Goal: Task Accomplishment & Management: Manage account settings

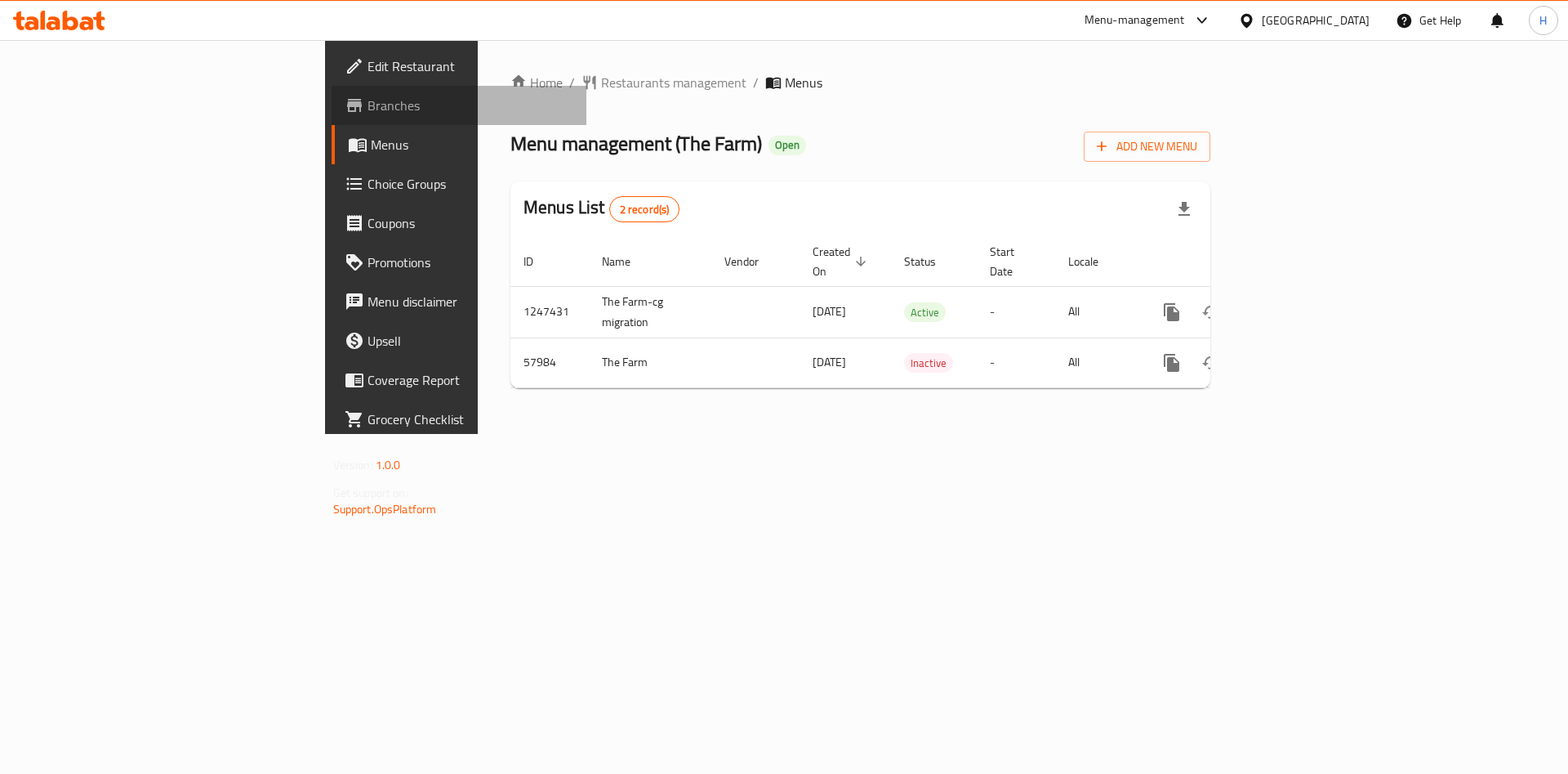
click at [331, 119] on link "Branches" at bounding box center [459, 105] width 255 height 39
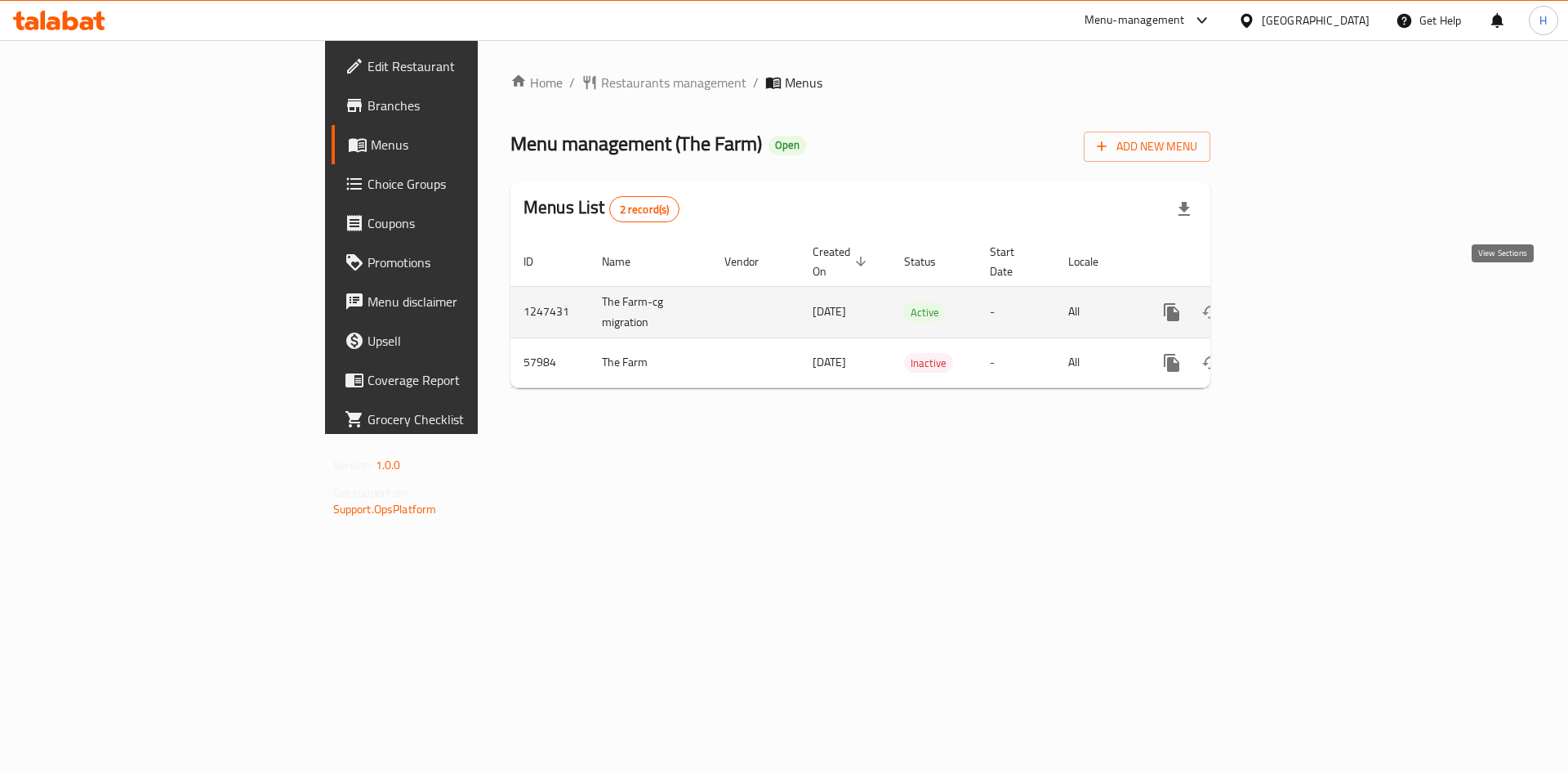
click at [1299, 302] on icon "enhanced table" at bounding box center [1289, 312] width 20 height 20
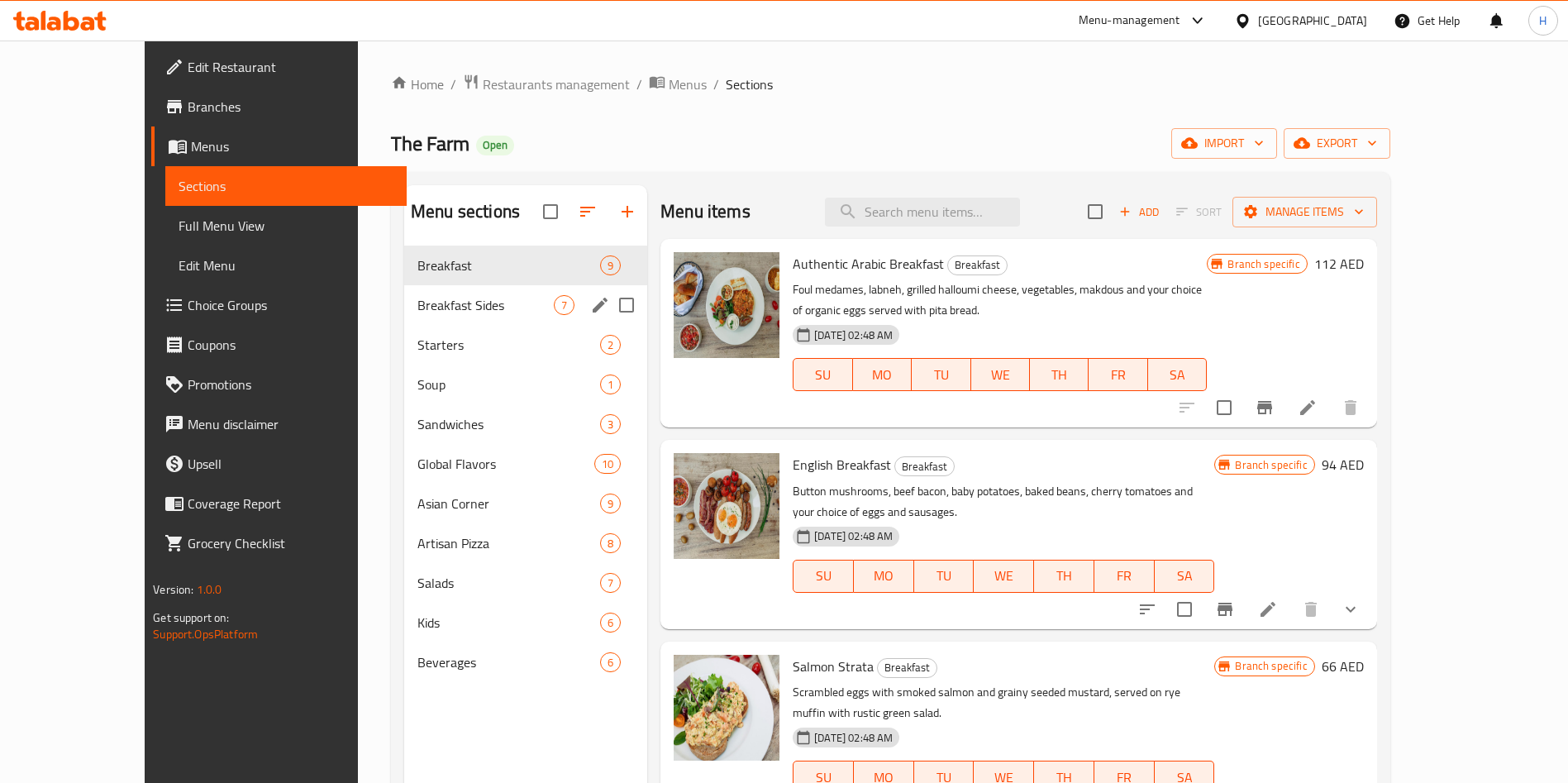
click at [442, 311] on span "Breakfast Sides" at bounding box center [486, 305] width 137 height 20
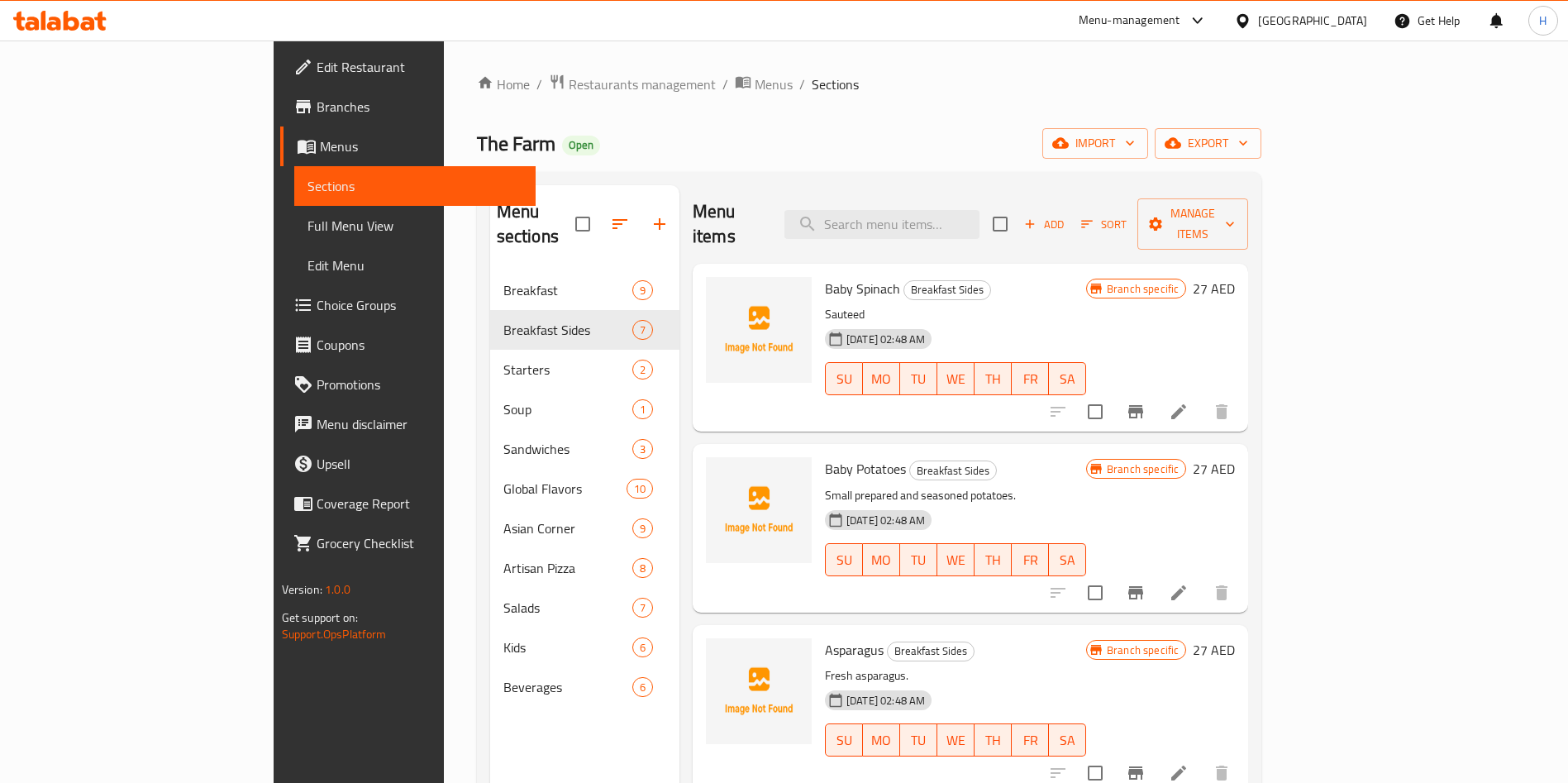
click at [1189, 402] on icon at bounding box center [1178, 411] width 20 height 20
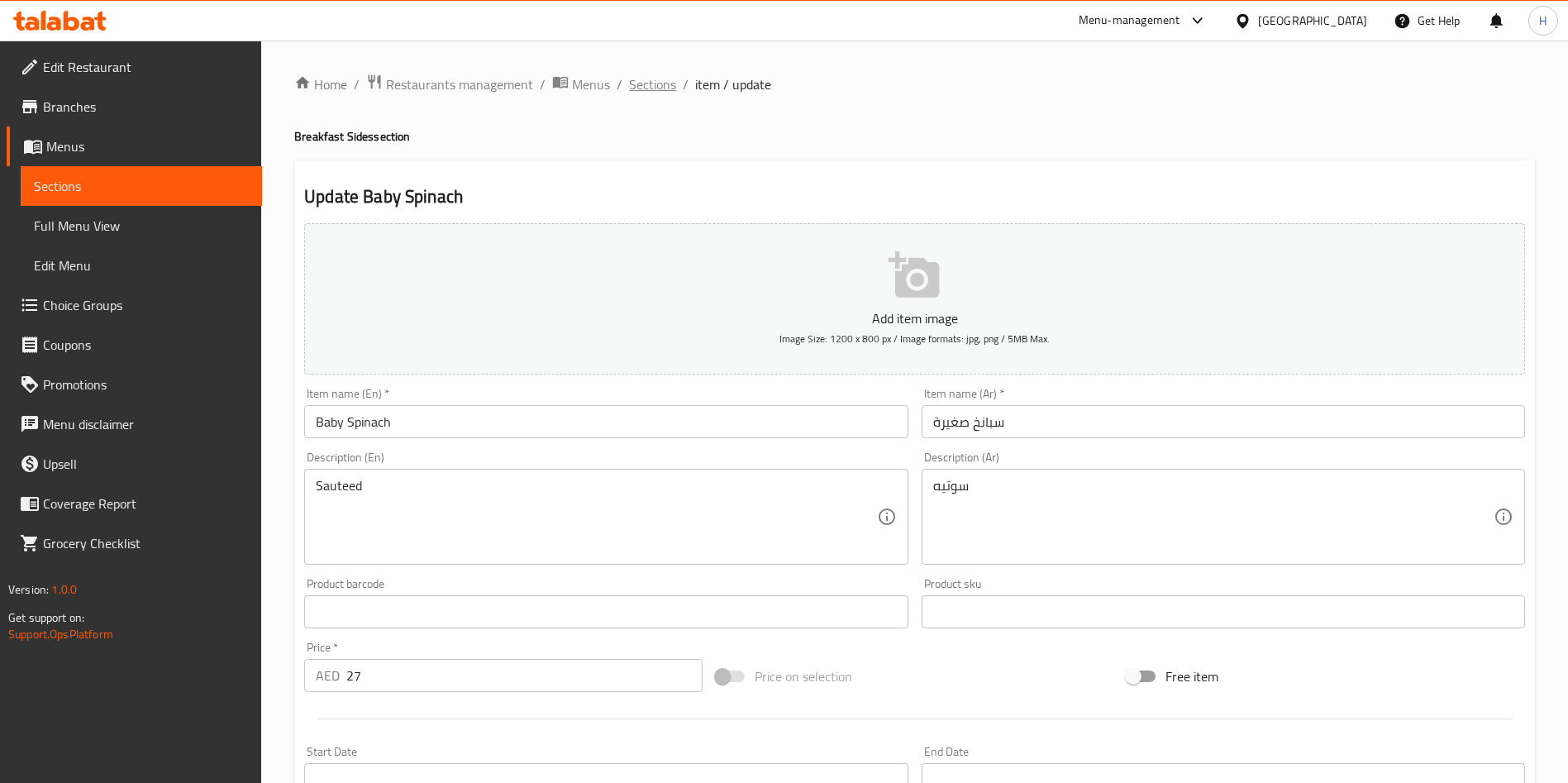
click at [640, 81] on span "Sections" at bounding box center [653, 84] width 48 height 20
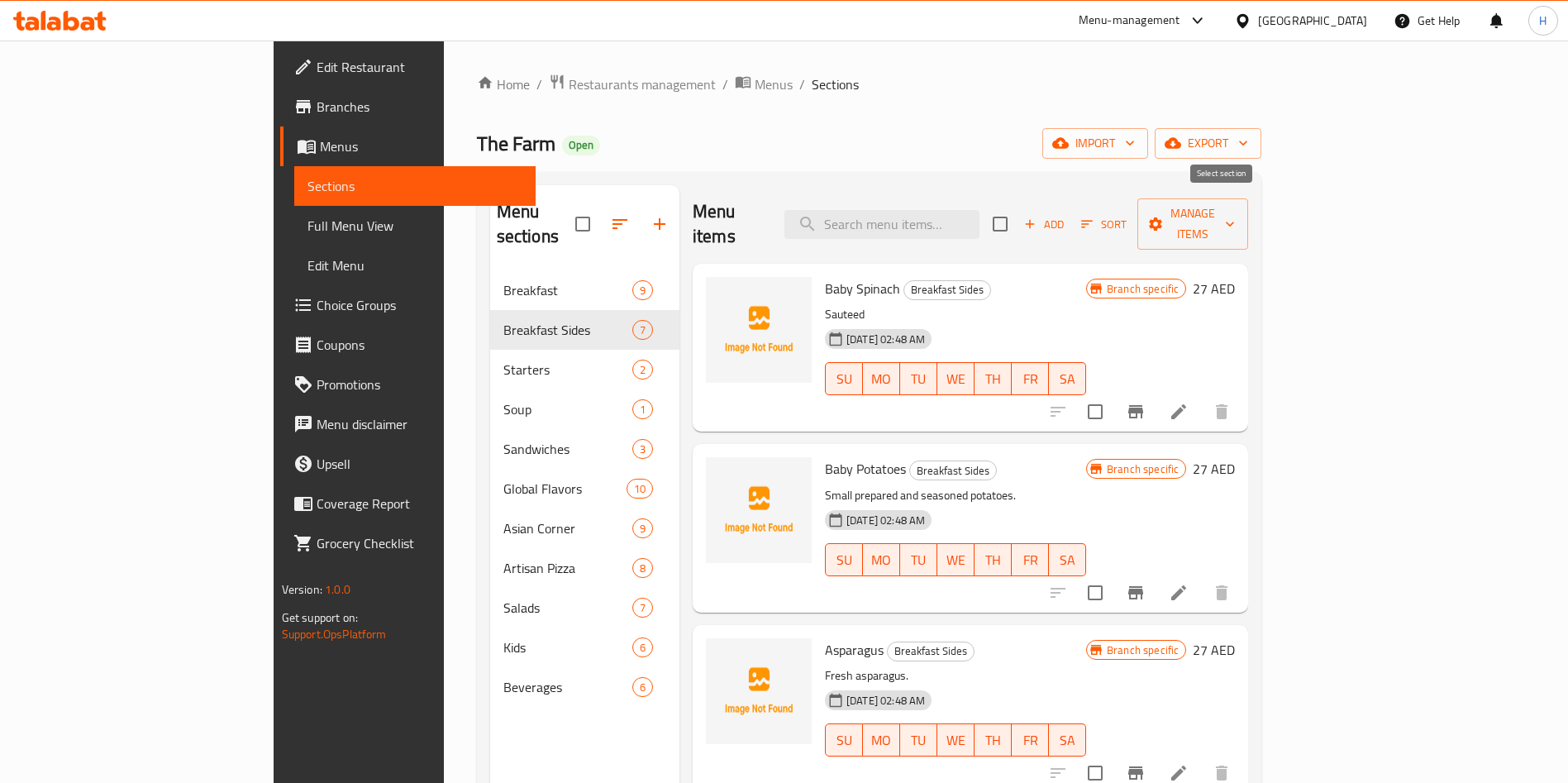
click at [1018, 208] on input "checkbox" at bounding box center [1000, 223] width 35 height 35
checkbox input "true"
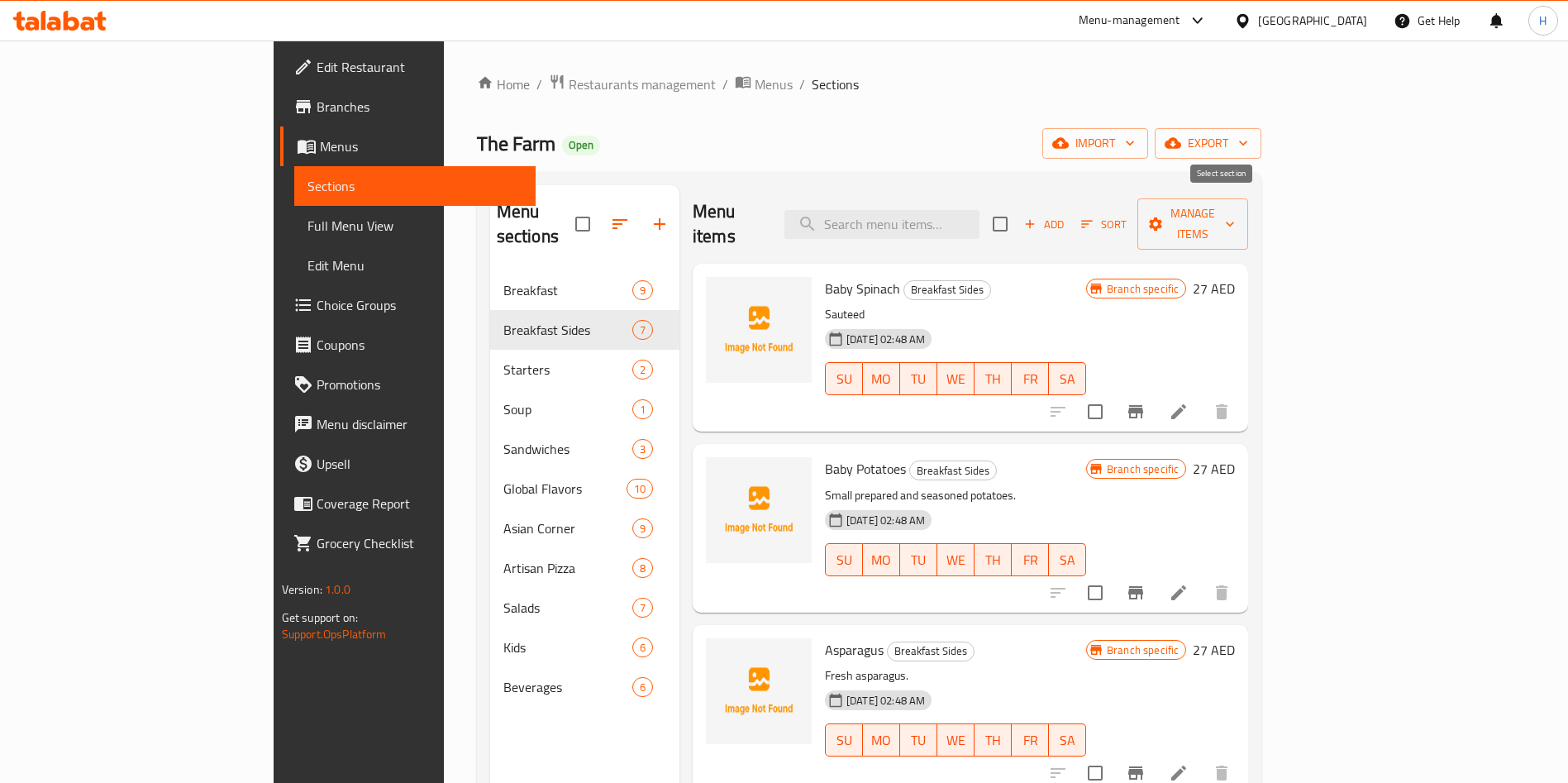
checkbox input "true"
click at [1235, 211] on span "Manage items" at bounding box center [1193, 223] width 85 height 41
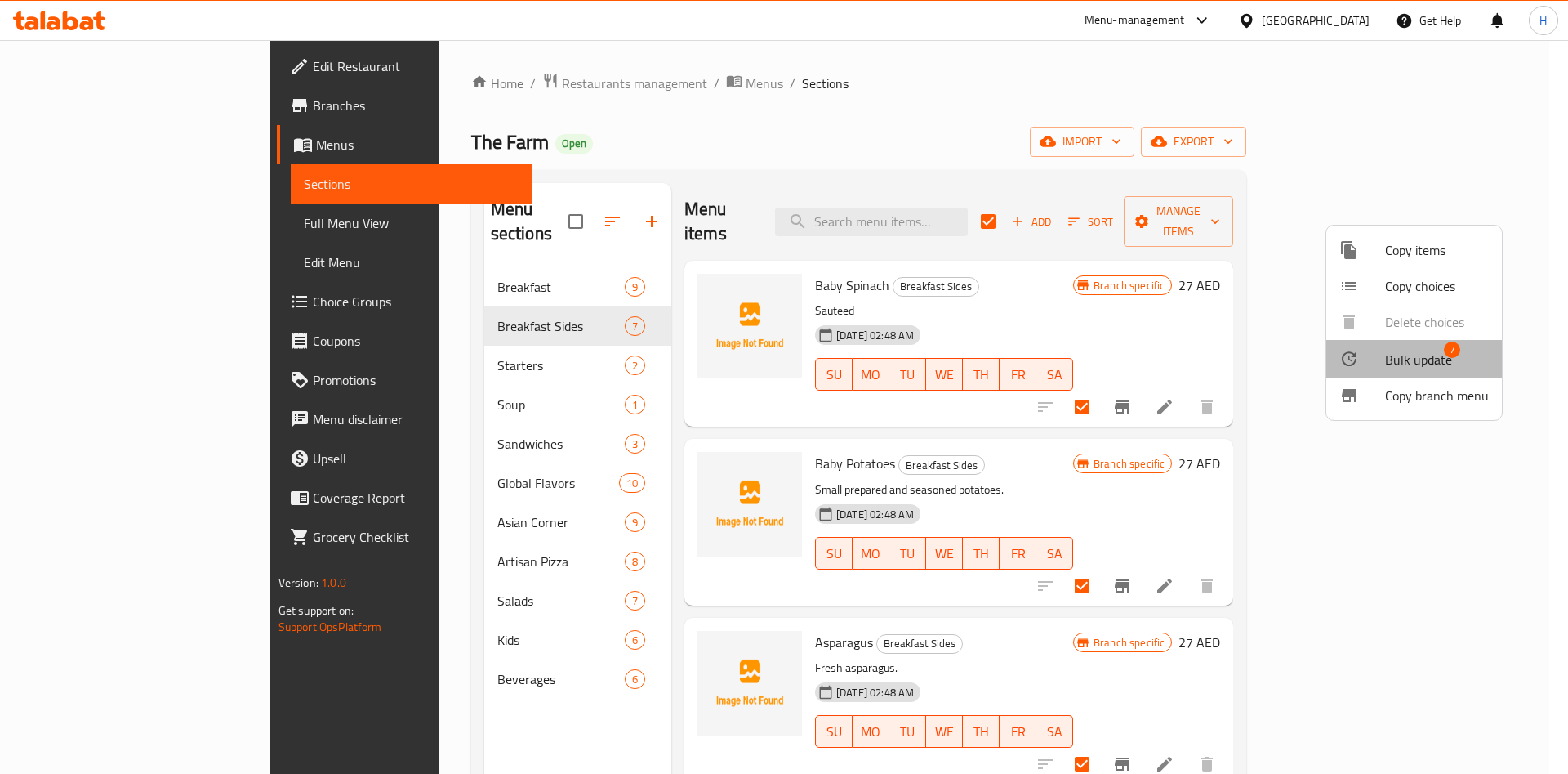
click at [1437, 364] on span "Bulk update" at bounding box center [1418, 359] width 67 height 20
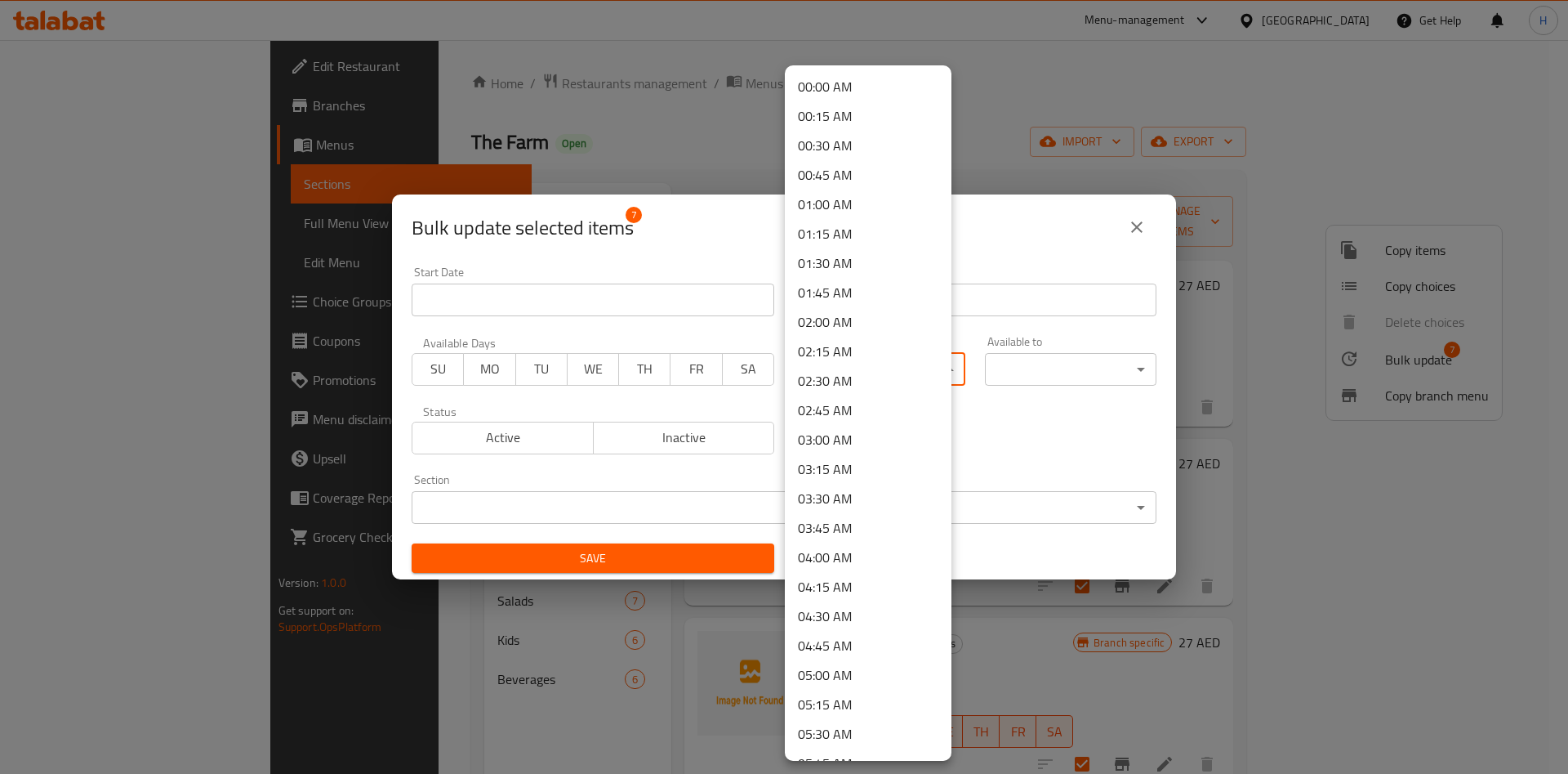
click at [888, 381] on body "​ Menu-management [GEOGRAPHIC_DATA] Get Help H Edit Restaurant Branches Menus S…" at bounding box center [784, 407] width 1568 height 734
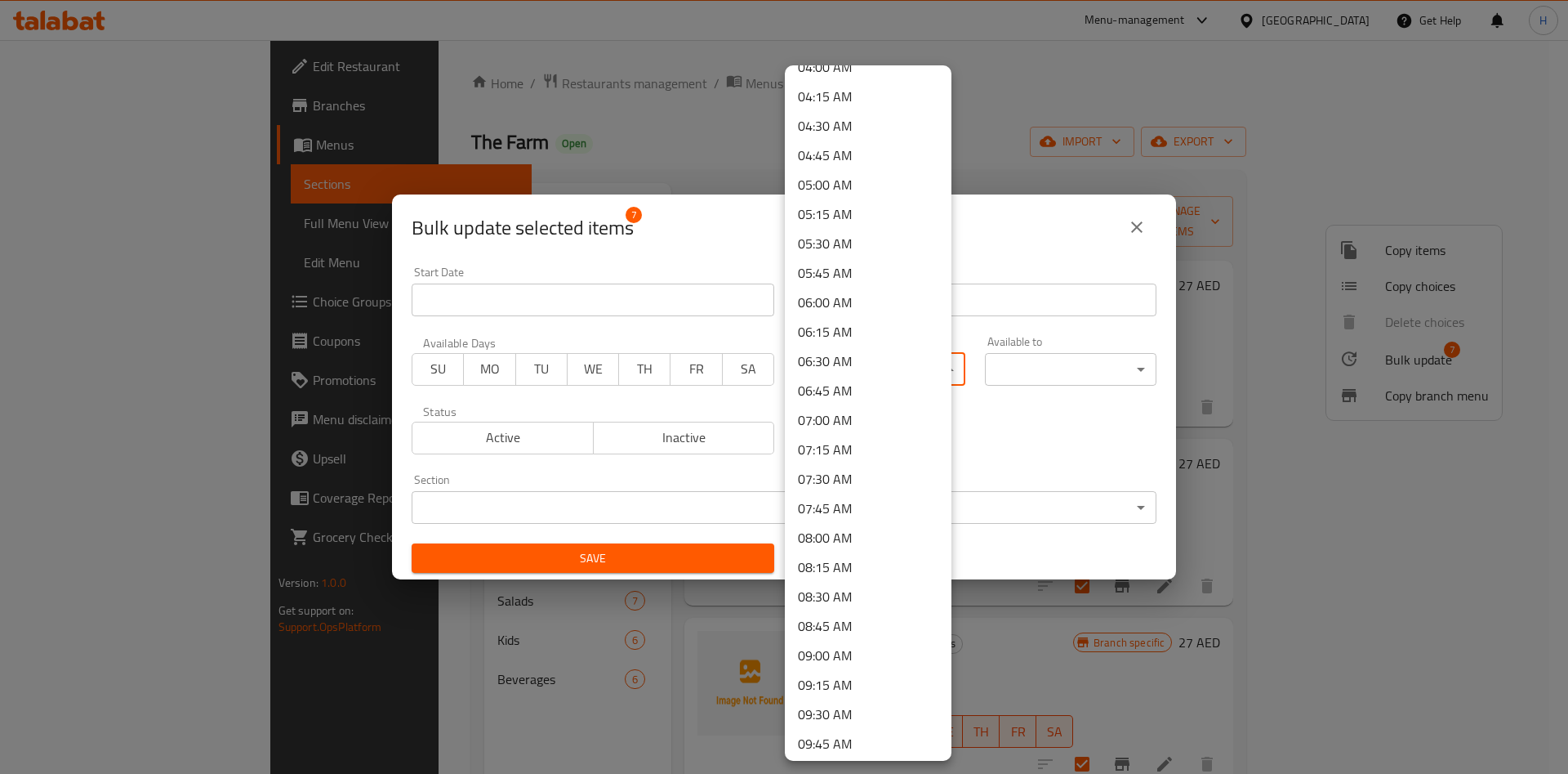
click at [858, 473] on li "07:30 AM" at bounding box center [868, 478] width 166 height 29
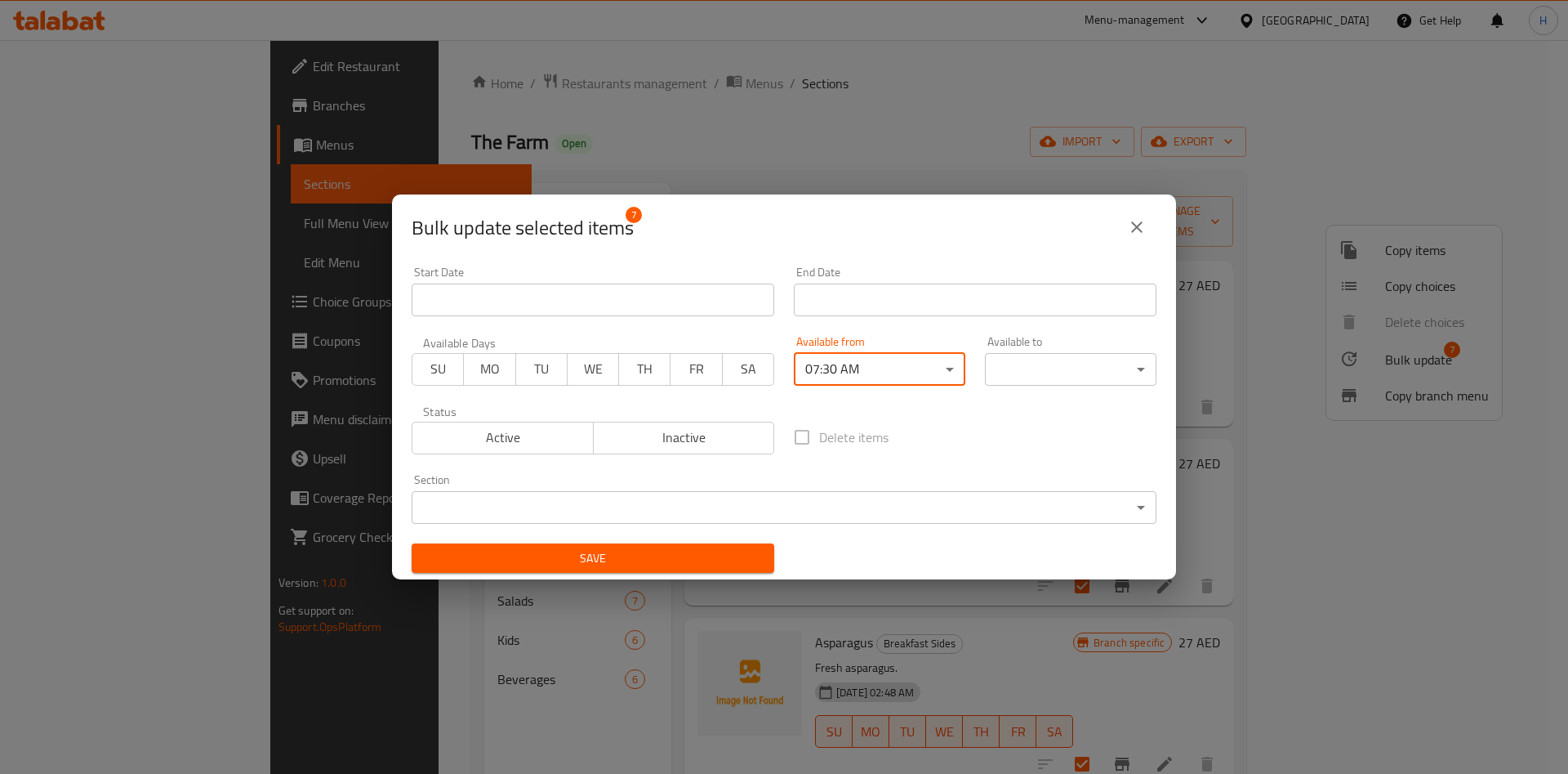
click at [1027, 377] on body "​ Menu-management [GEOGRAPHIC_DATA] Get Help H Edit Restaurant Branches Menus S…" at bounding box center [784, 407] width 1568 height 734
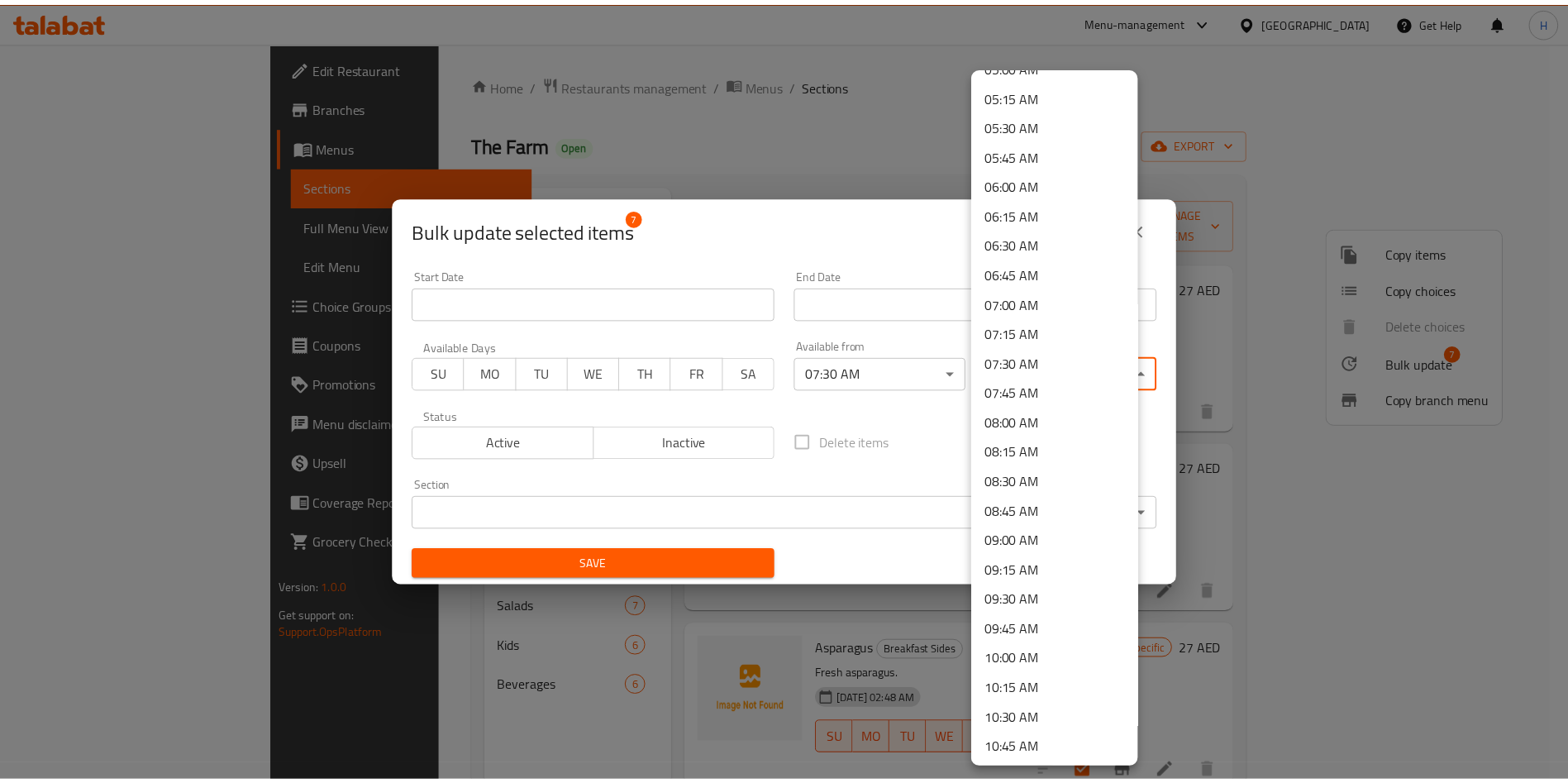
scroll to position [868, 0]
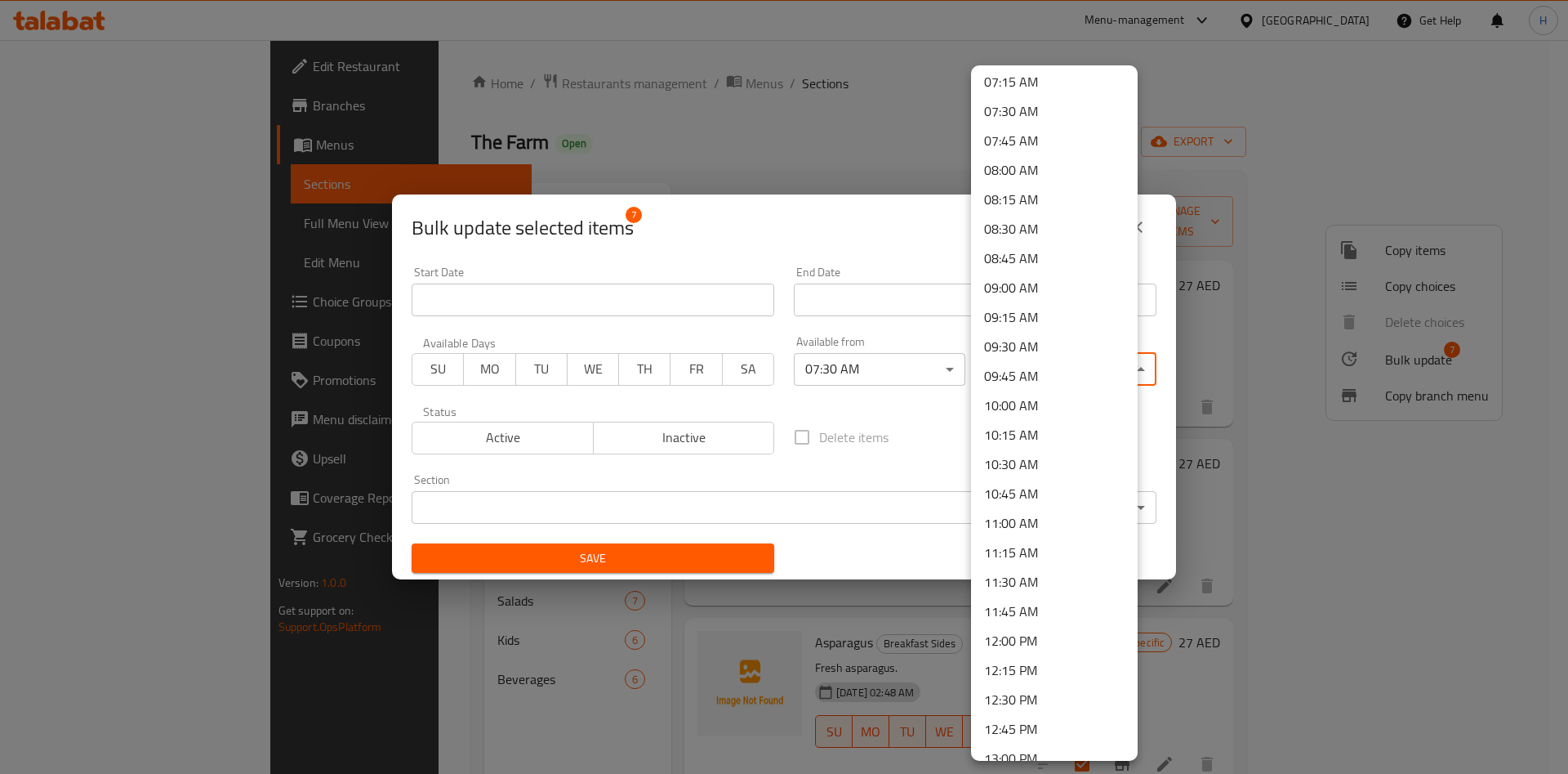
click at [1032, 587] on li "11:30 AM" at bounding box center [1053, 581] width 166 height 29
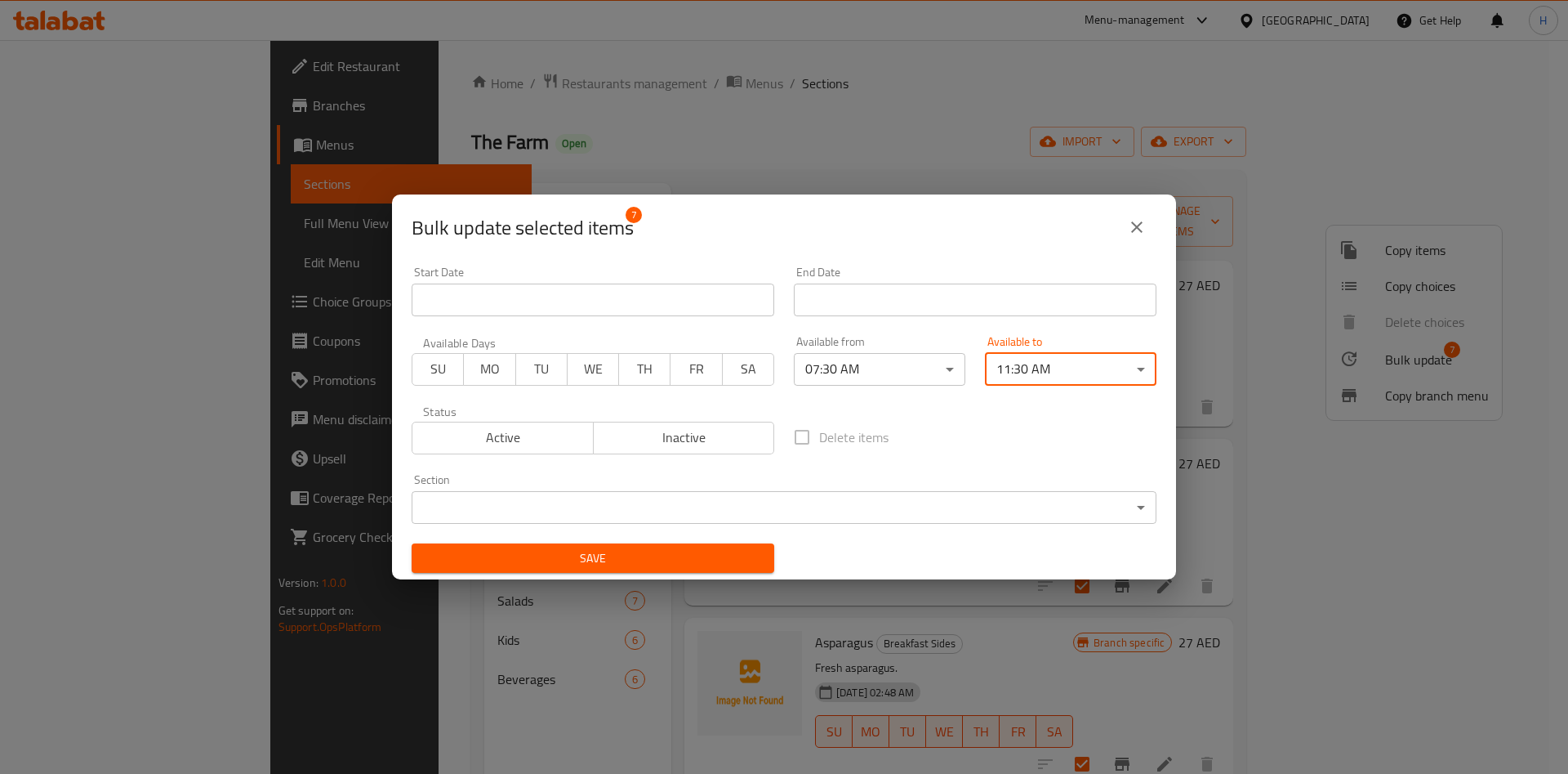
click at [672, 556] on span "Save" at bounding box center [592, 559] width 336 height 21
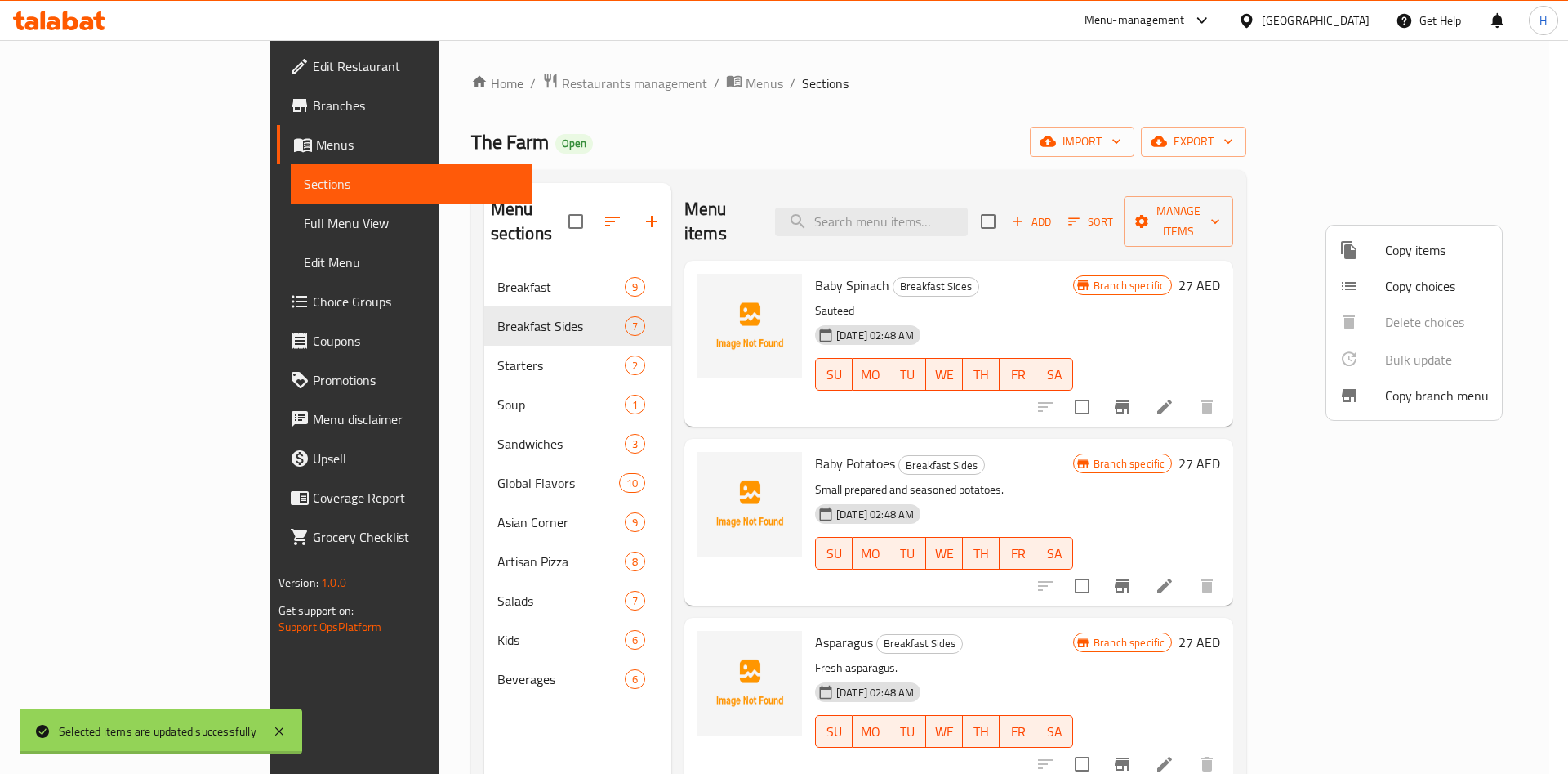
checkbox input "false"
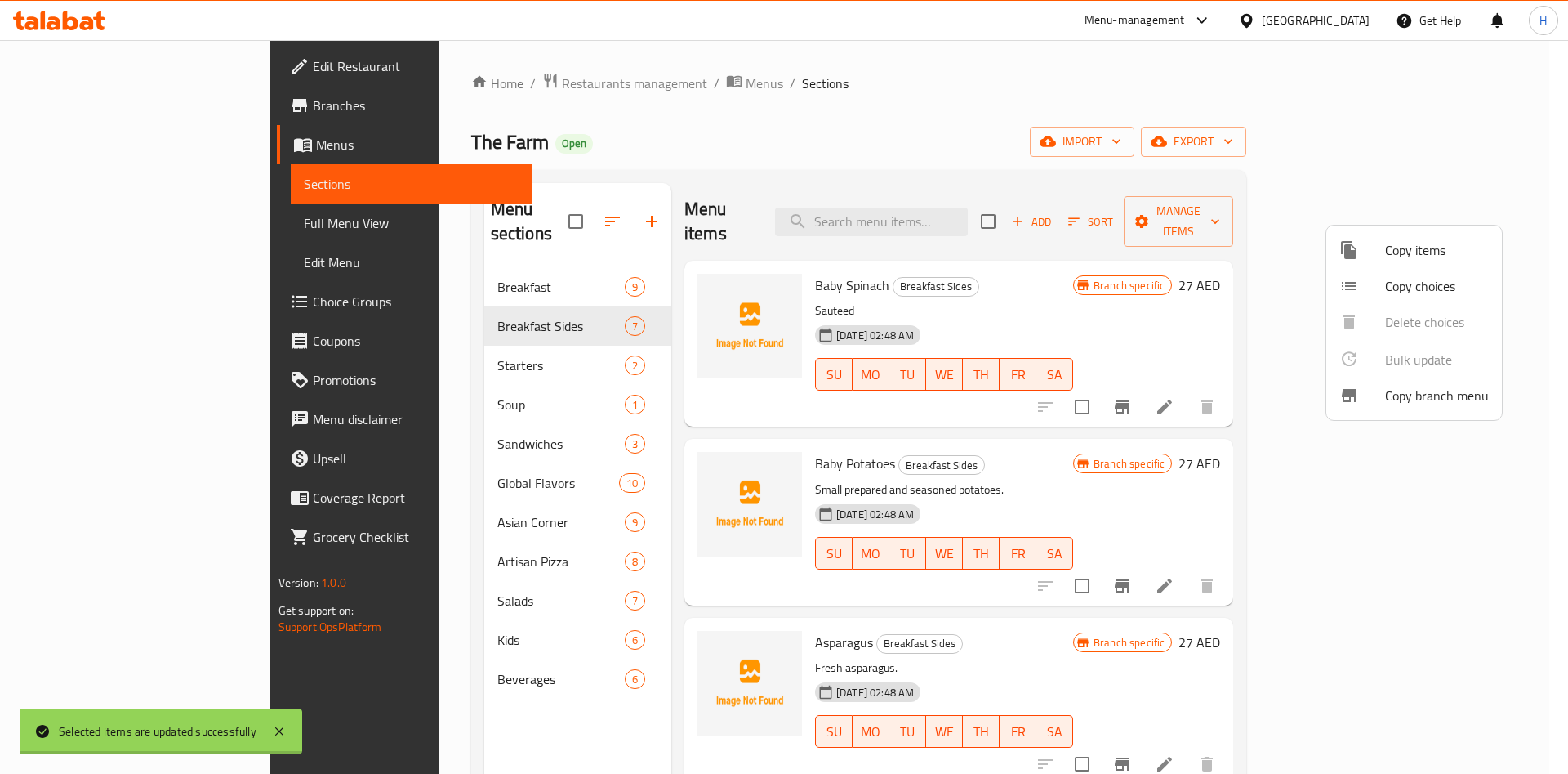
checkbox input "false"
click at [986, 288] on div at bounding box center [784, 387] width 1568 height 774
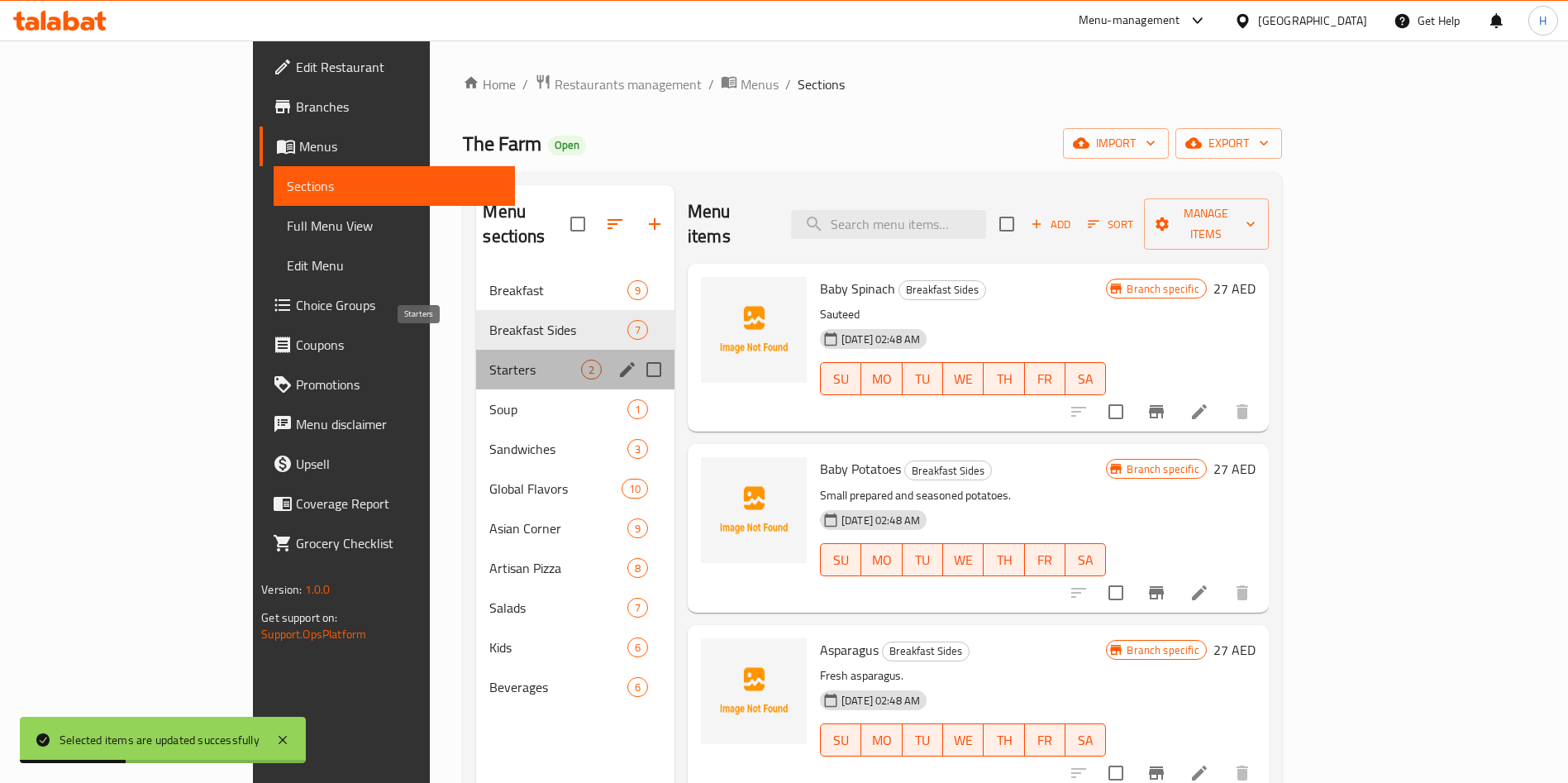
click at [489, 359] on span "Starters" at bounding box center [535, 369] width 91 height 20
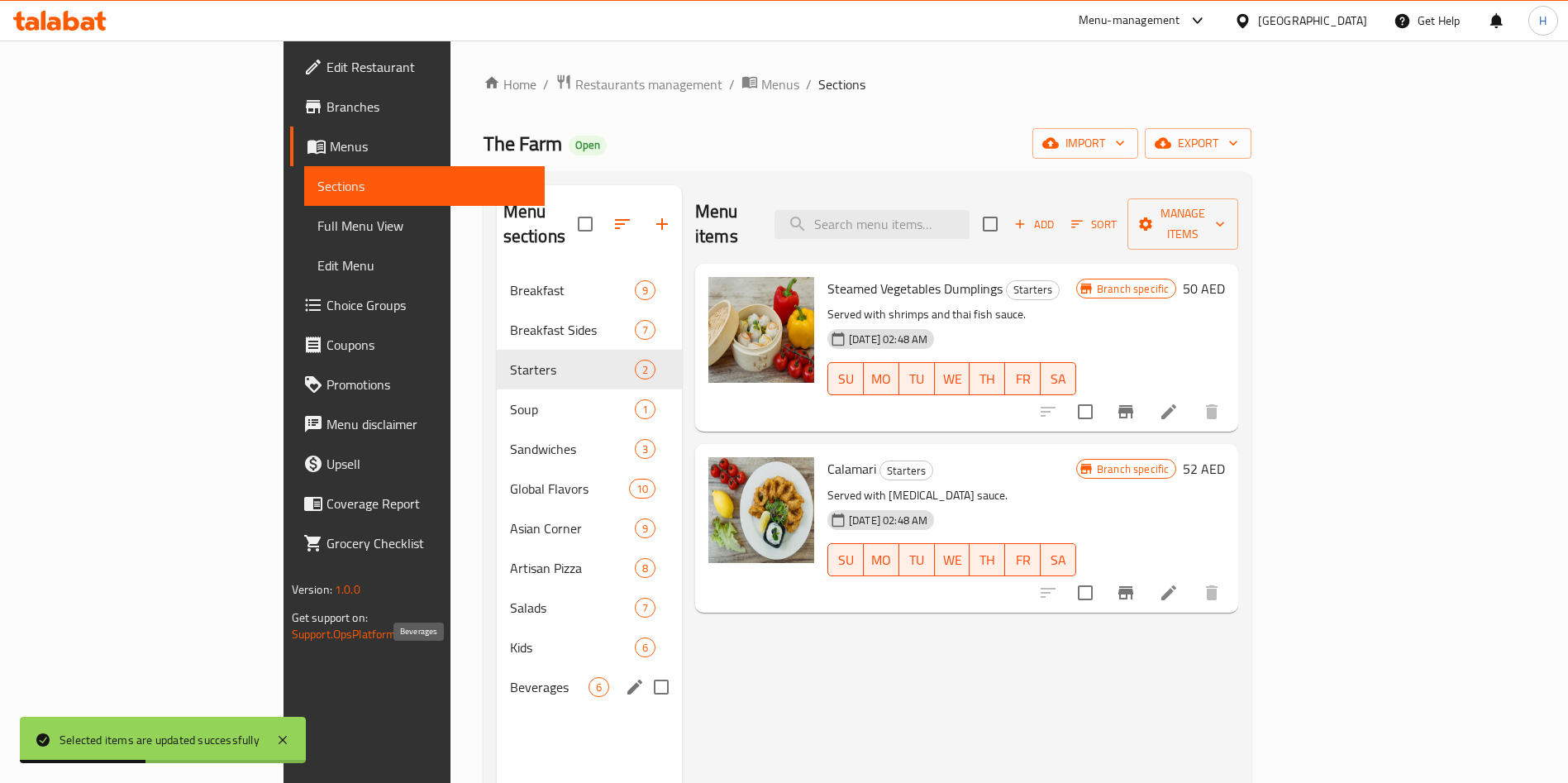
click at [510, 677] on span "Beverages" at bounding box center [549, 686] width 79 height 20
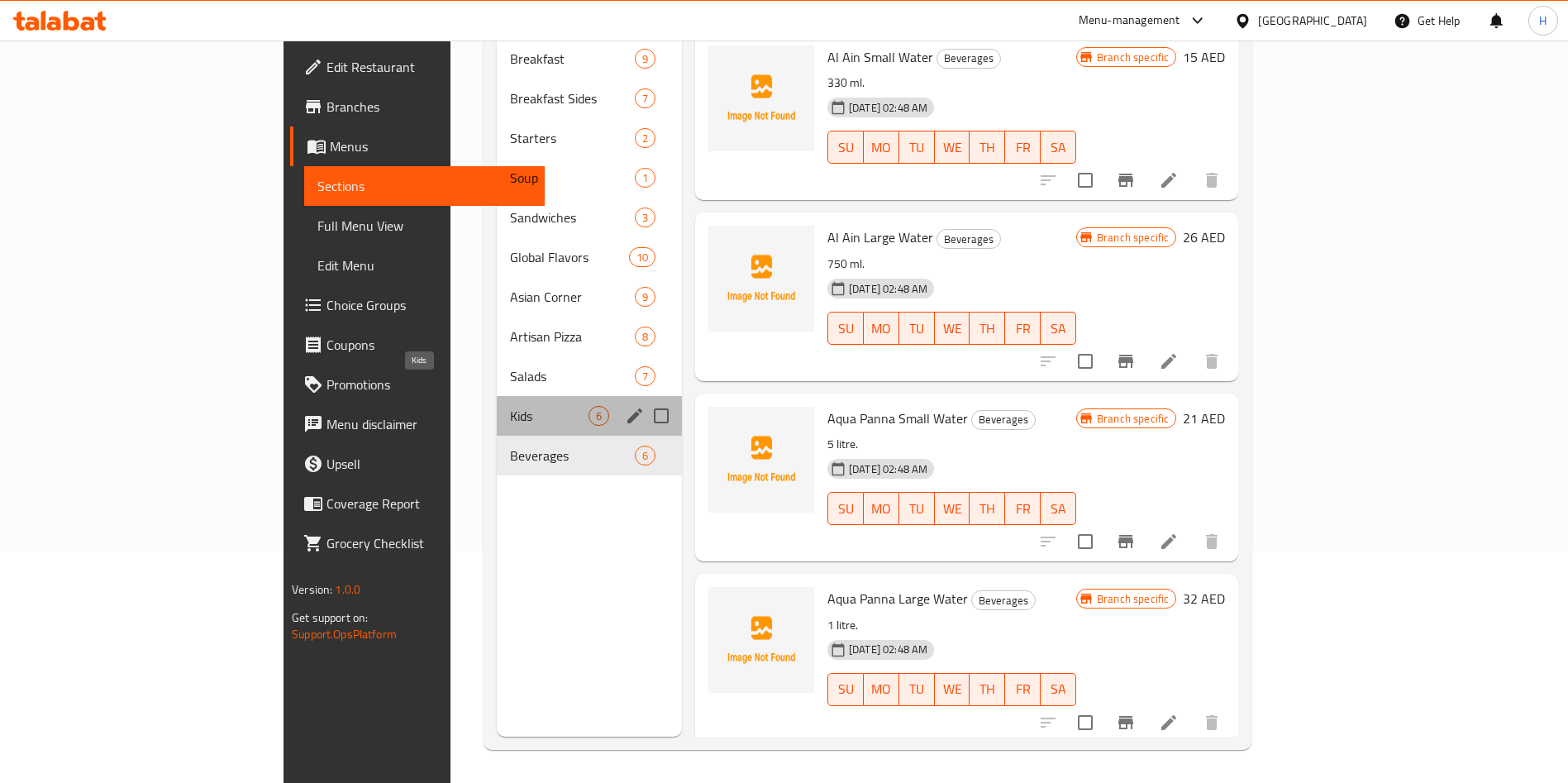
click at [510, 406] on span "Kids" at bounding box center [549, 415] width 79 height 20
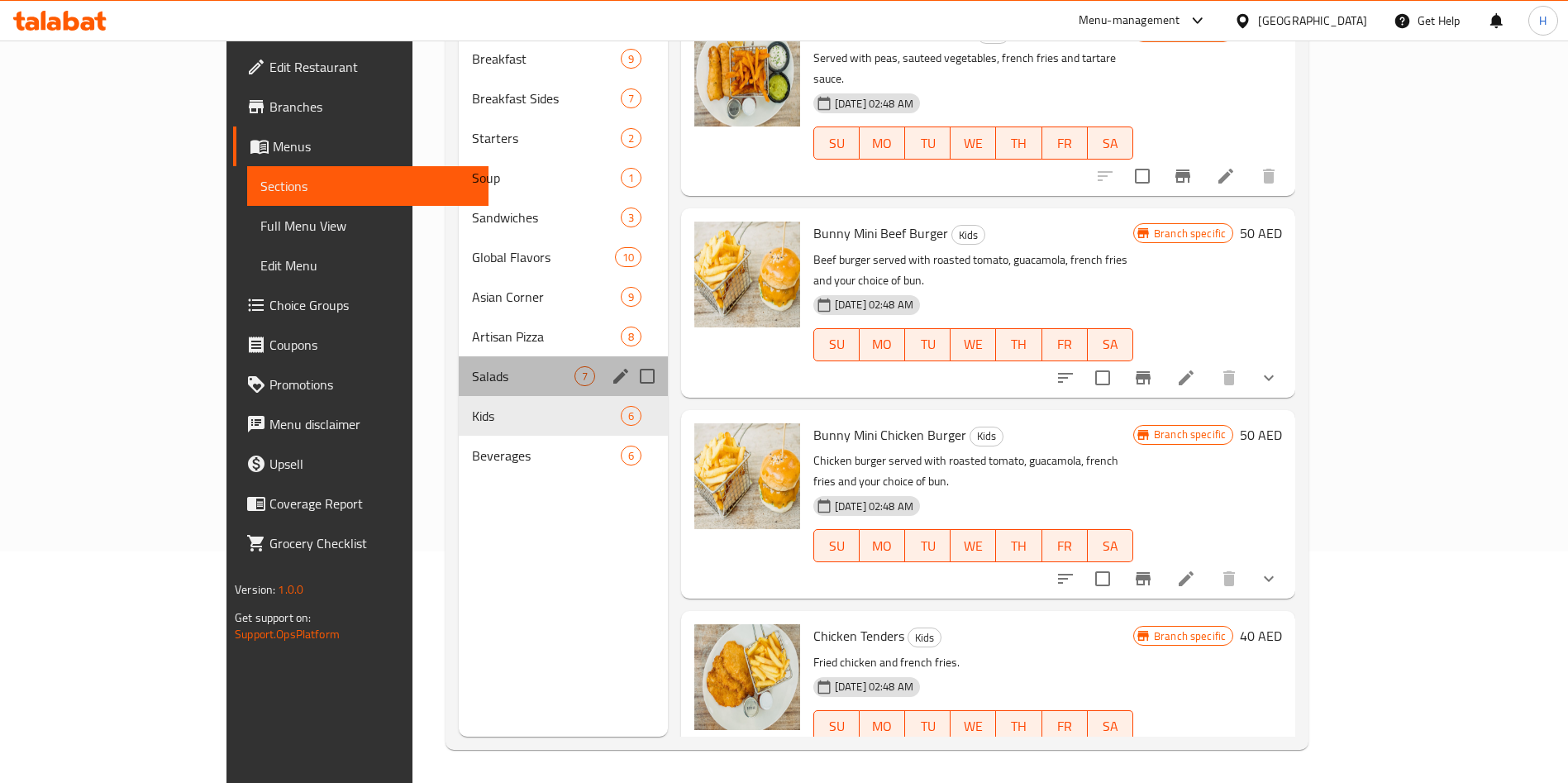
click at [503, 356] on div "Salads 7" at bounding box center [564, 376] width 209 height 40
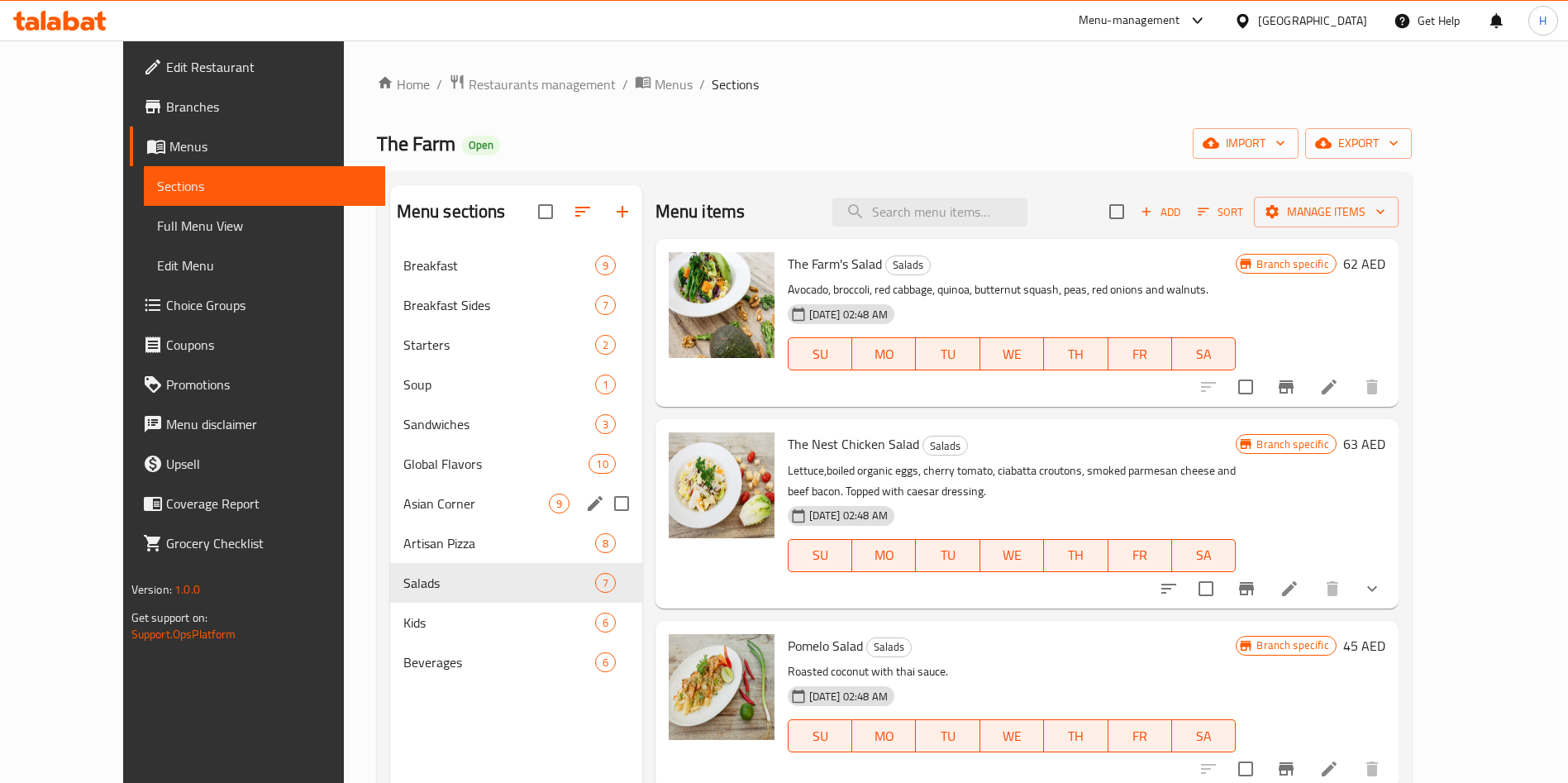
click at [403, 535] on span "Artisan Pizza" at bounding box center [499, 543] width 192 height 20
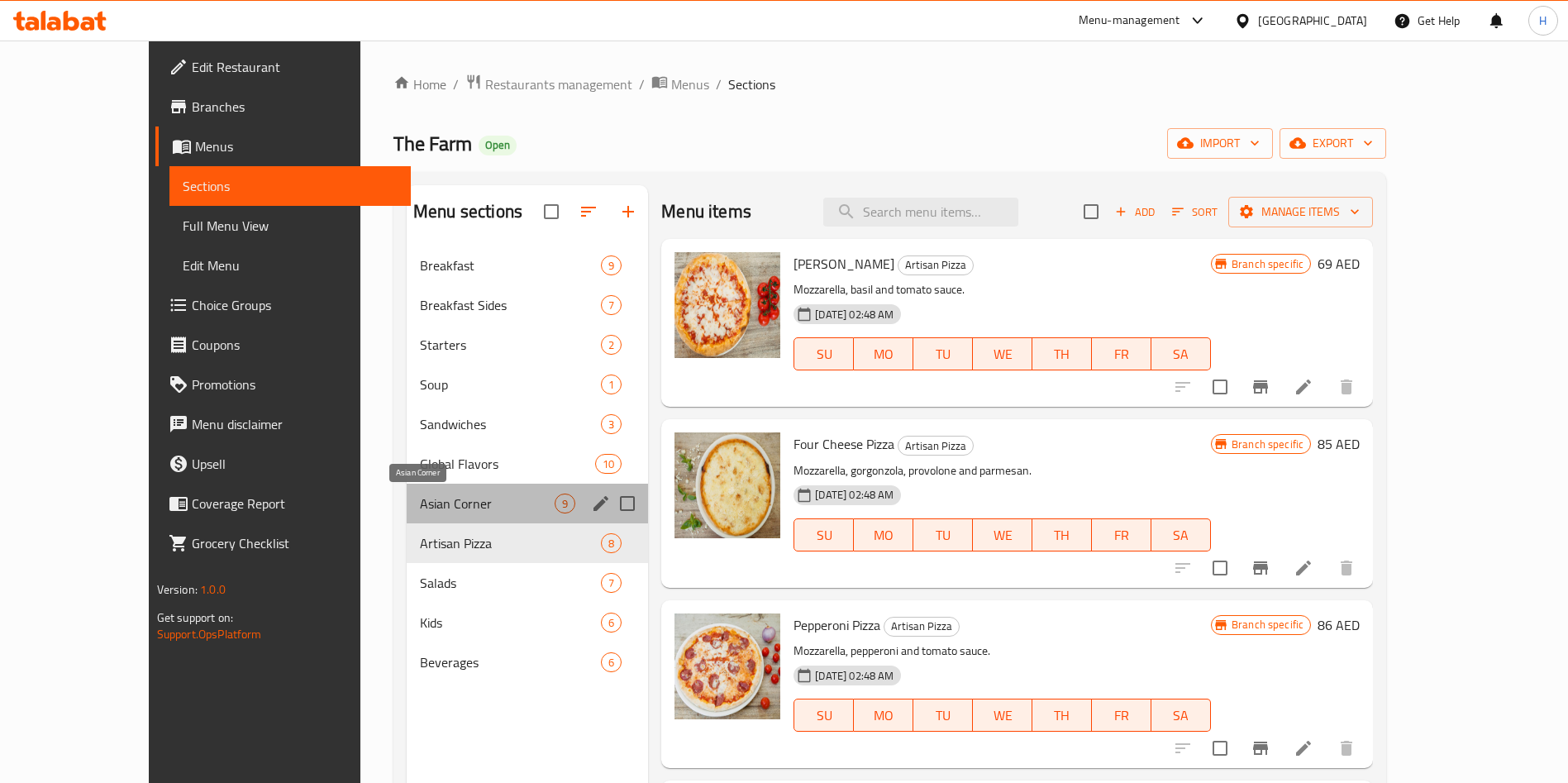
click at [420, 497] on span "Asian Corner" at bounding box center [488, 503] width 135 height 20
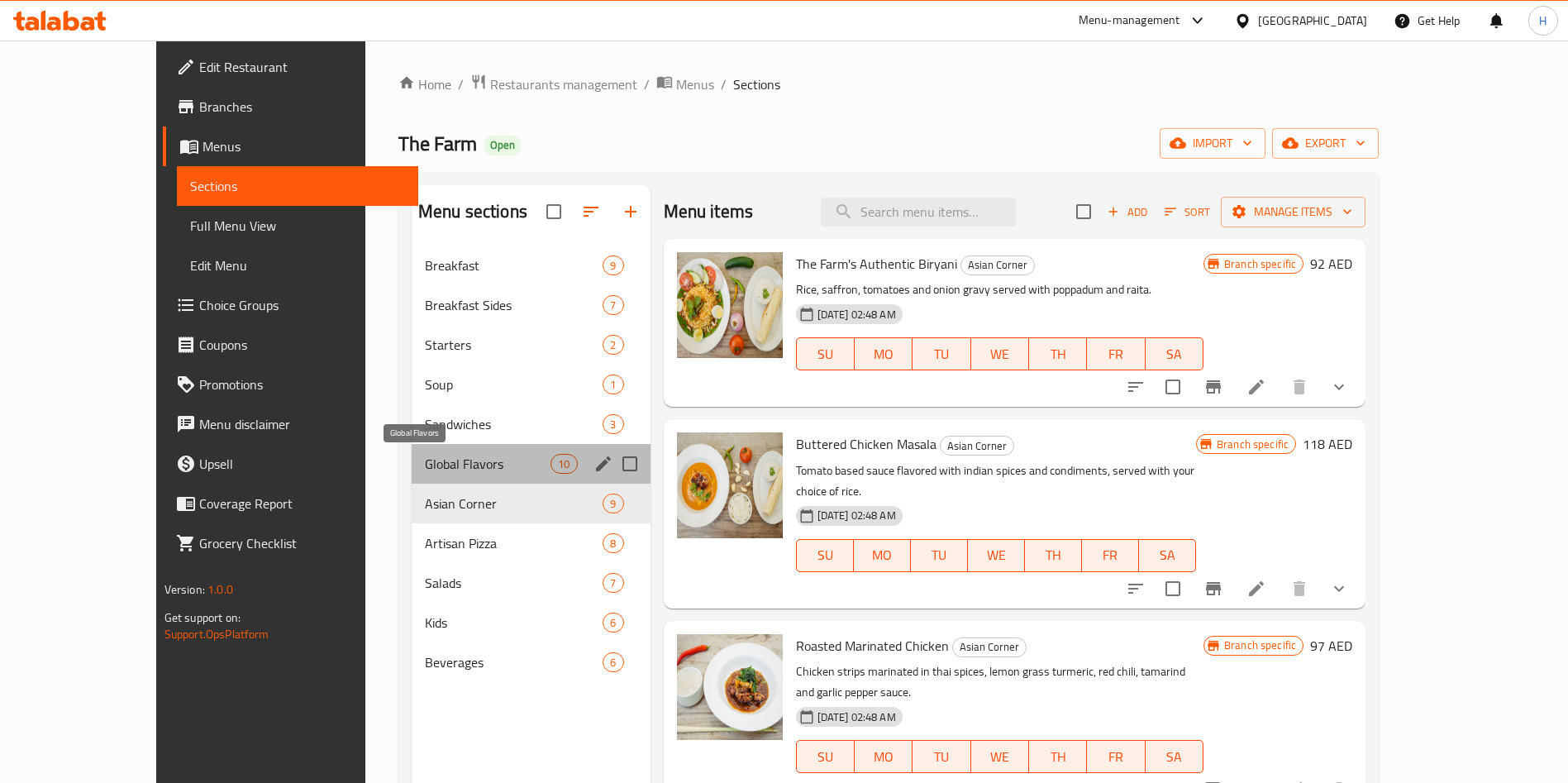
click at [425, 467] on span "Global Flavors" at bounding box center [488, 464] width 125 height 20
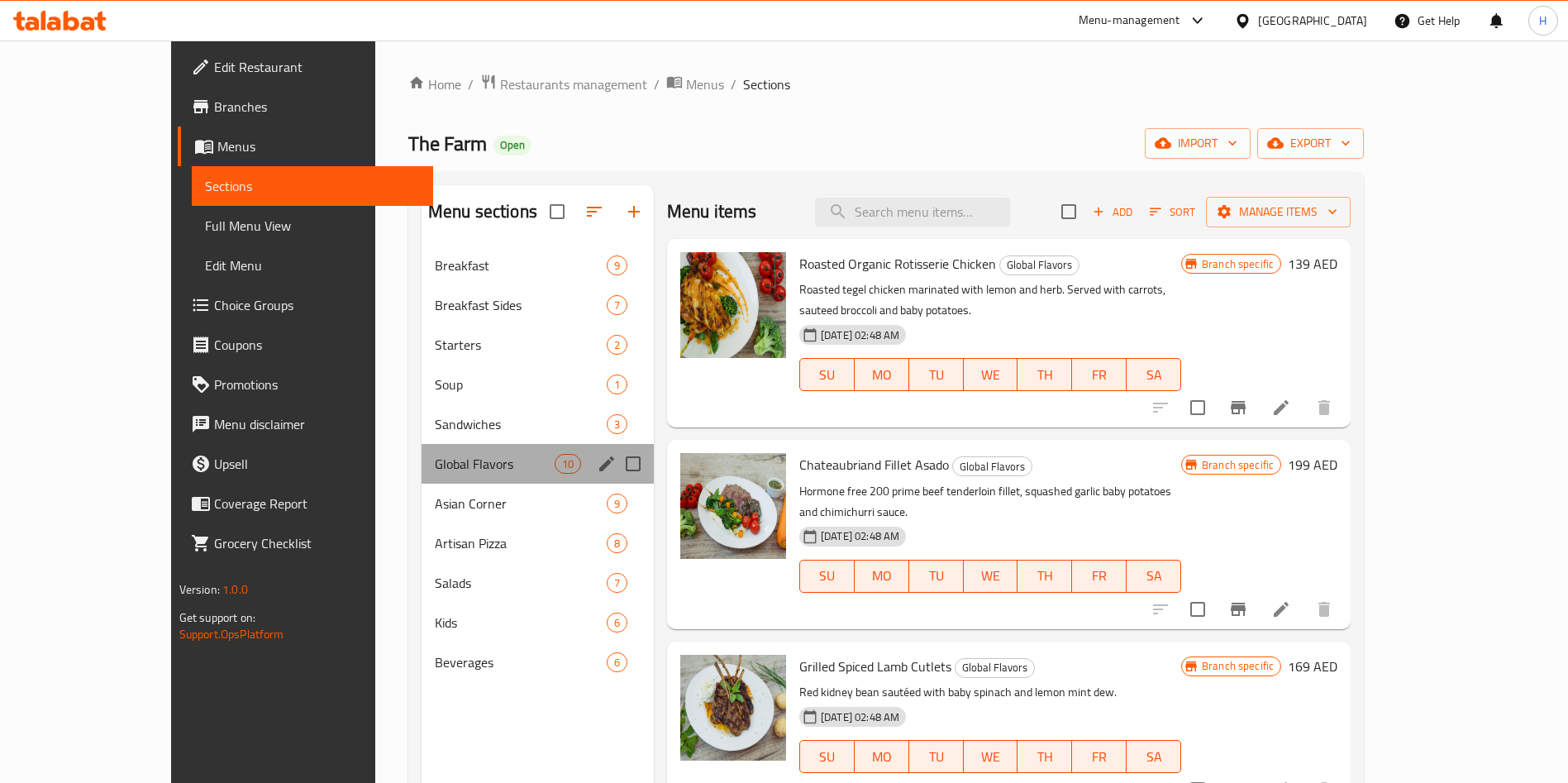
click at [422, 482] on div "Global Flavors 10" at bounding box center [538, 464] width 232 height 40
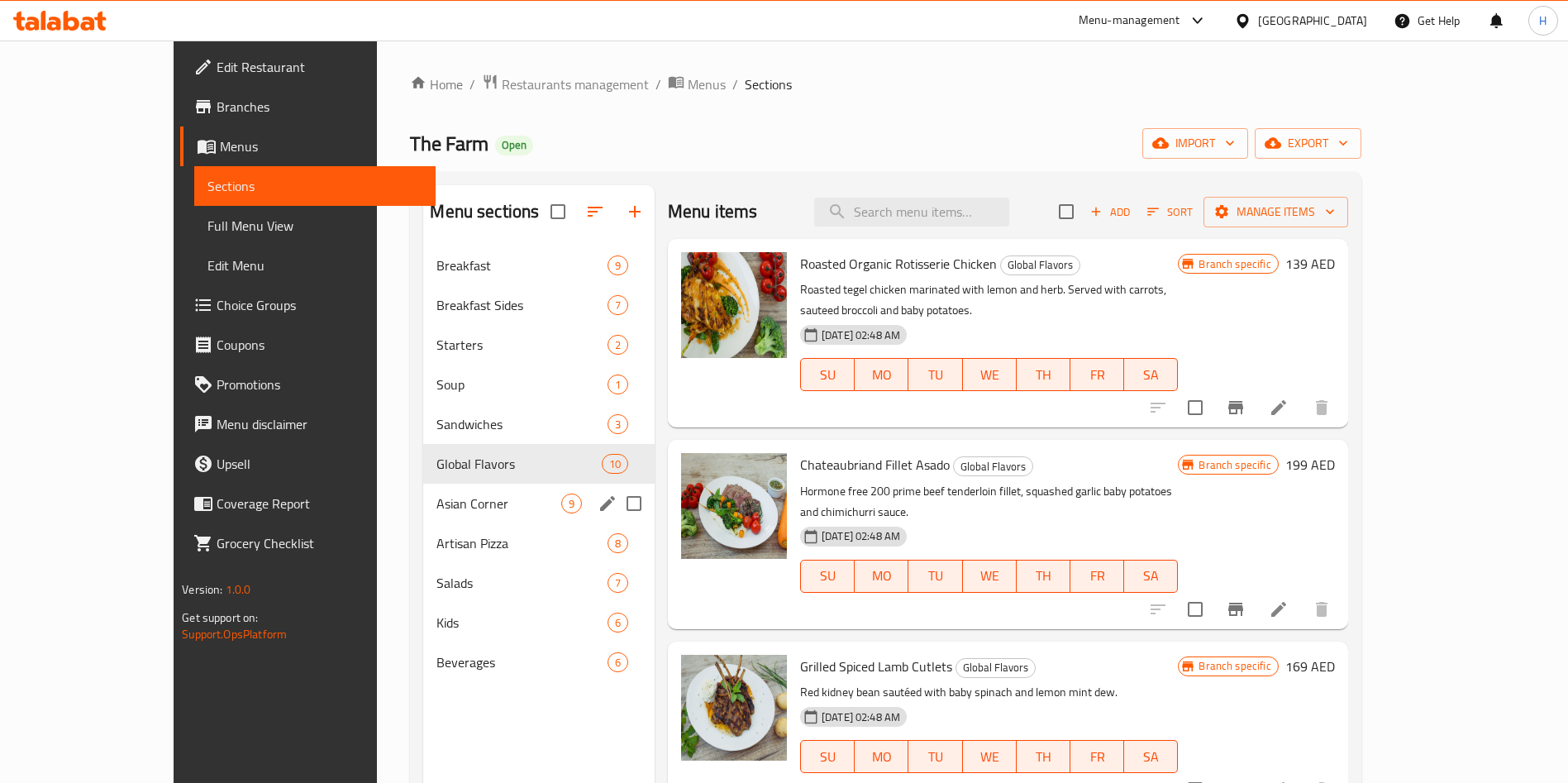
click at [431, 518] on div "Asian Corner 9" at bounding box center [539, 504] width 232 height 40
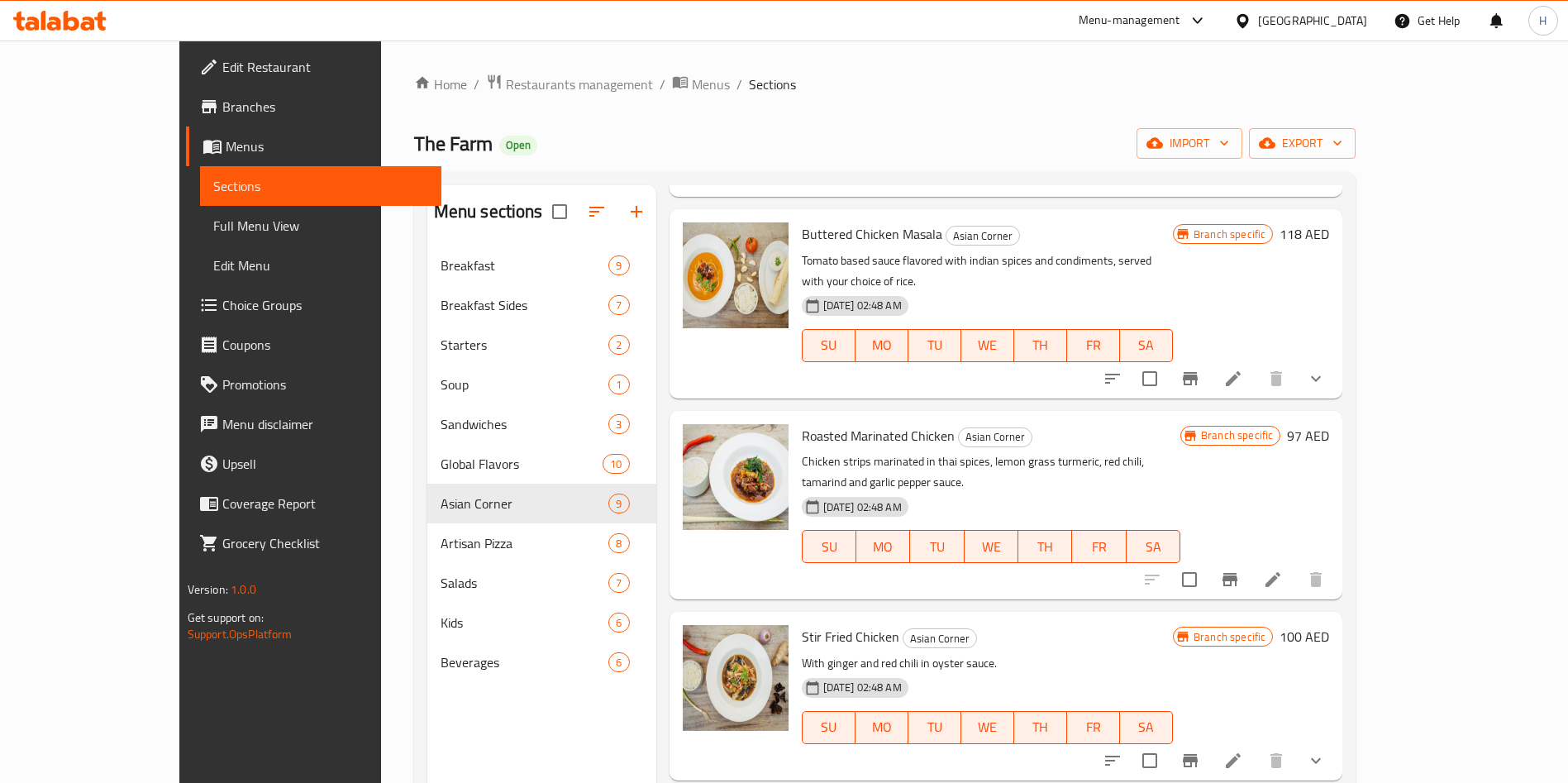
scroll to position [248, 0]
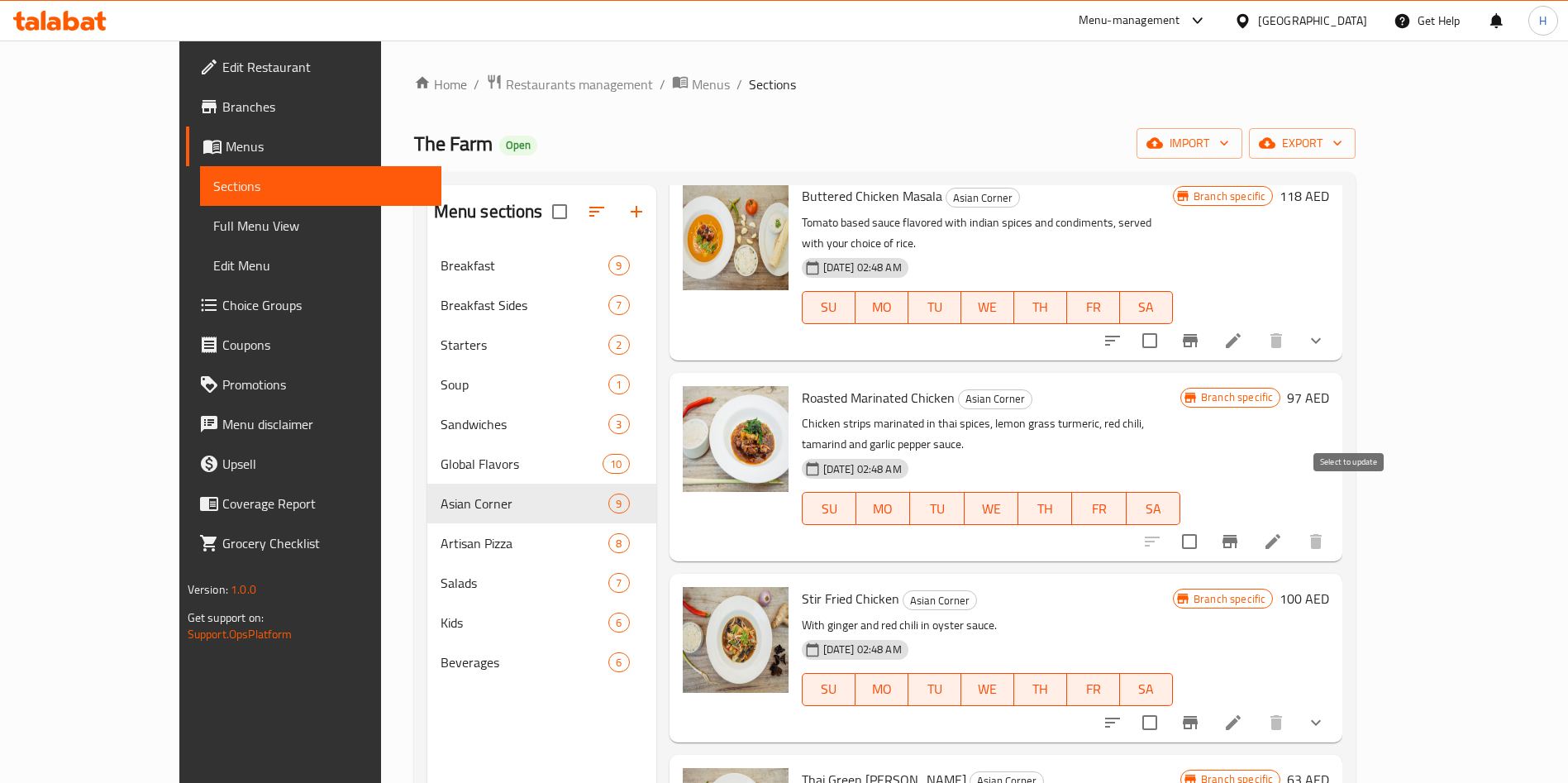
click at [1207, 524] on input "checkbox" at bounding box center [1189, 541] width 35 height 35
checkbox input "true"
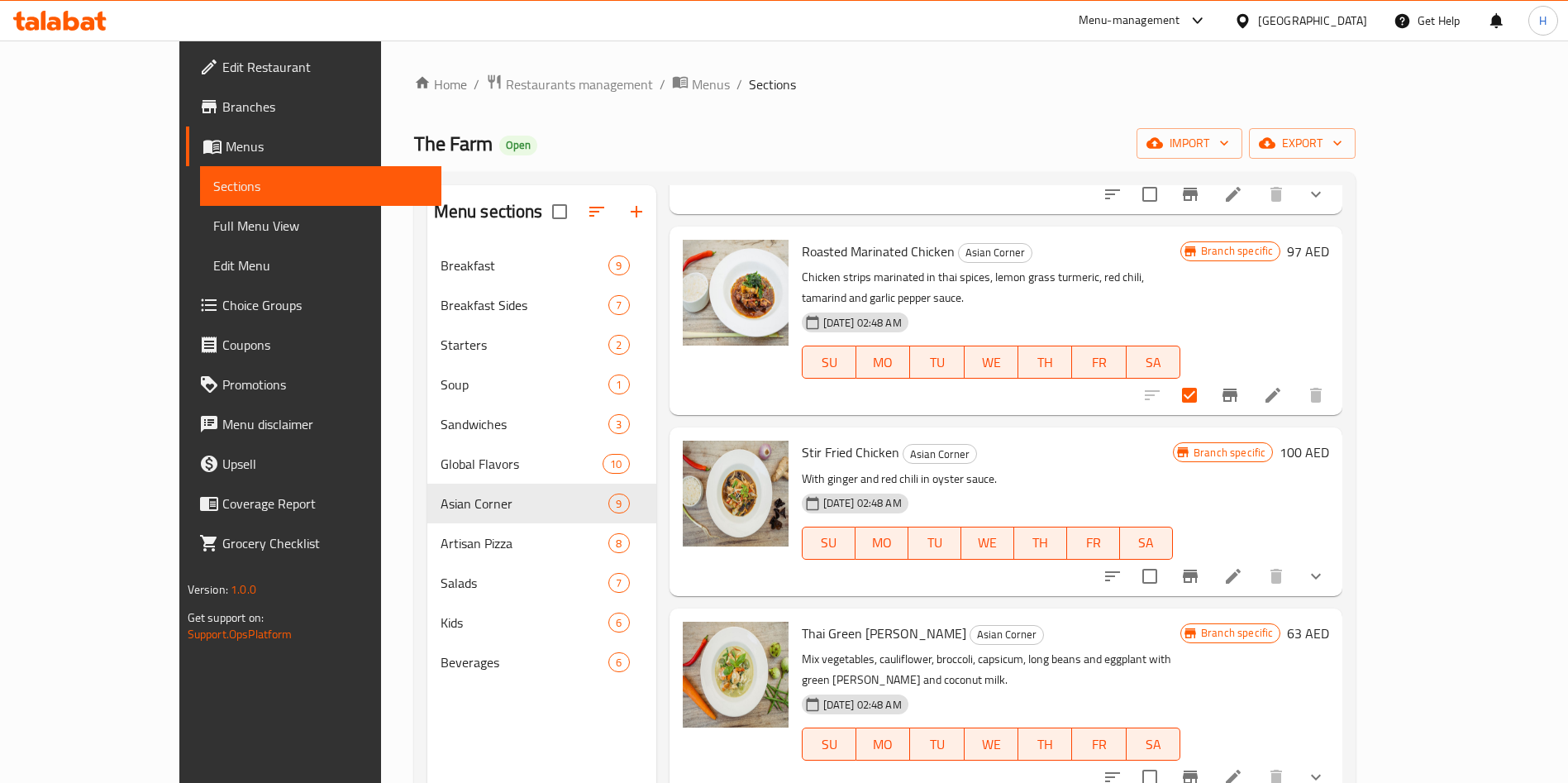
scroll to position [496, 0]
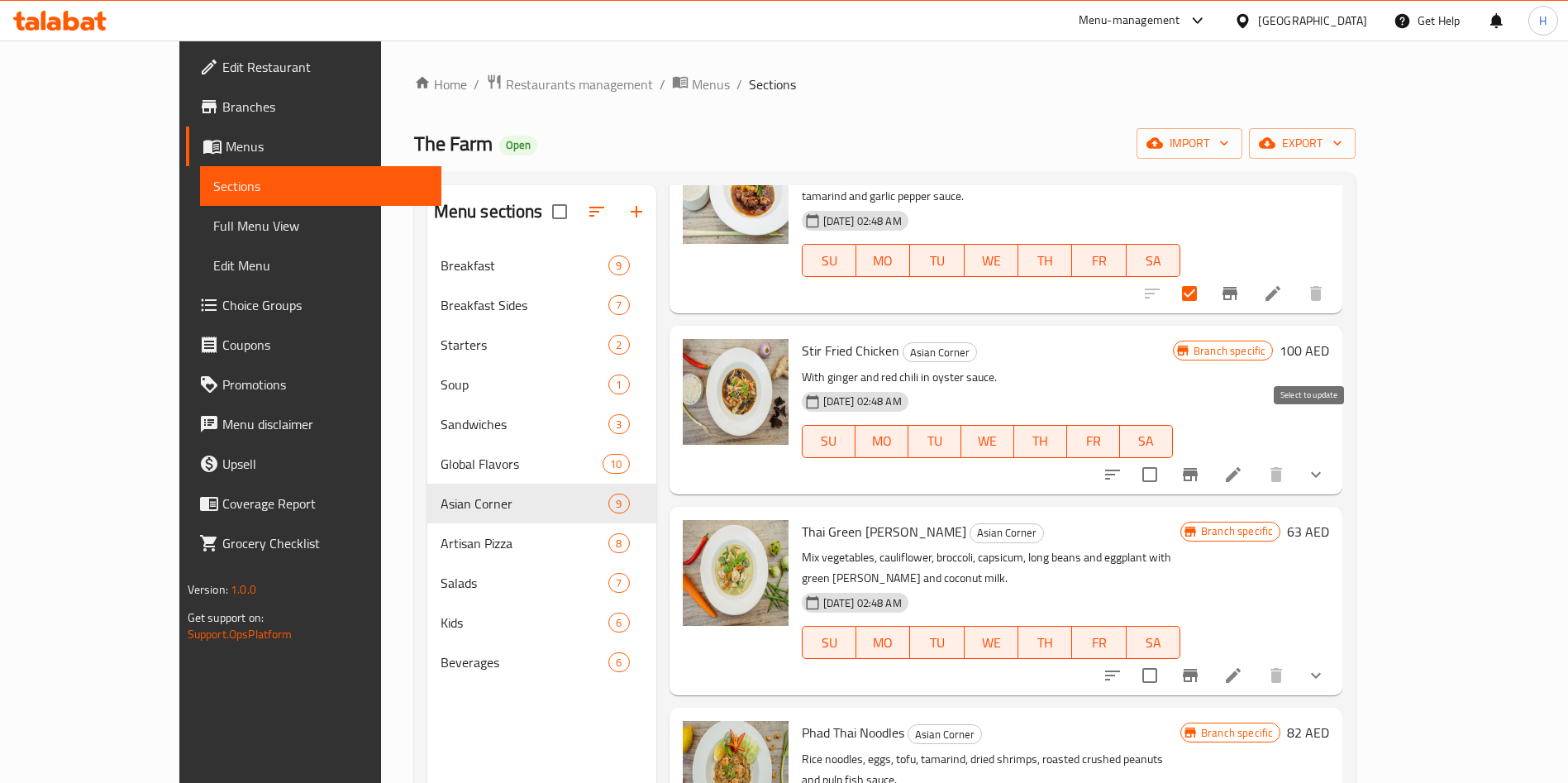
click at [1167, 457] on input "checkbox" at bounding box center [1150, 474] width 35 height 35
checkbox input "true"
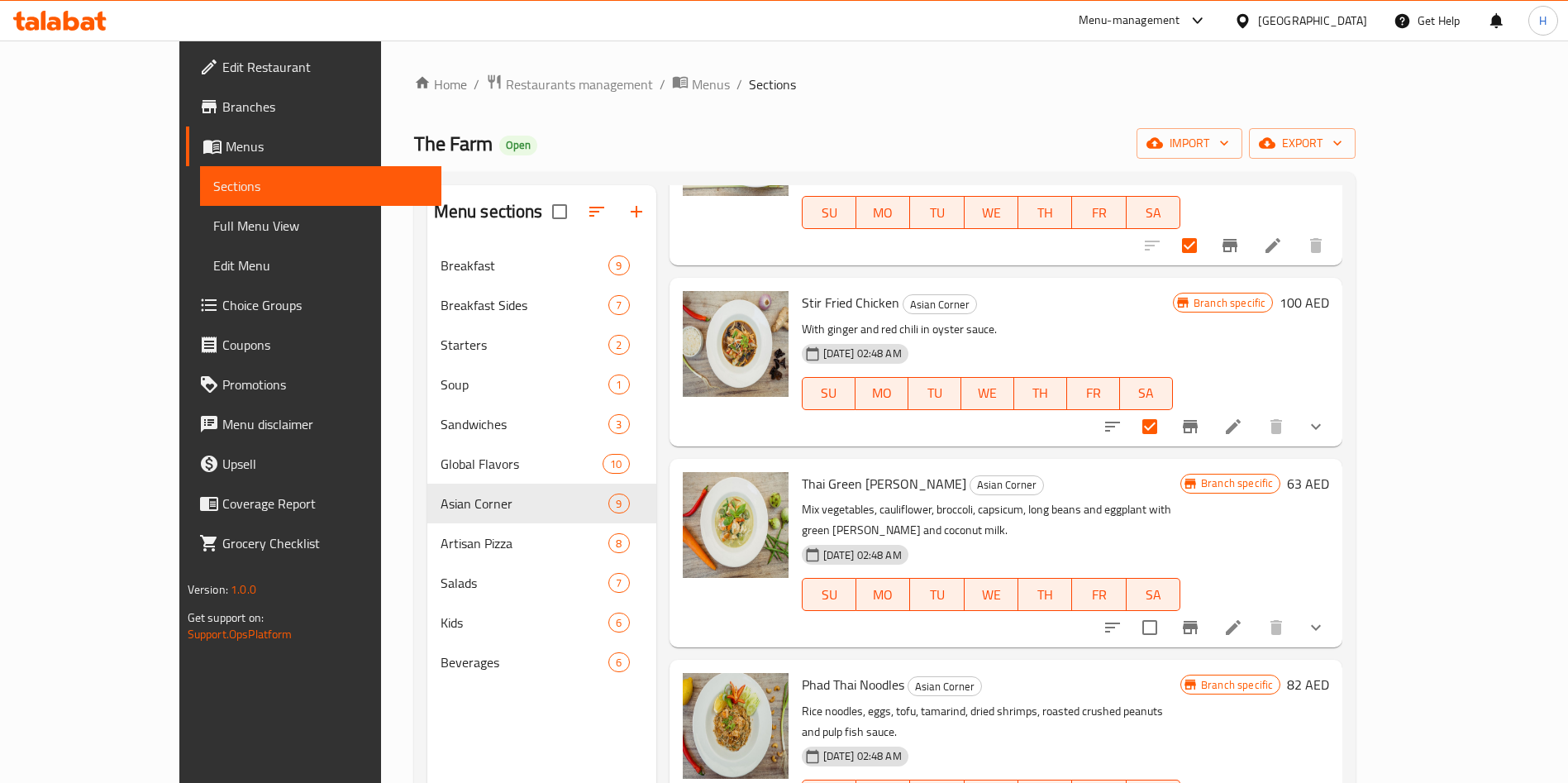
scroll to position [620, 0]
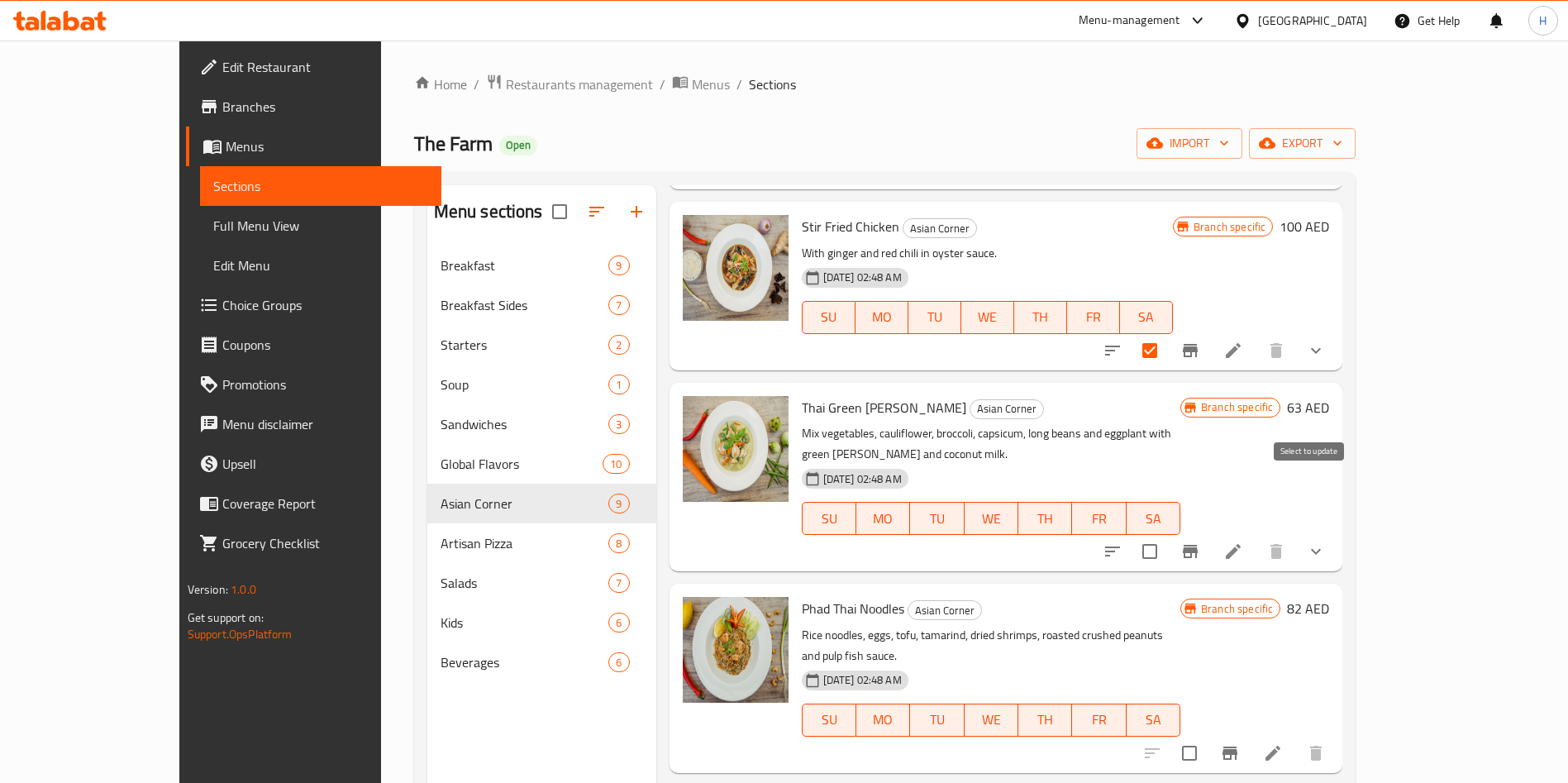
click at [1167, 534] on input "checkbox" at bounding box center [1150, 551] width 35 height 35
checkbox input "true"
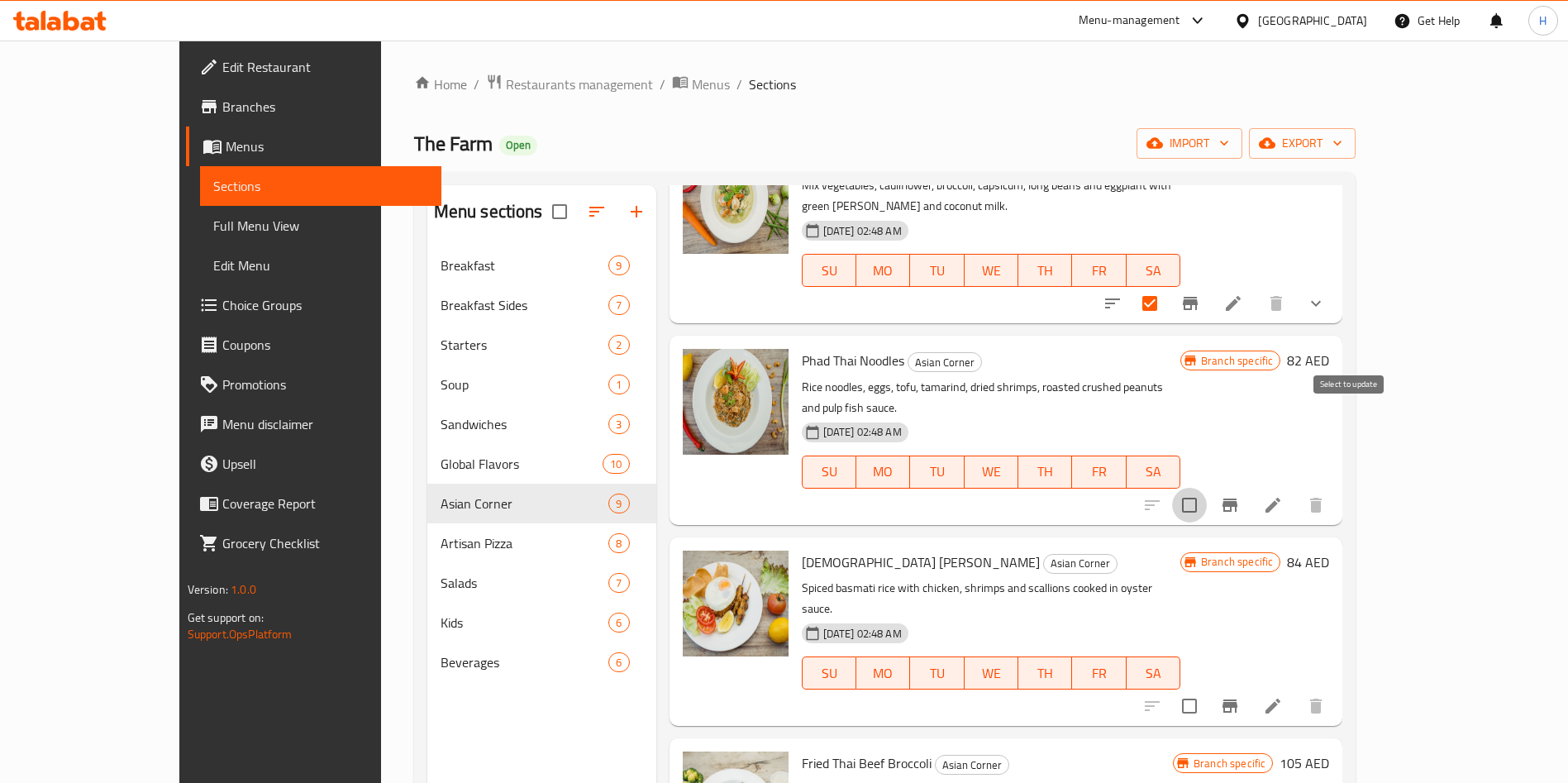
click at [1207, 487] on input "checkbox" at bounding box center [1189, 505] width 35 height 35
checkbox input "true"
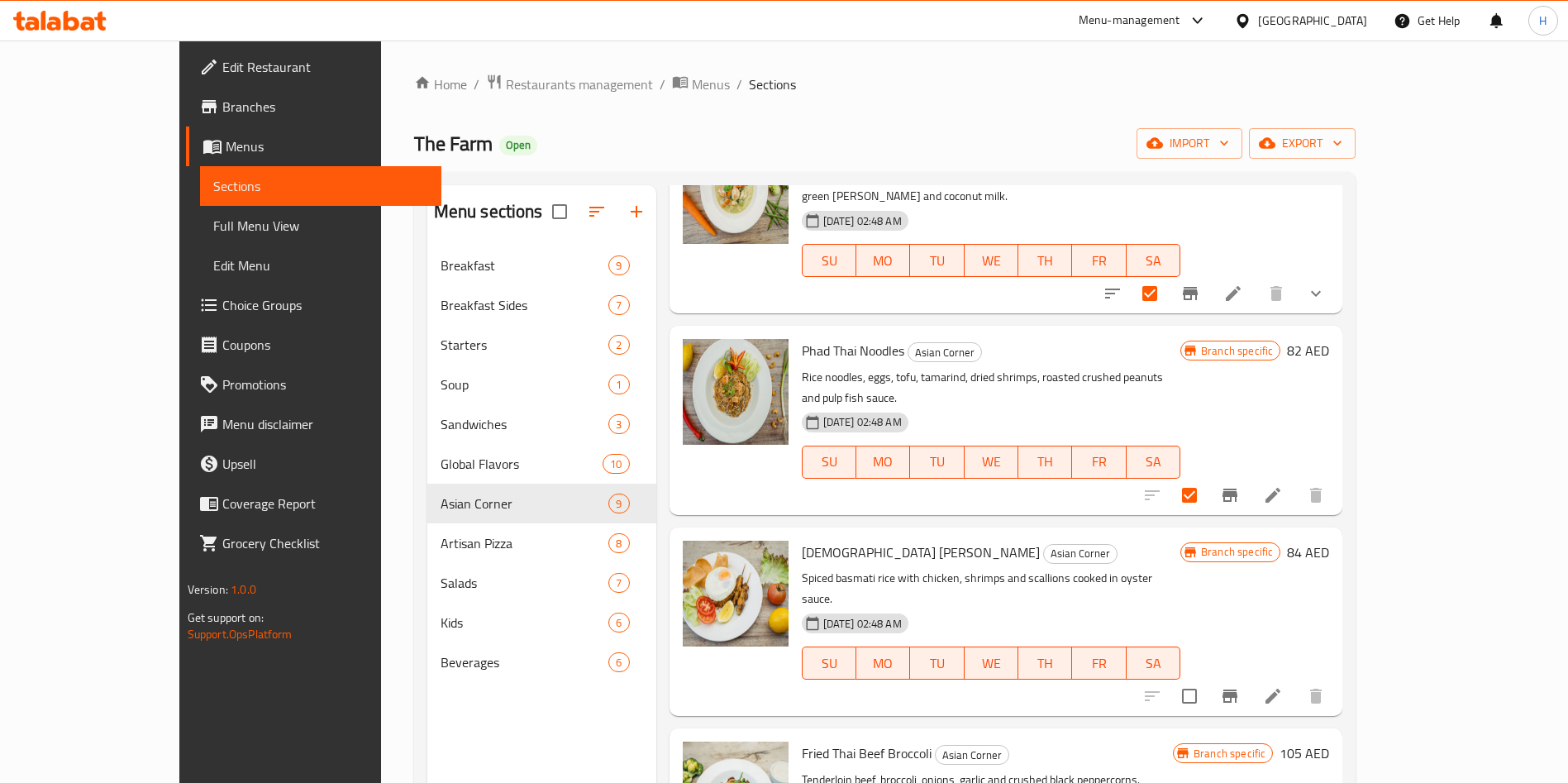
scroll to position [884, 0]
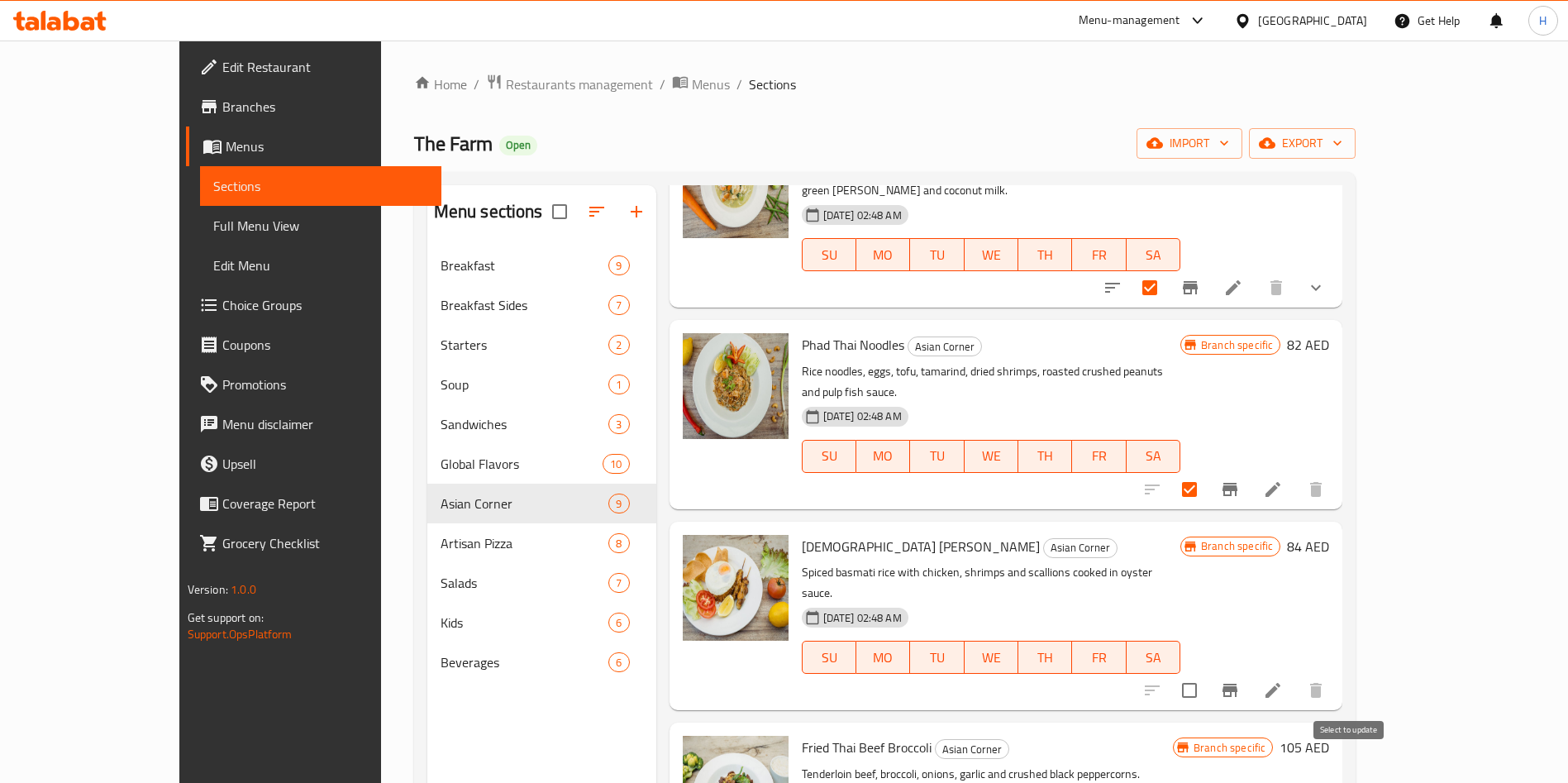
checkbox input "true"
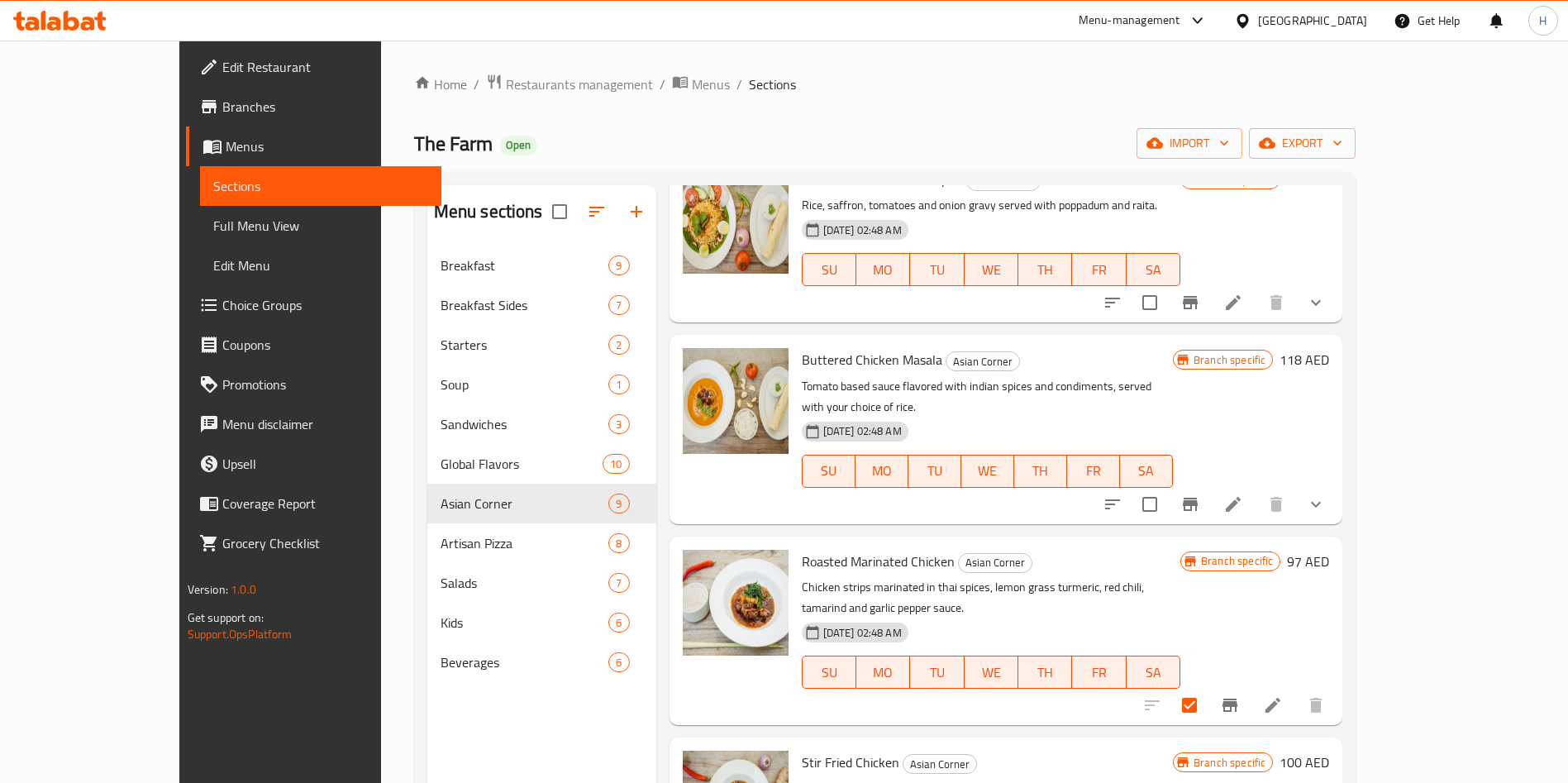
scroll to position [0, 0]
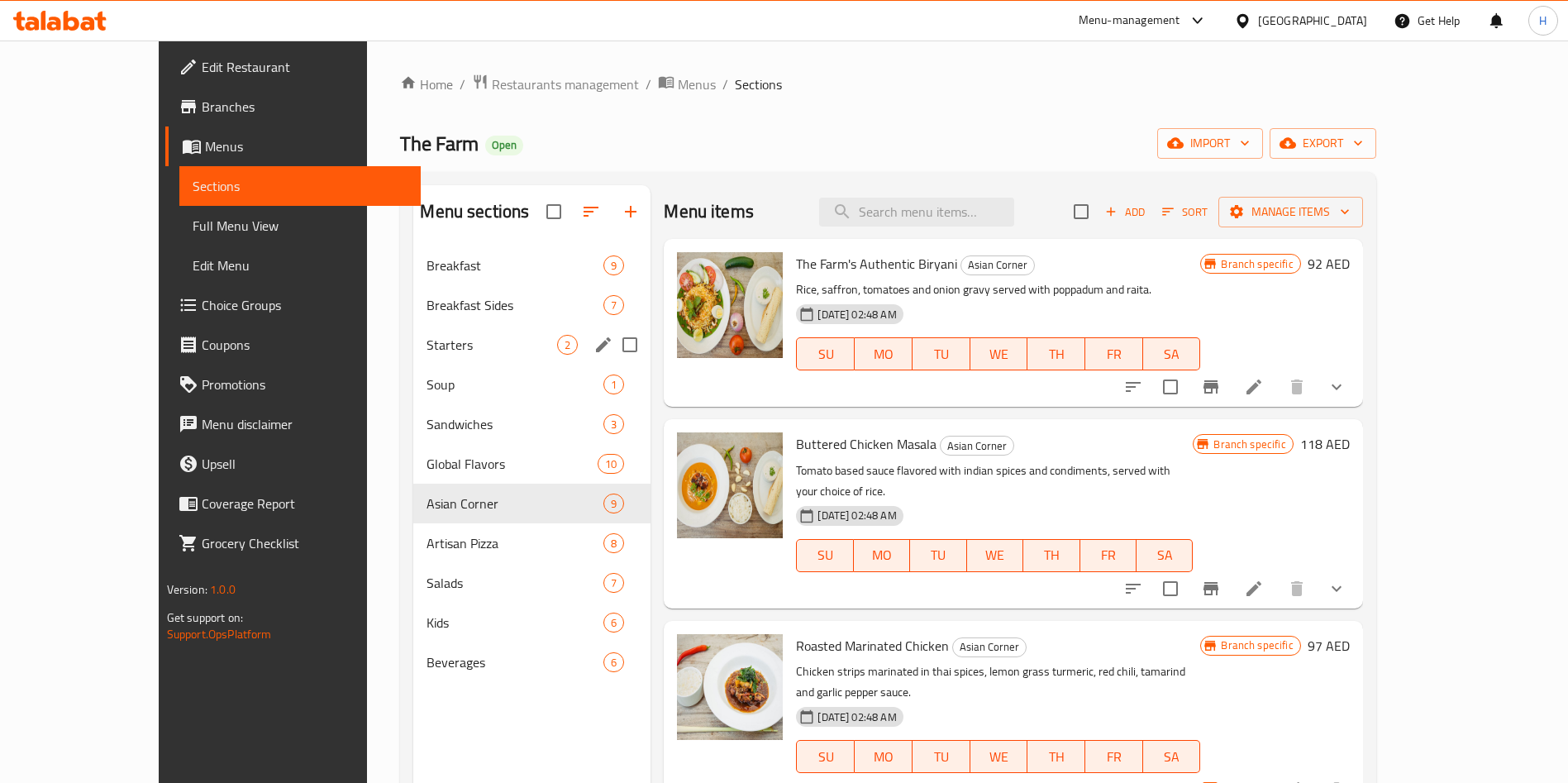
click at [427, 353] on span "Starters" at bounding box center [491, 344] width 130 height 20
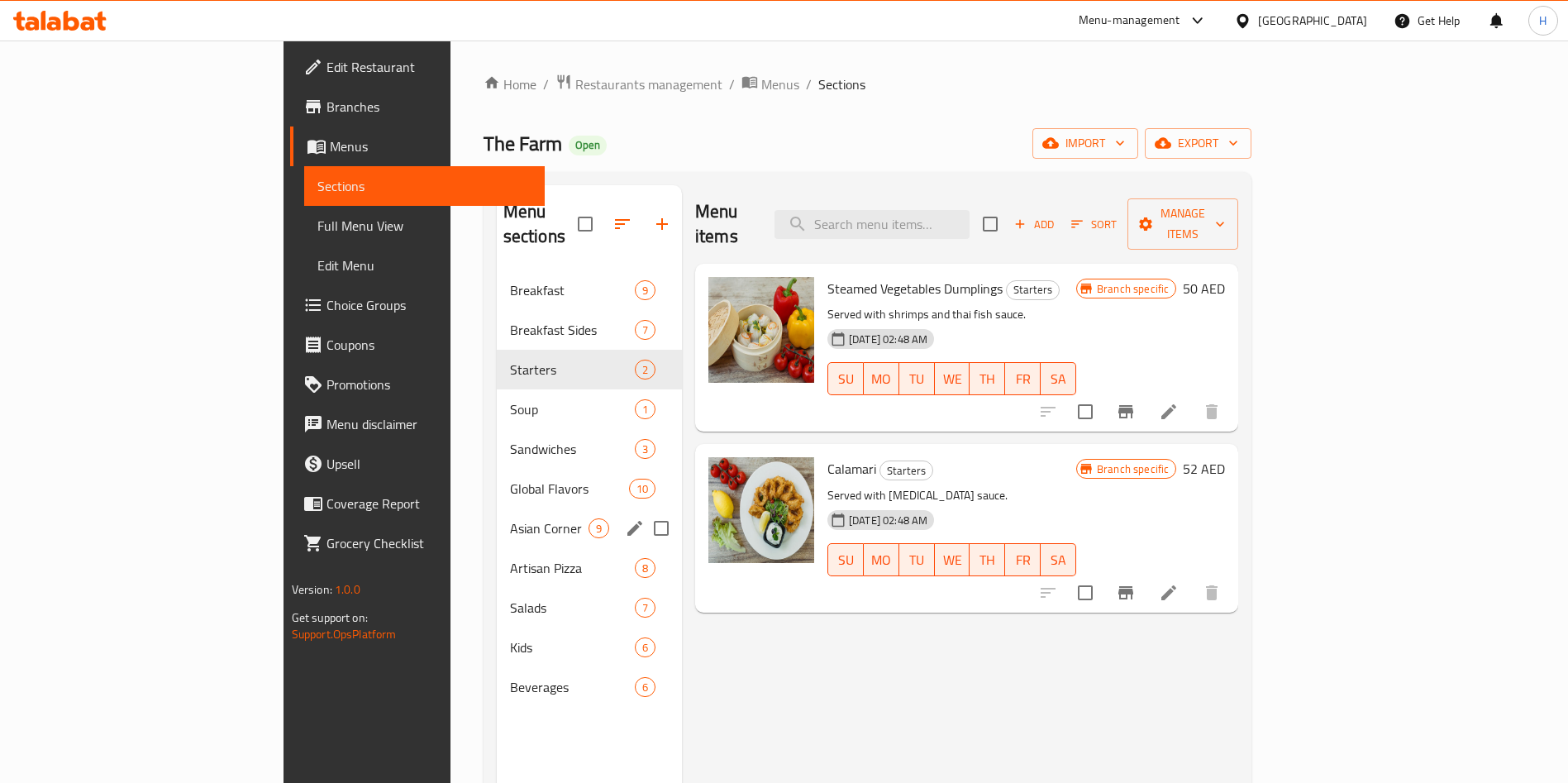
click at [497, 517] on div "Asian Corner 9" at bounding box center [589, 528] width 185 height 40
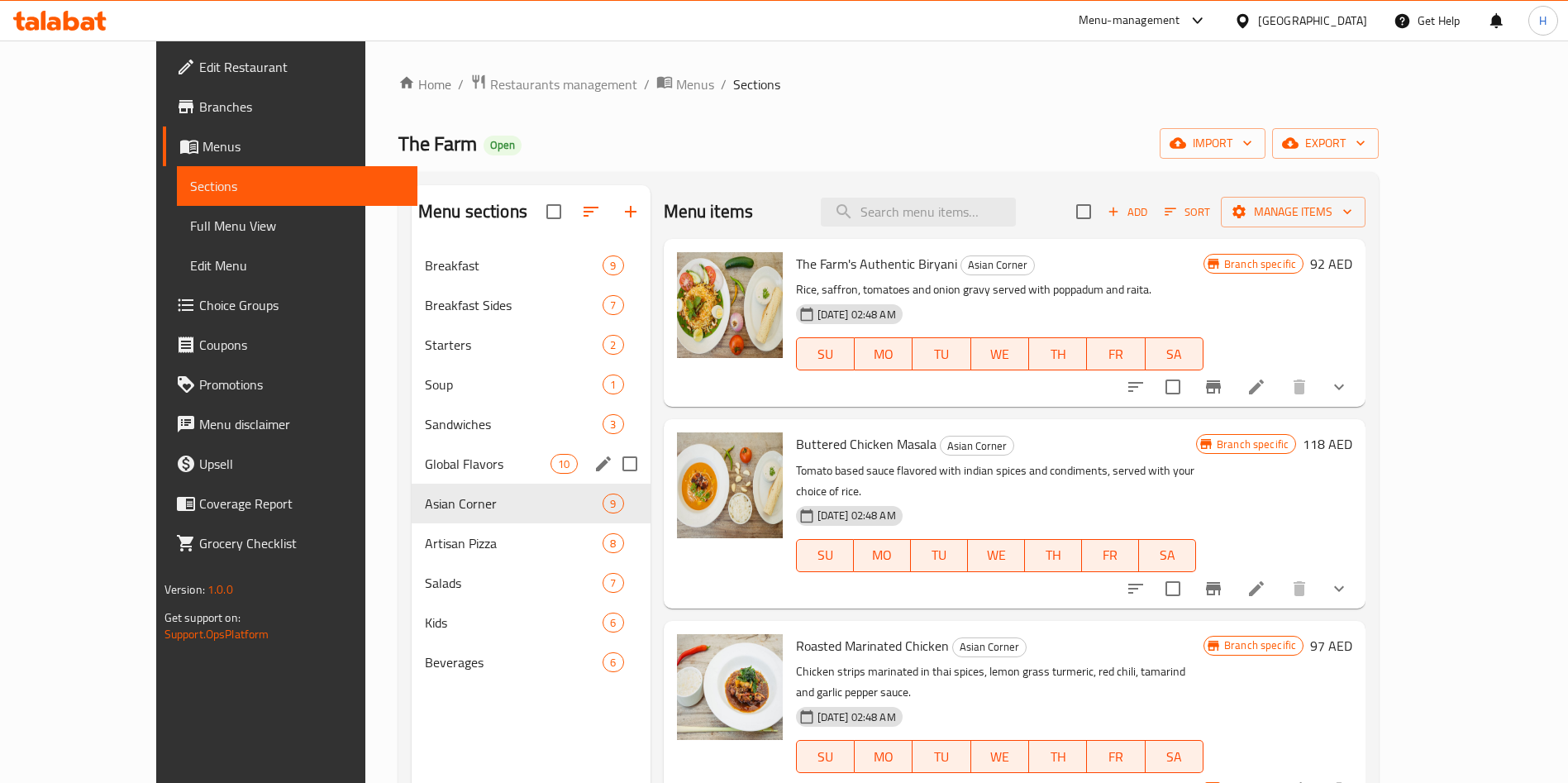
click at [467, 457] on span "Global Flavors" at bounding box center [488, 464] width 125 height 20
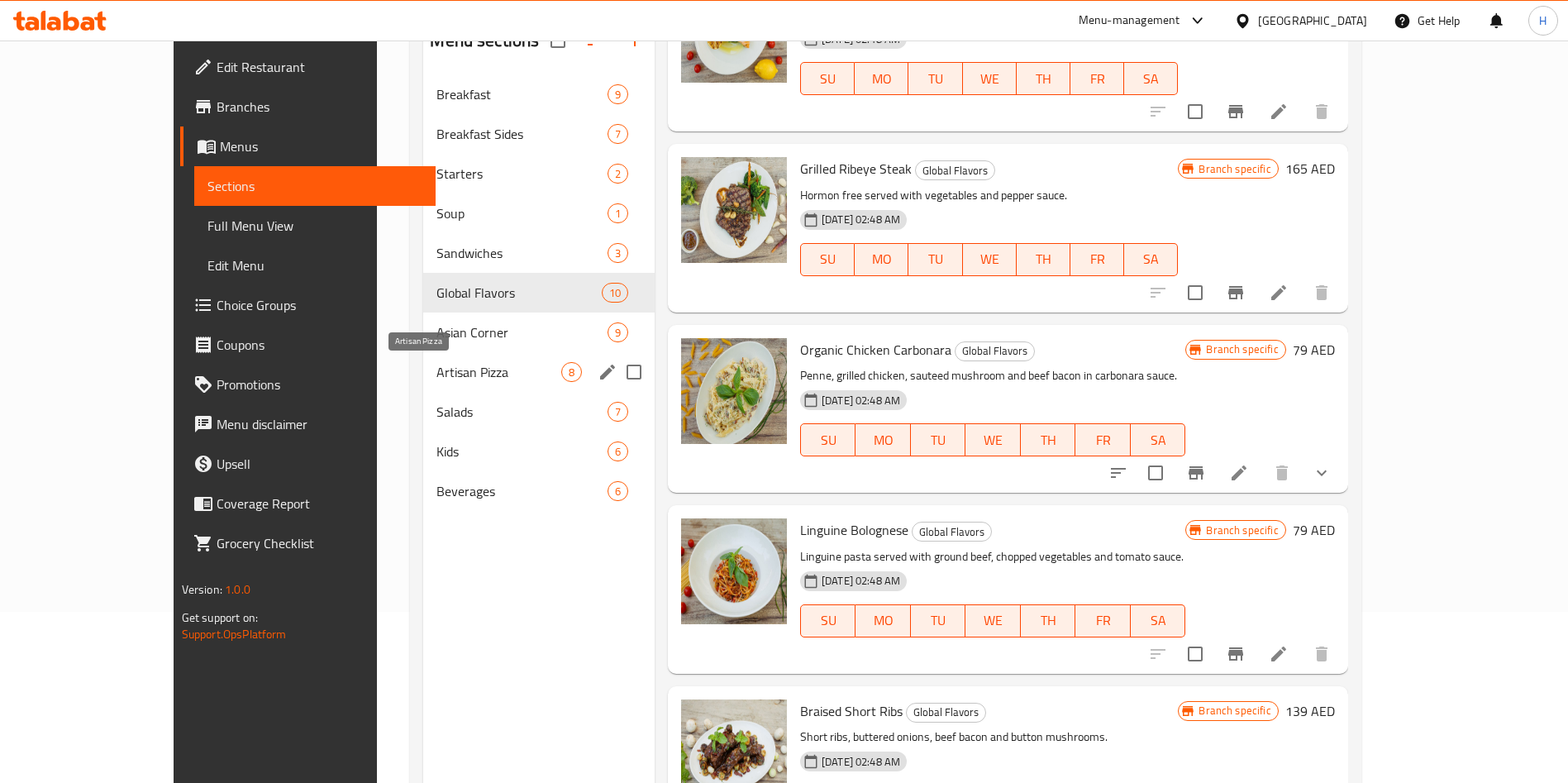
scroll to position [232, 0]
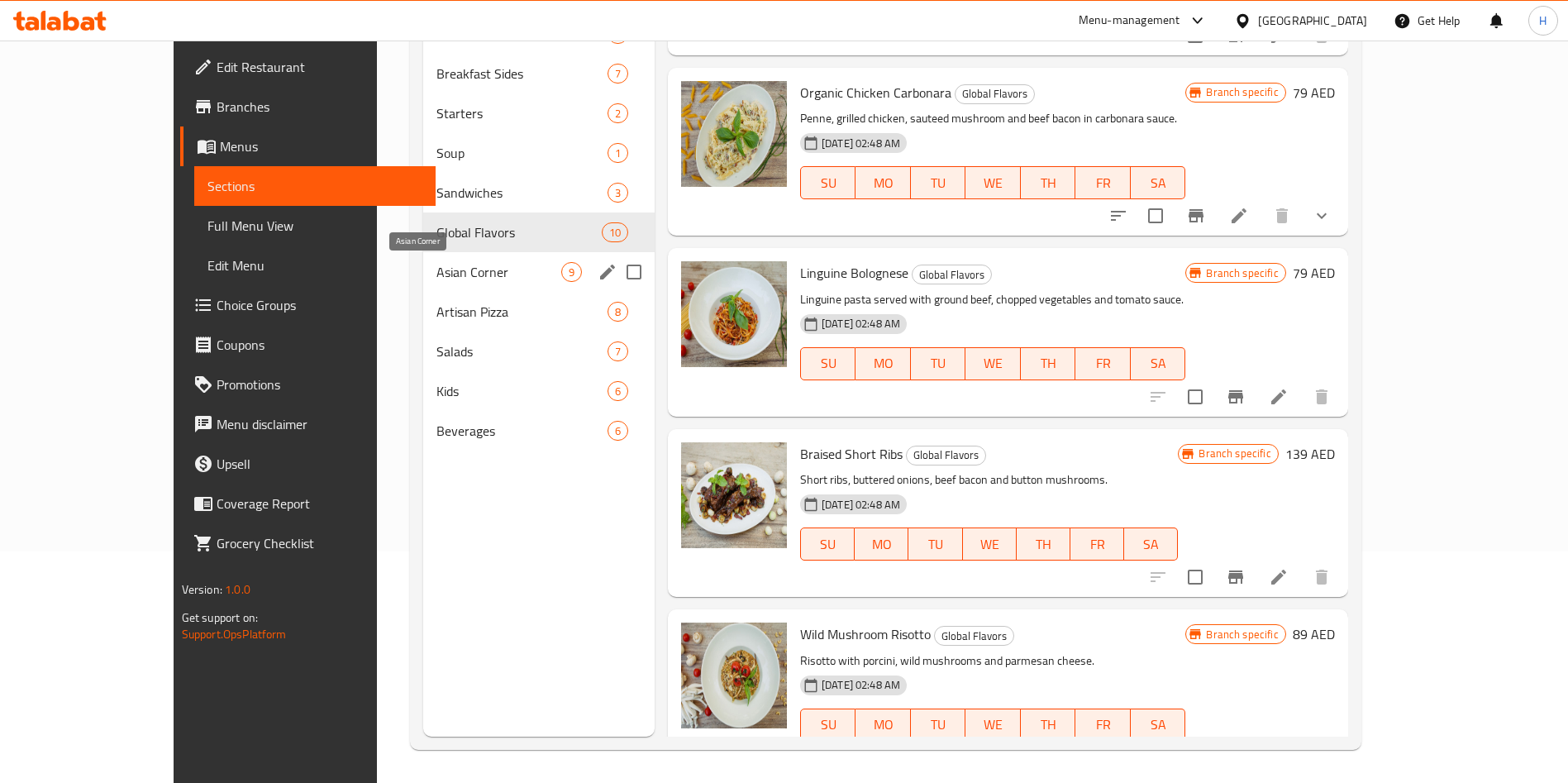
click at [436, 271] on span "Asian Corner" at bounding box center [498, 272] width 124 height 20
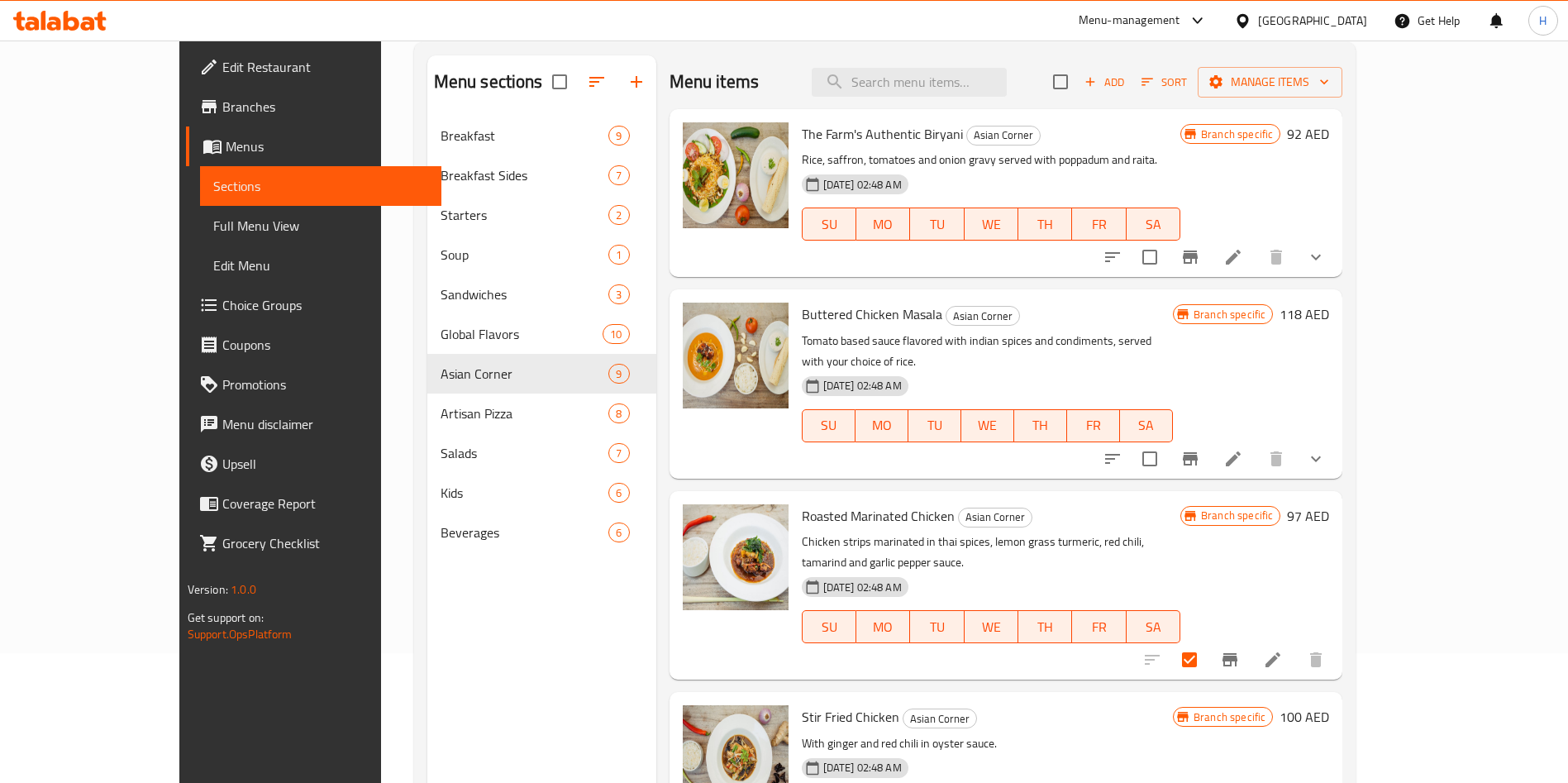
scroll to position [232, 0]
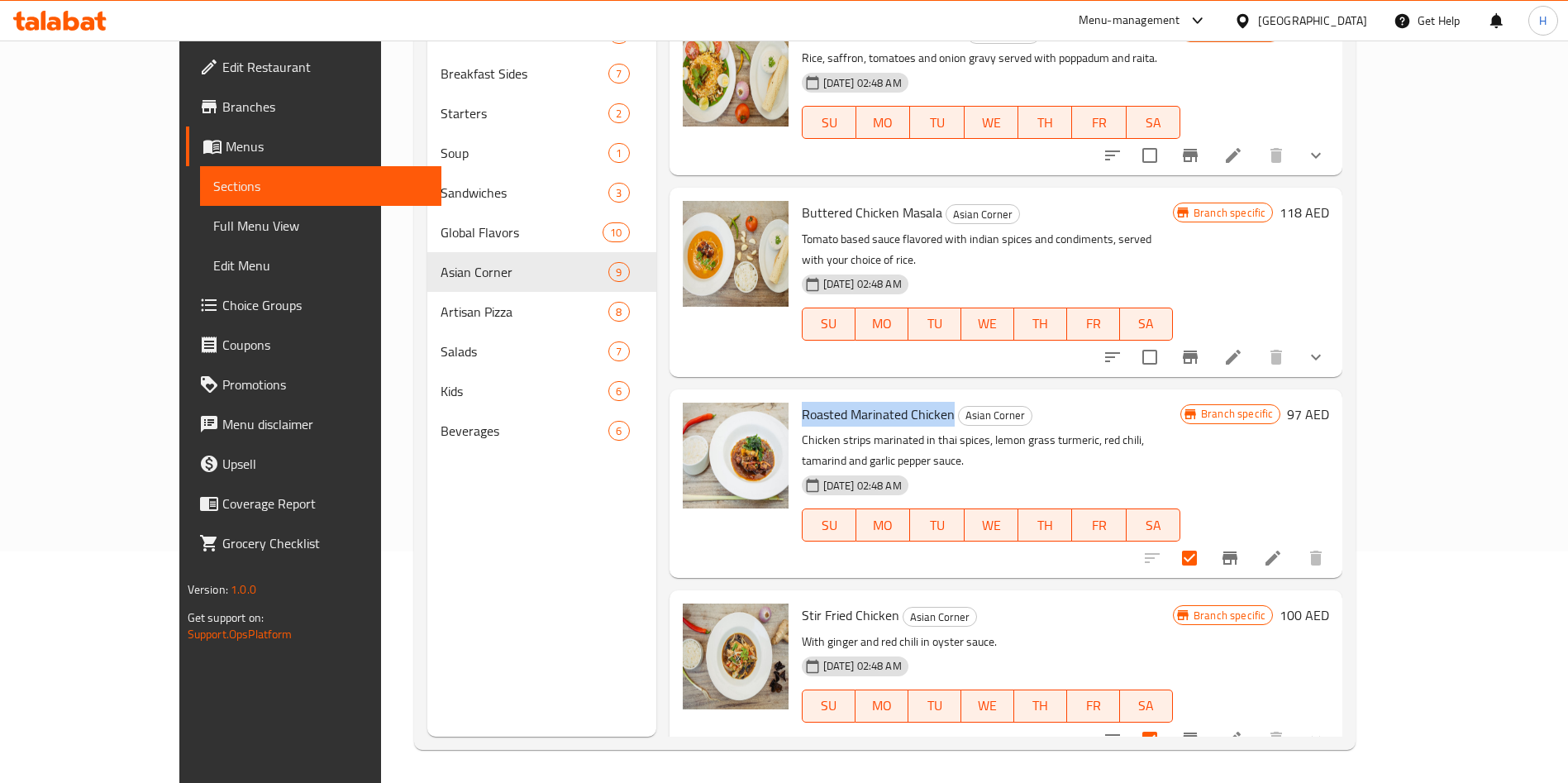
drag, startPoint x: 908, startPoint y: 391, endPoint x: 755, endPoint y: 384, distance: 153.2
click at [795, 396] on div "Roasted Marinated Chicken Asian Corner Chicken strips marinated in thai spices,…" at bounding box center [991, 484] width 392 height 175
copy span "Roasted Marinated Chicken"
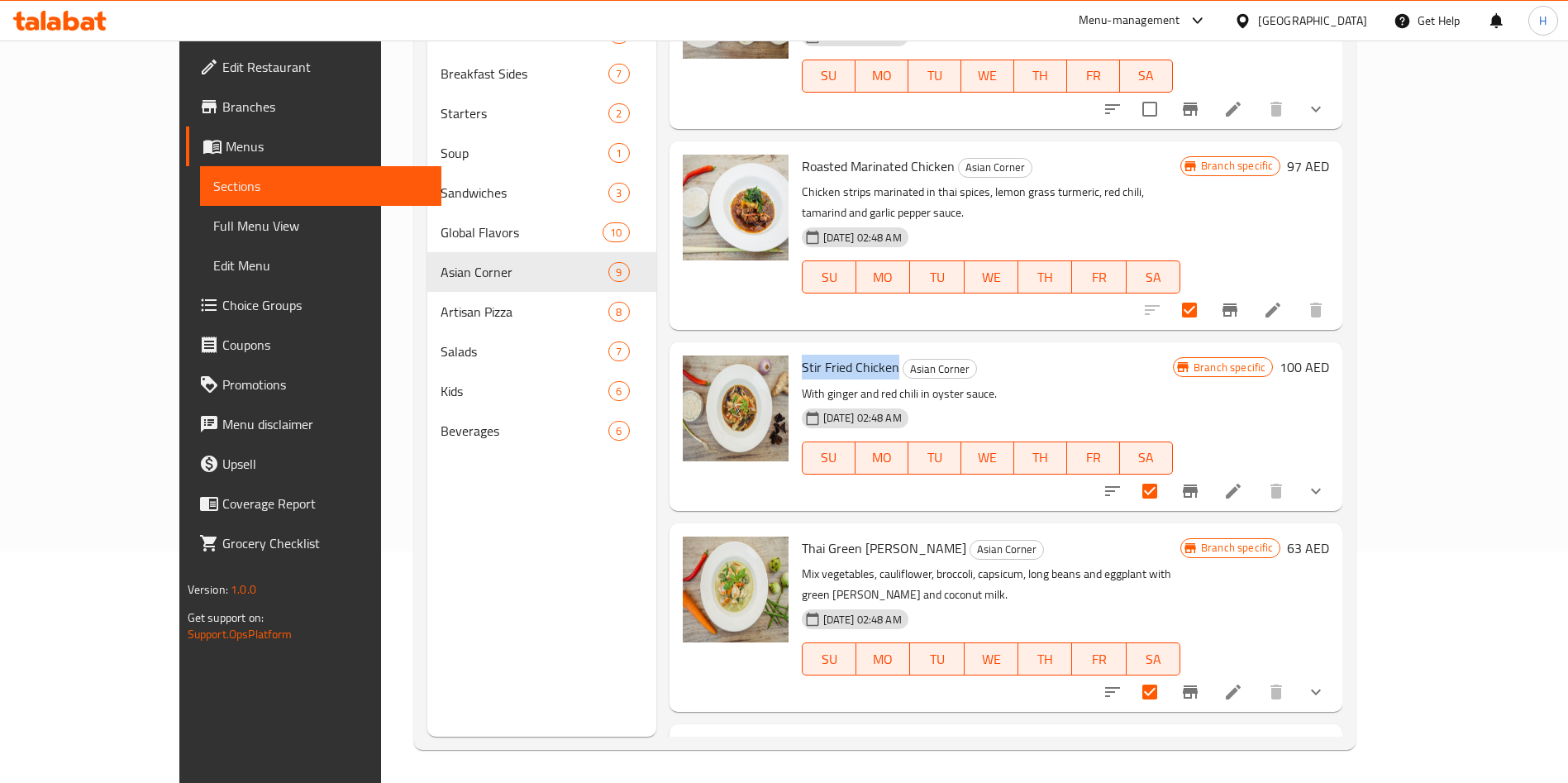
drag, startPoint x: 851, startPoint y: 319, endPoint x: 752, endPoint y: 329, distance: 99.5
click at [795, 349] on div "Stir Fried Chicken Asian Corner With ginger and red chili in oyster sauce. [DAT…" at bounding box center [987, 426] width 384 height 155
copy span "Stir Fried Chicken"
click at [1256, 476] on li at bounding box center [1233, 490] width 47 height 29
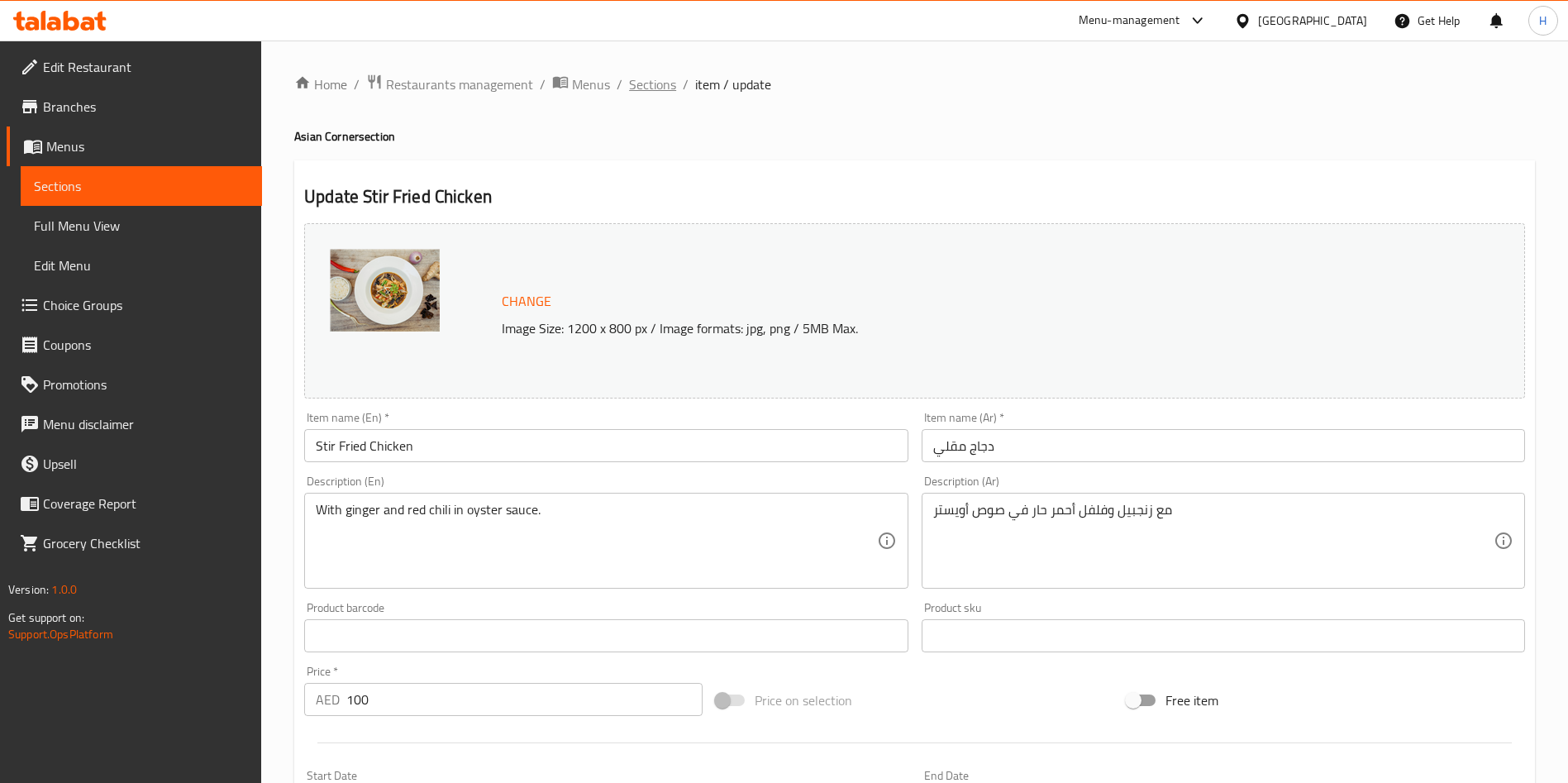
click at [643, 80] on span "Sections" at bounding box center [653, 84] width 48 height 20
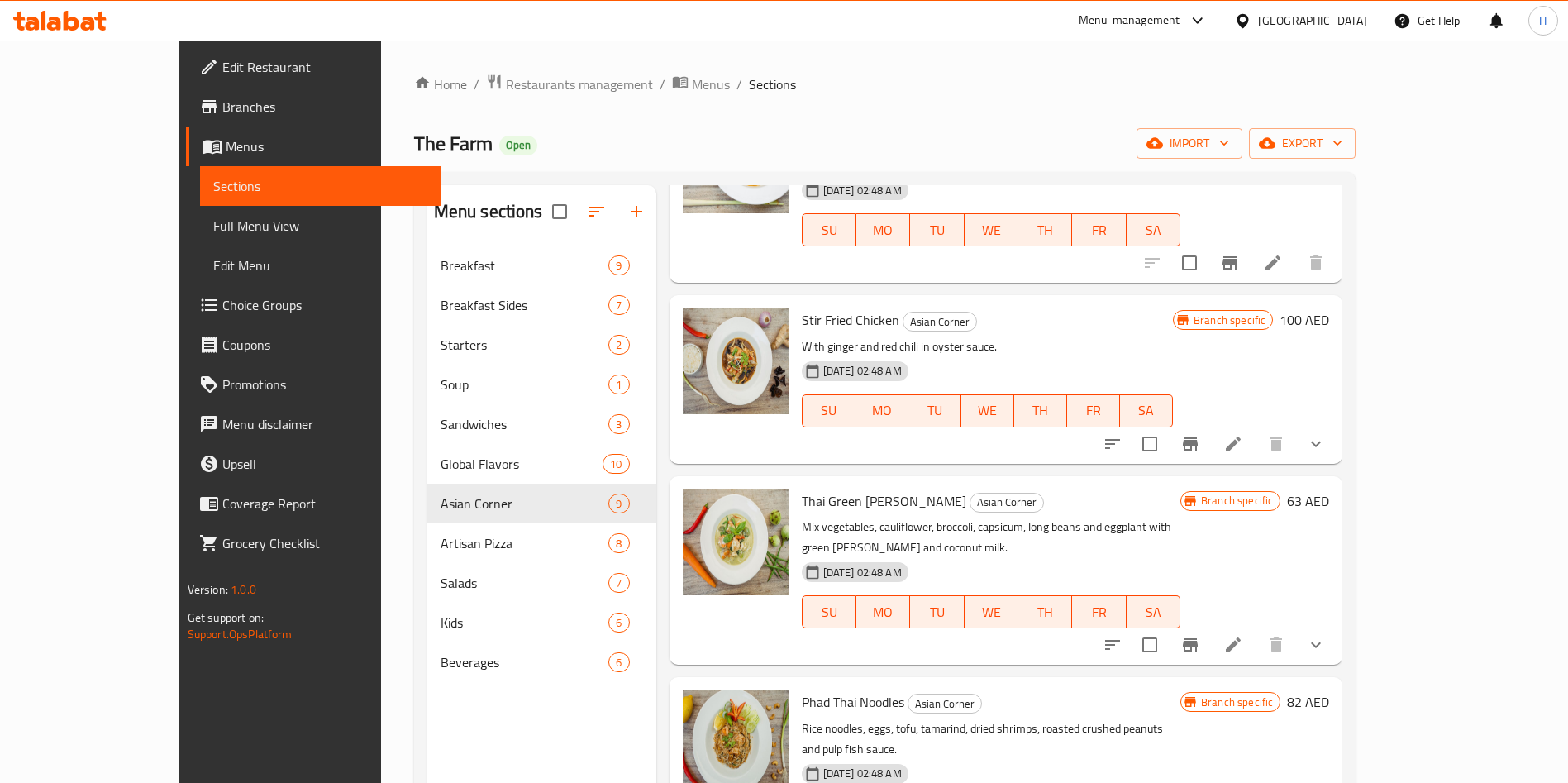
scroll to position [636, 0]
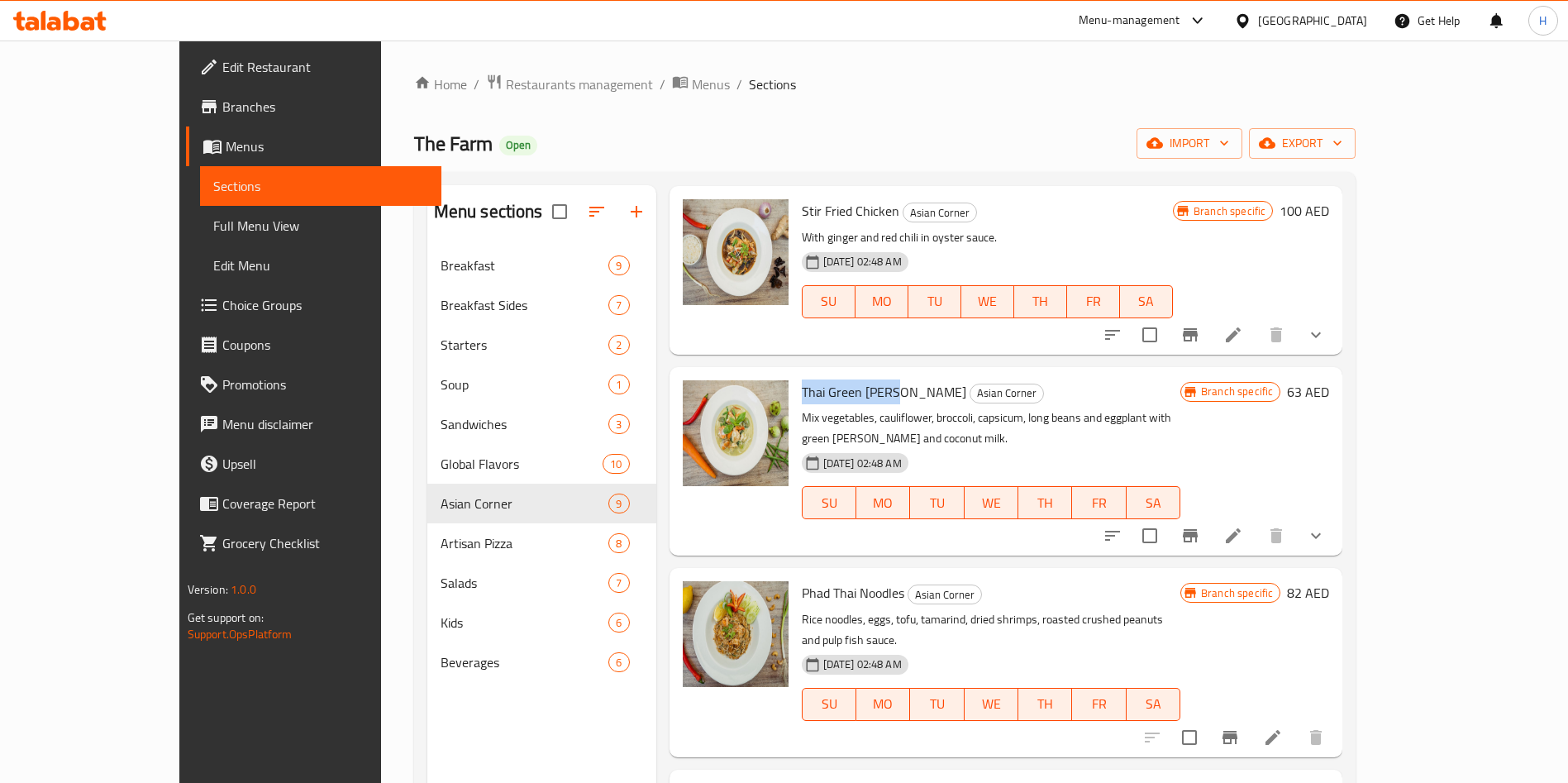
drag, startPoint x: 848, startPoint y: 343, endPoint x: 755, endPoint y: 348, distance: 93.1
click at [795, 373] on div "Thai Green [PERSON_NAME] Asian Corner Mix vegetables, cauliflower, broccoli, ca…" at bounding box center [991, 461] width 392 height 175
copy span "Thai Green [PERSON_NAME]"
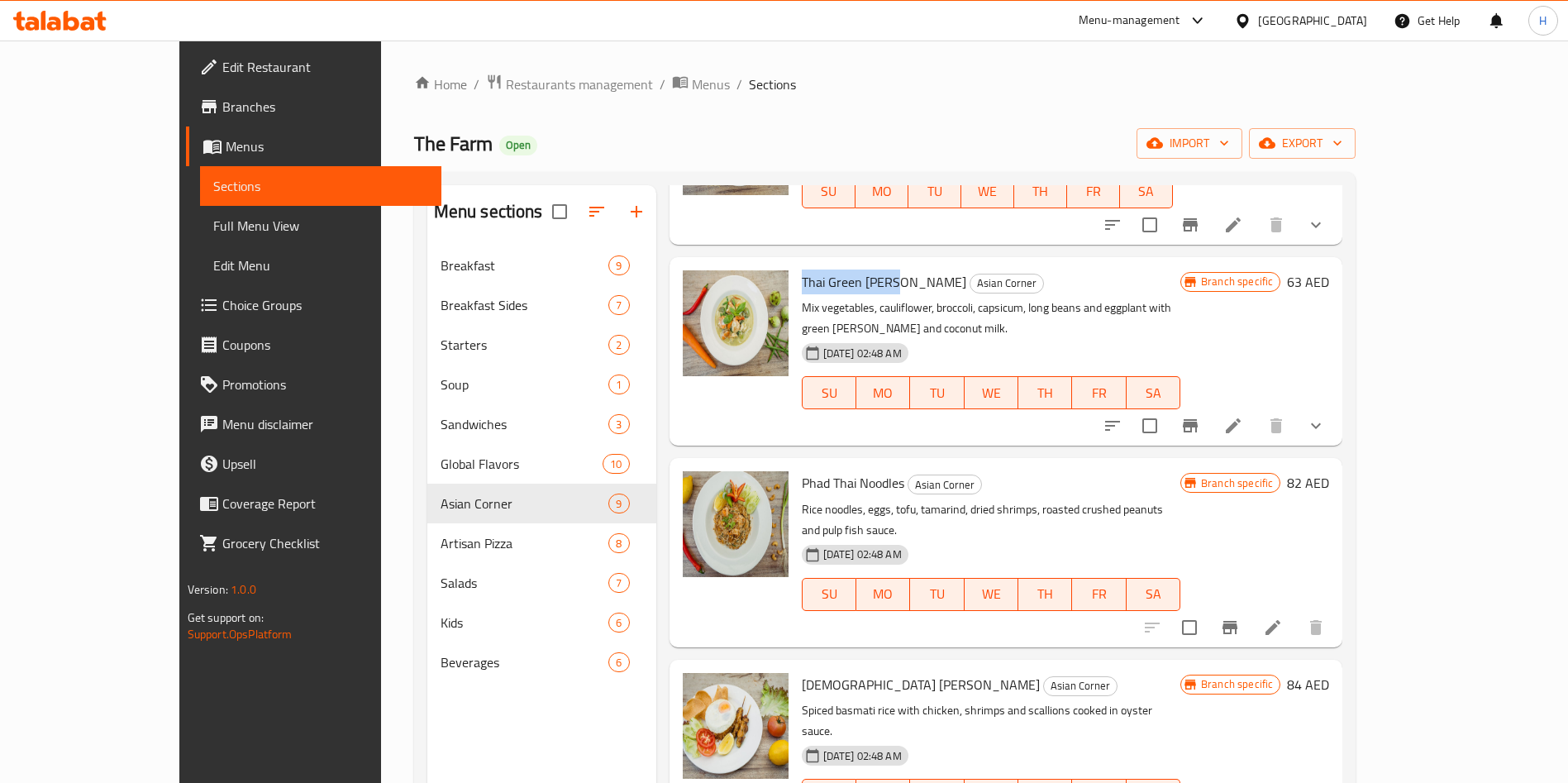
scroll to position [884, 0]
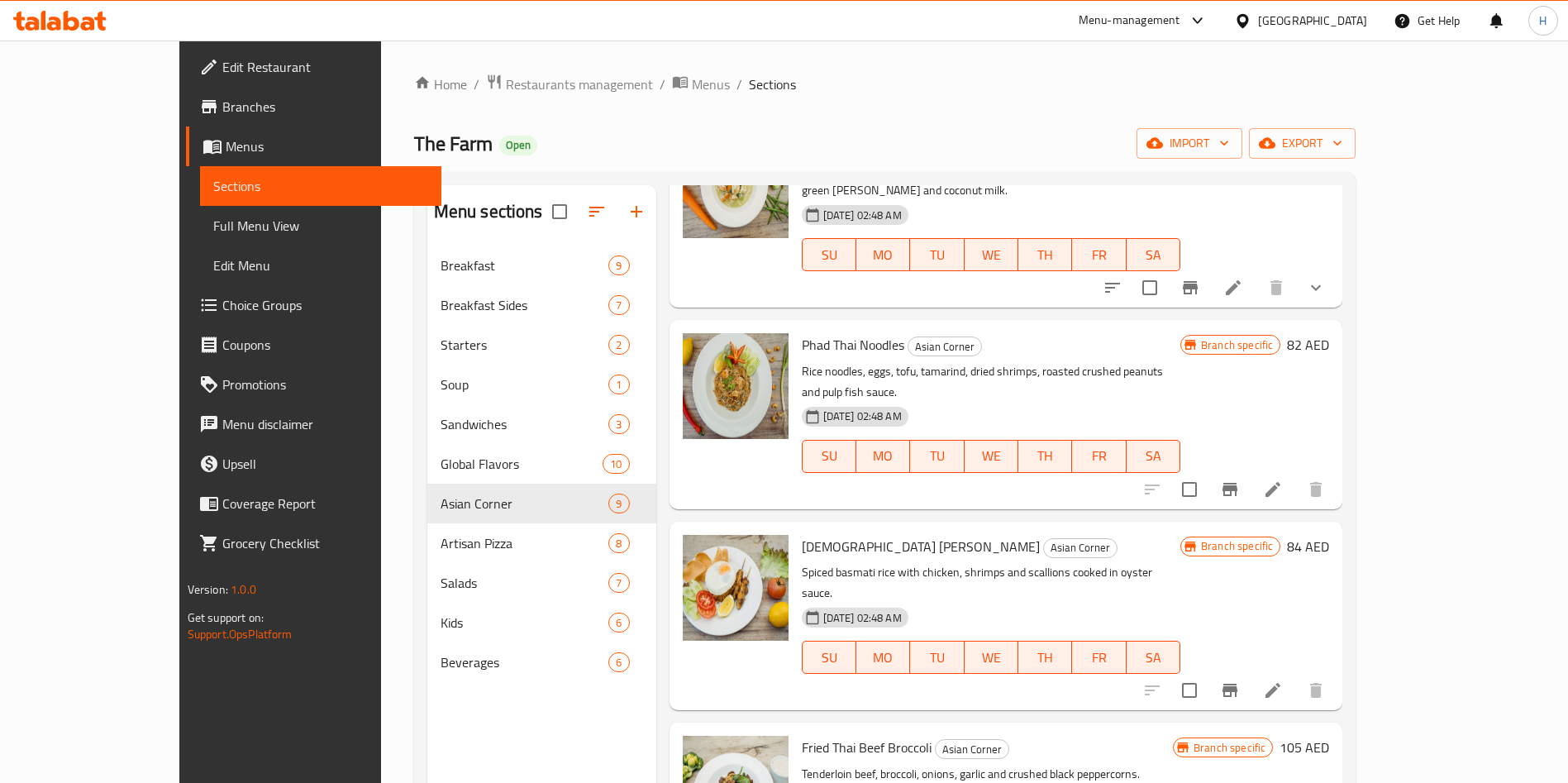
click at [839, 333] on span "Phad Thai Noodles" at bounding box center [853, 345] width 103 height 25
copy h6 "Phad Thai Noodles"
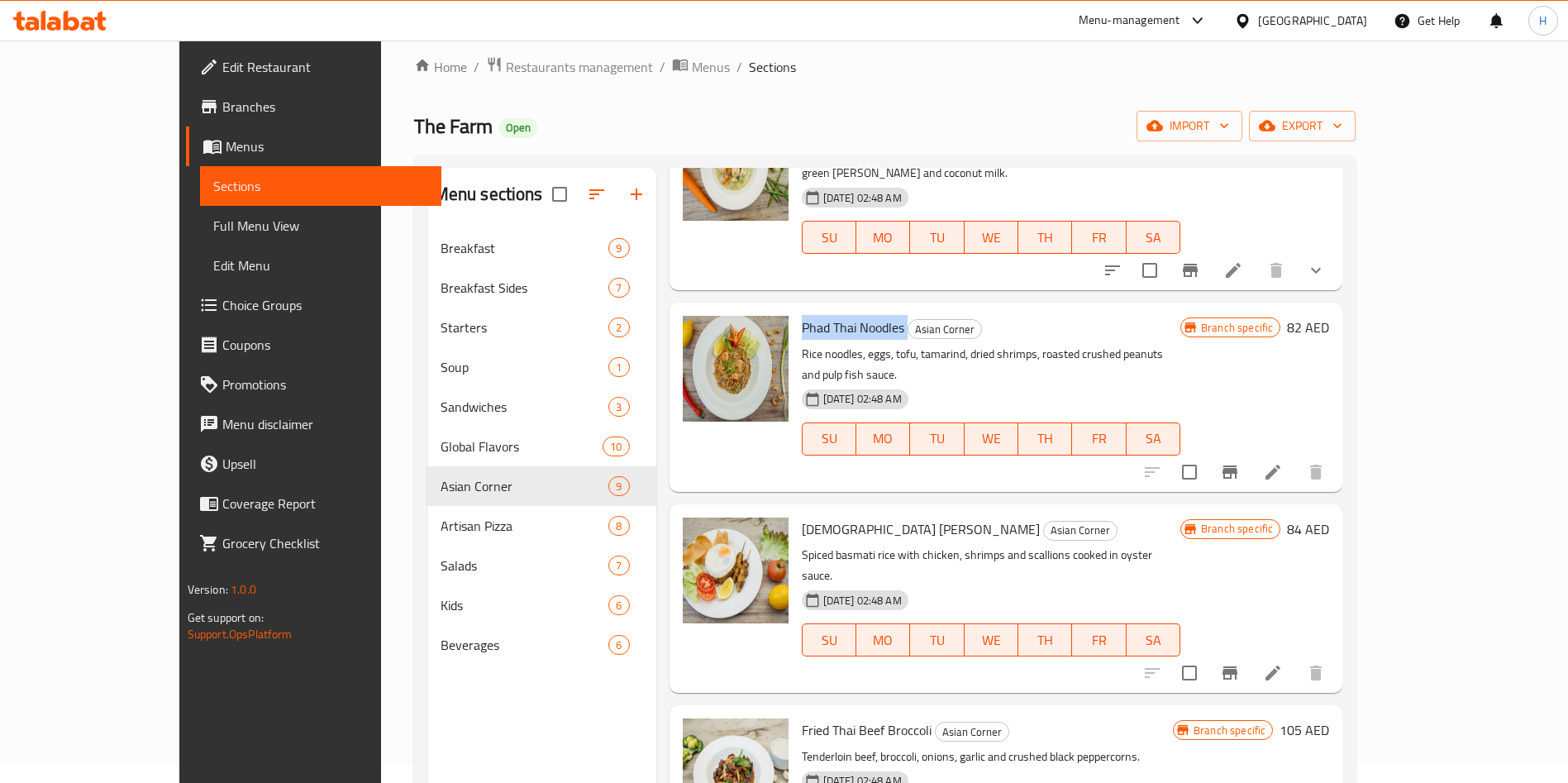
scroll to position [124, 0]
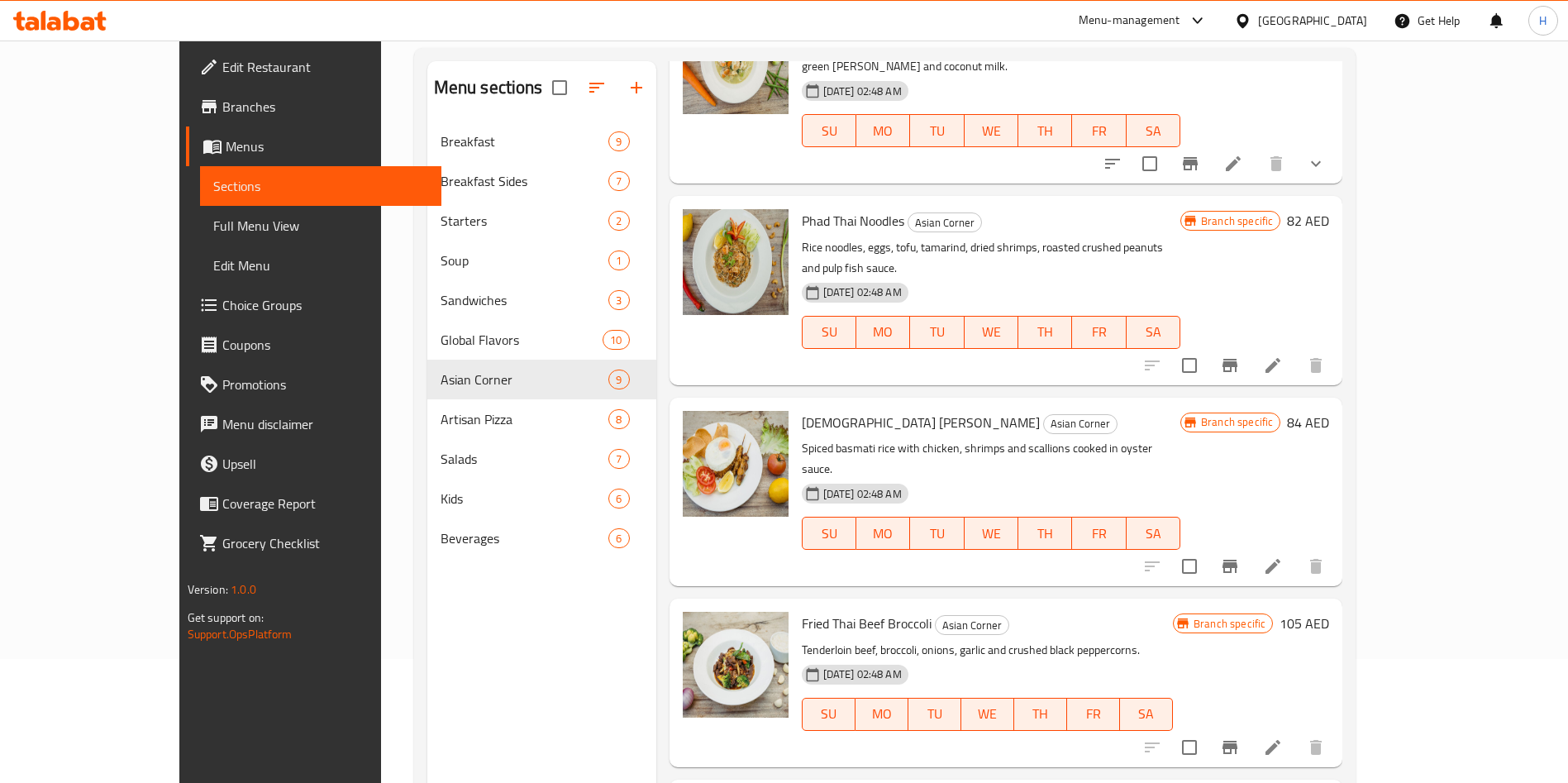
click at [806, 410] on span "[DEMOGRAPHIC_DATA] [PERSON_NAME]" at bounding box center [921, 422] width 239 height 25
copy h6 "[DEMOGRAPHIC_DATA] [PERSON_NAME]"
click at [822, 611] on span "Fried Thai Beef Broccoli" at bounding box center [867, 623] width 130 height 25
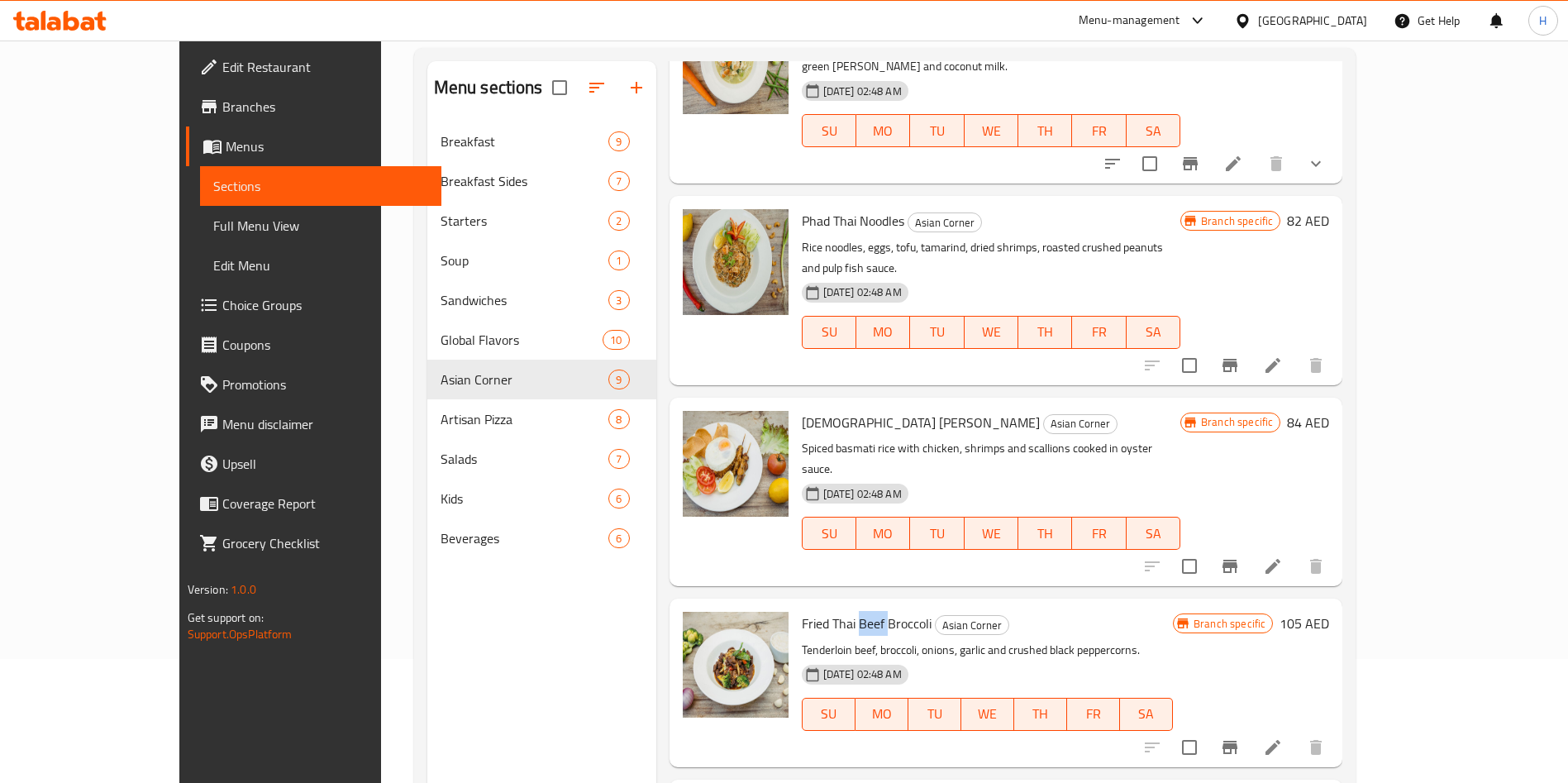
click at [822, 611] on span "Fried Thai Beef Broccoli" at bounding box center [867, 623] width 130 height 25
copy h6 "Fried Thai Beef Broccoli"
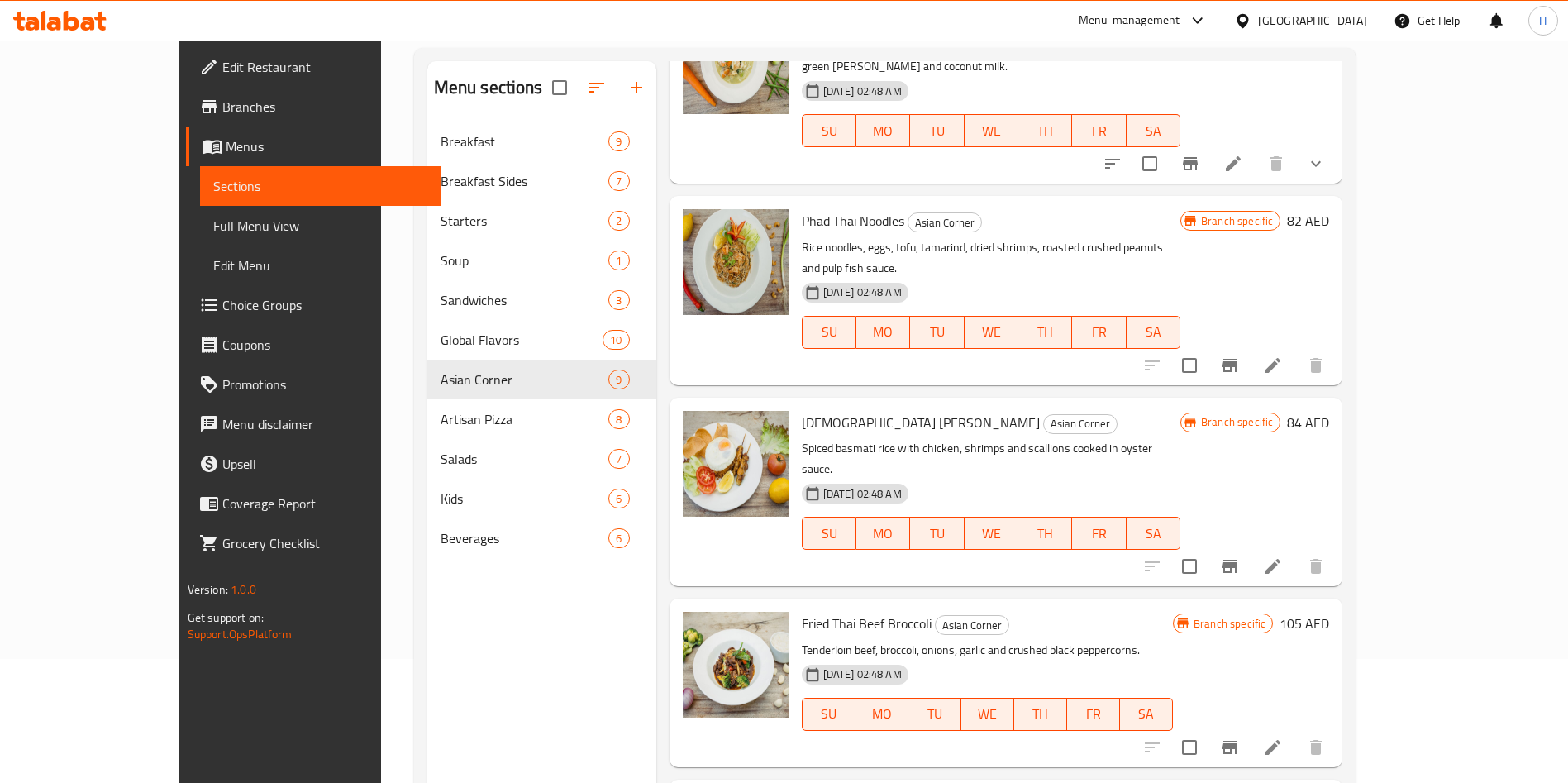
copy h6 "Prawn Red [PERSON_NAME]"
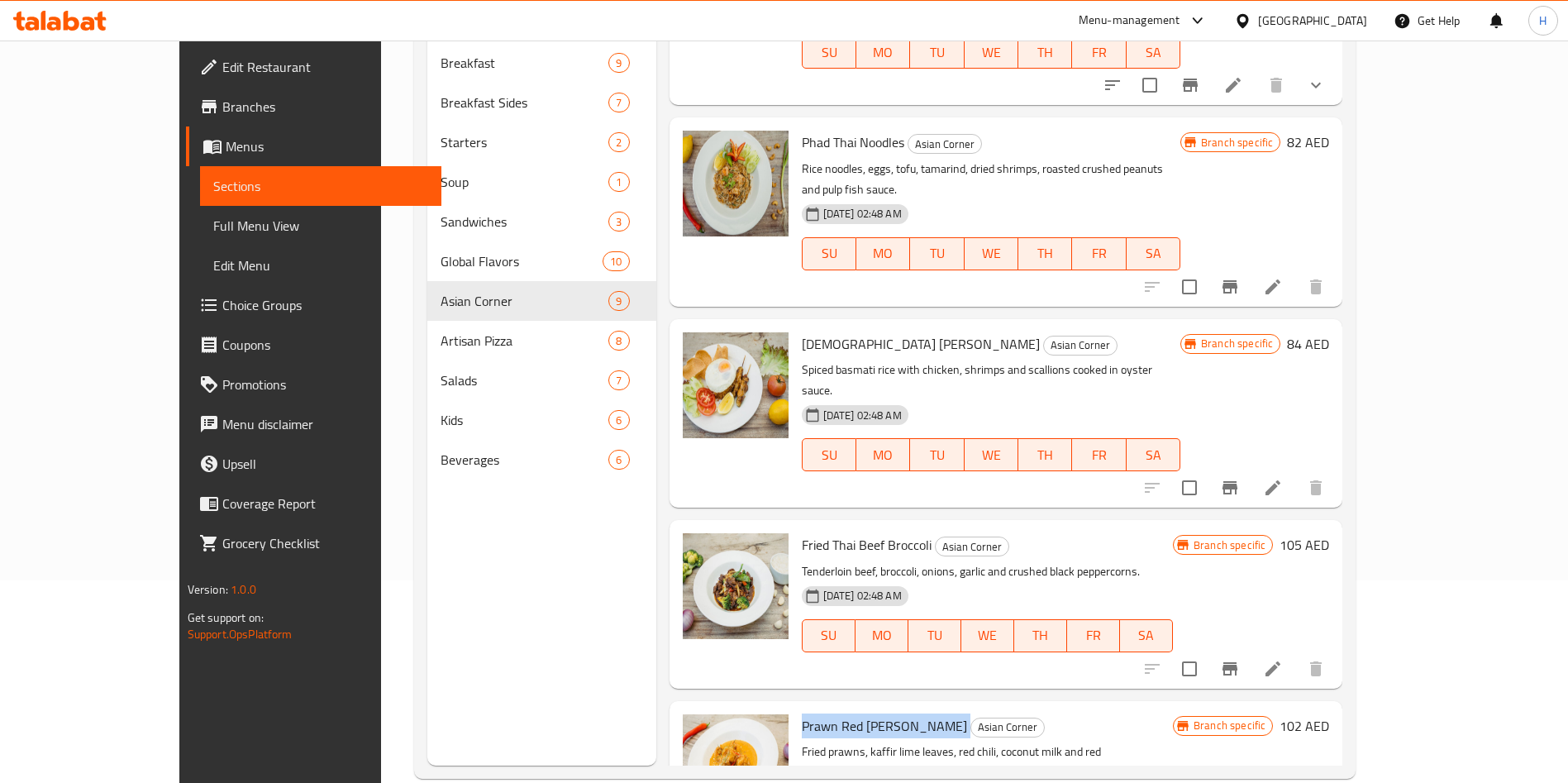
scroll to position [232, 0]
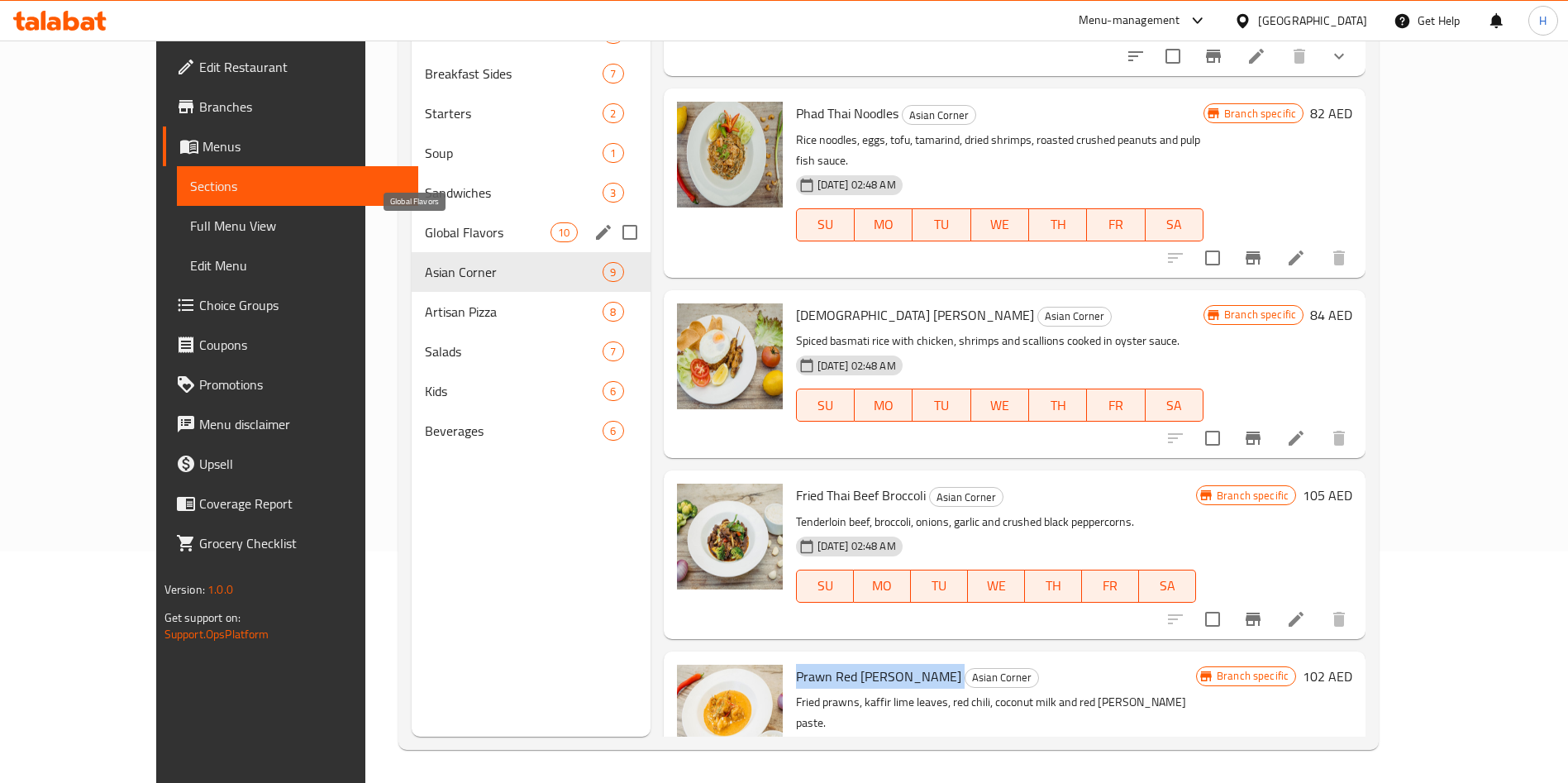
click at [425, 224] on span "Global Flavors" at bounding box center [488, 232] width 125 height 20
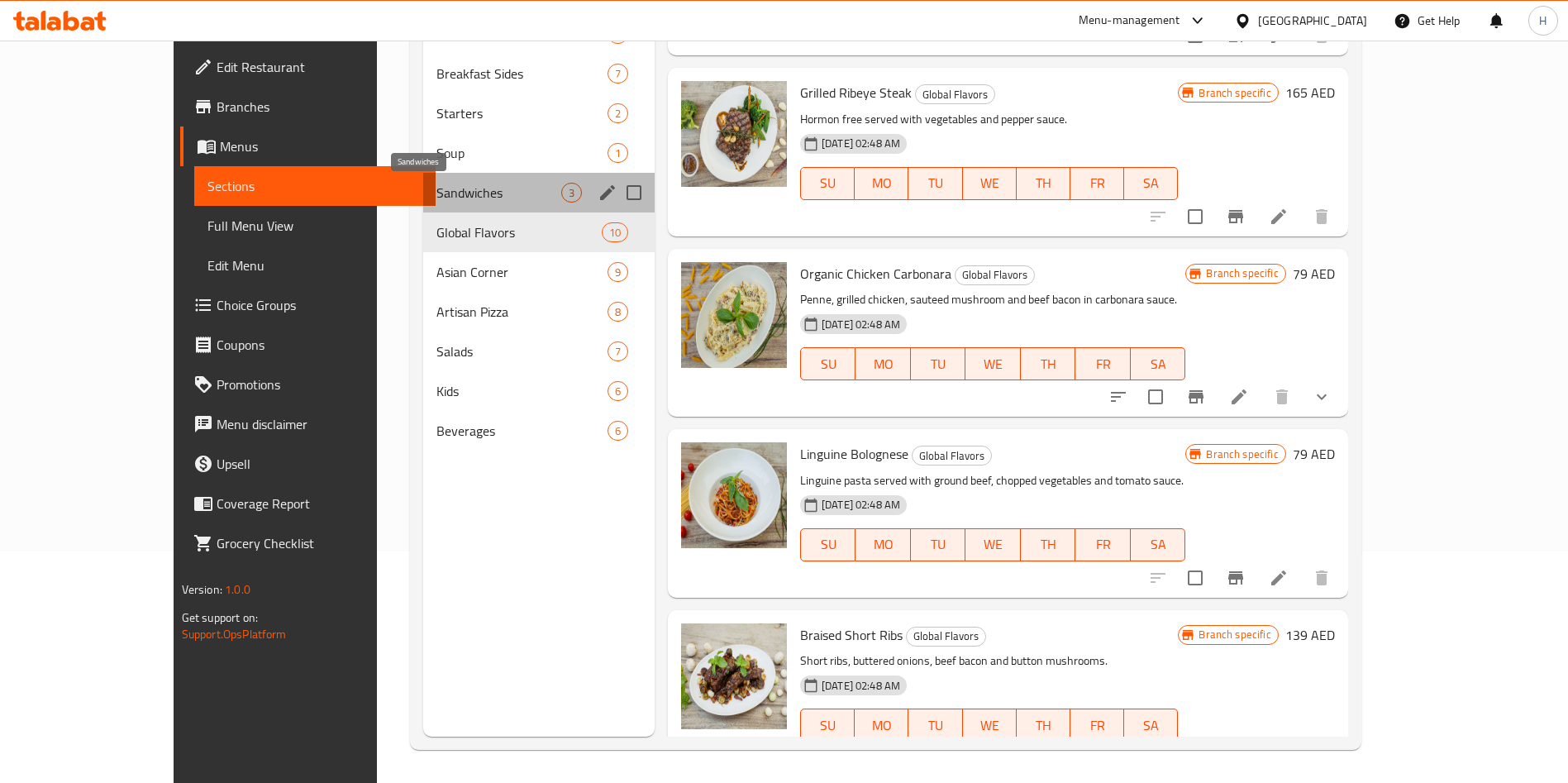
click at [436, 184] on span "Sandwiches" at bounding box center [498, 192] width 124 height 20
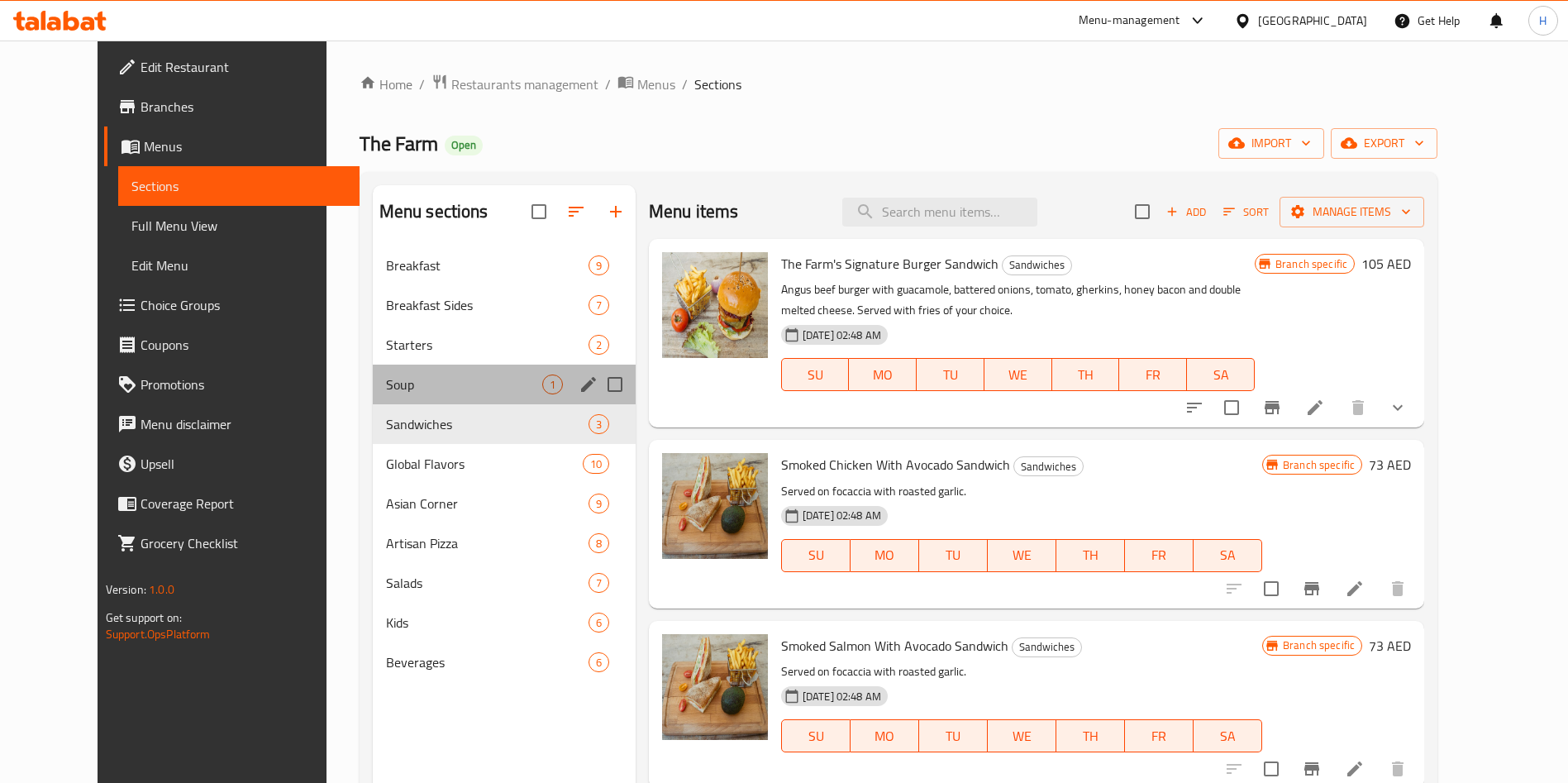
click at [401, 398] on div "Soup 1" at bounding box center [504, 385] width 263 height 40
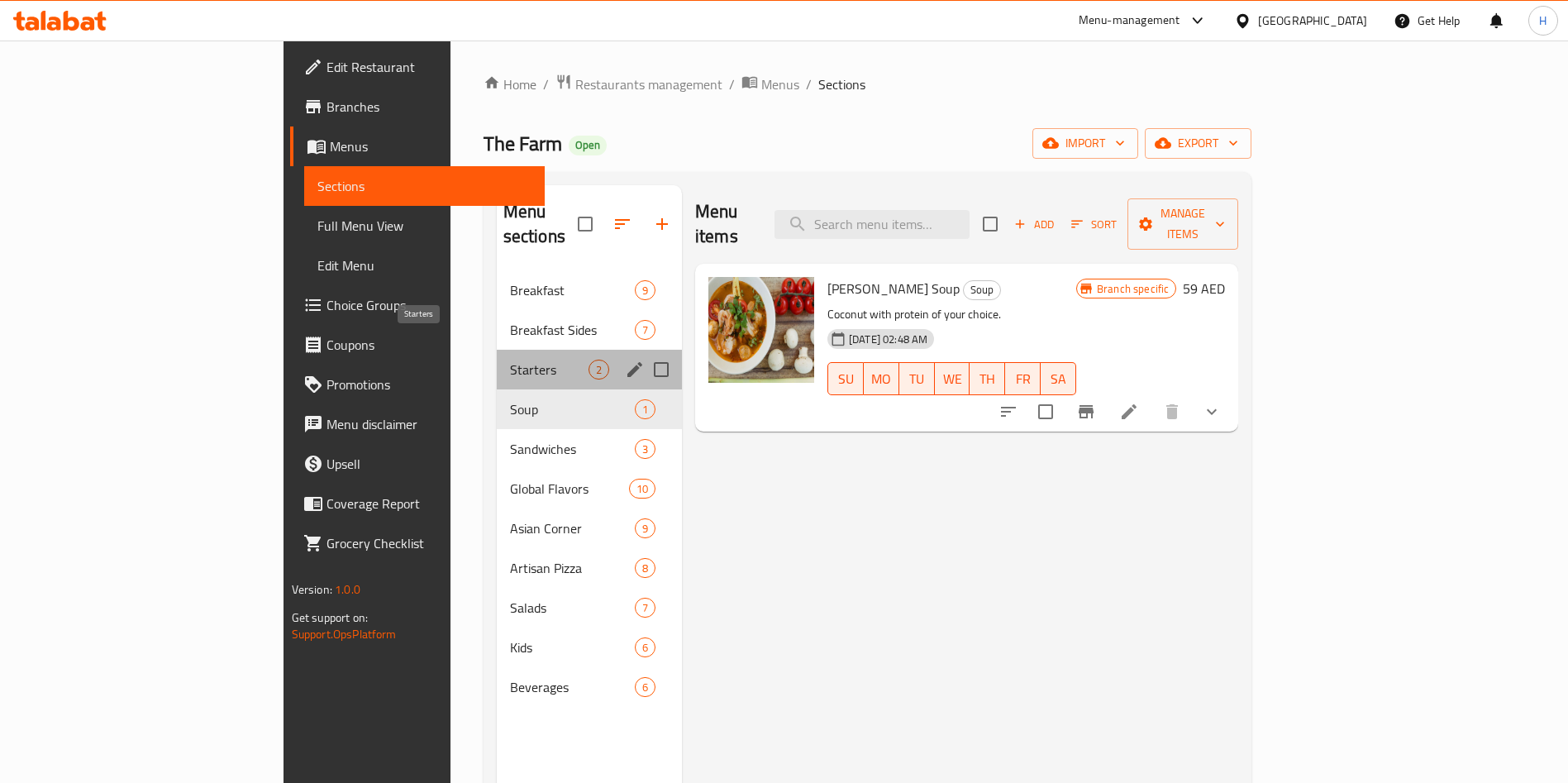
click at [510, 359] on span "Starters" at bounding box center [549, 369] width 79 height 20
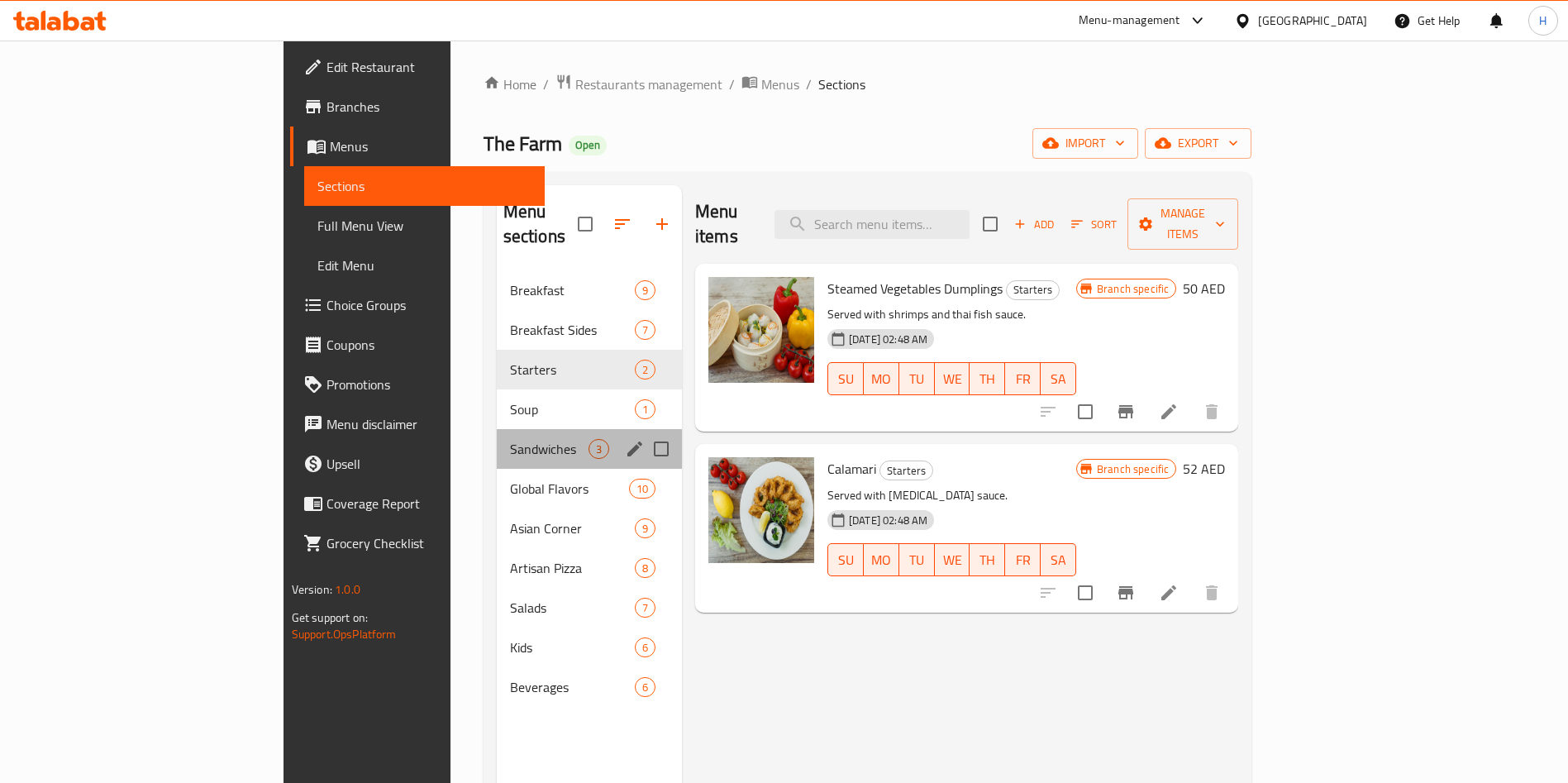
click at [497, 429] on div "Sandwiches 3" at bounding box center [589, 449] width 185 height 40
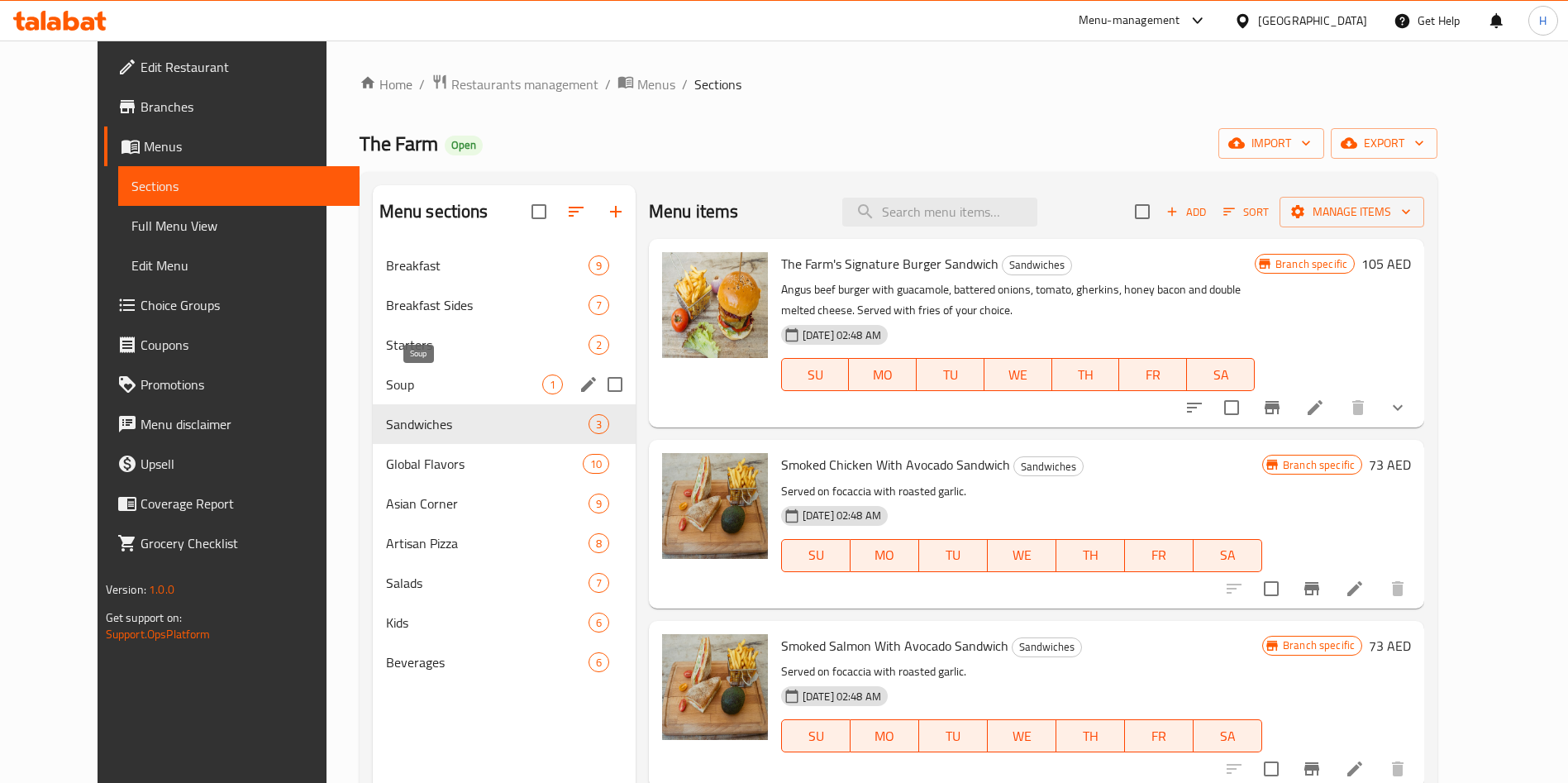
click at [422, 388] on span "Soup" at bounding box center [464, 384] width 156 height 20
